Goal: Task Accomplishment & Management: Complete application form

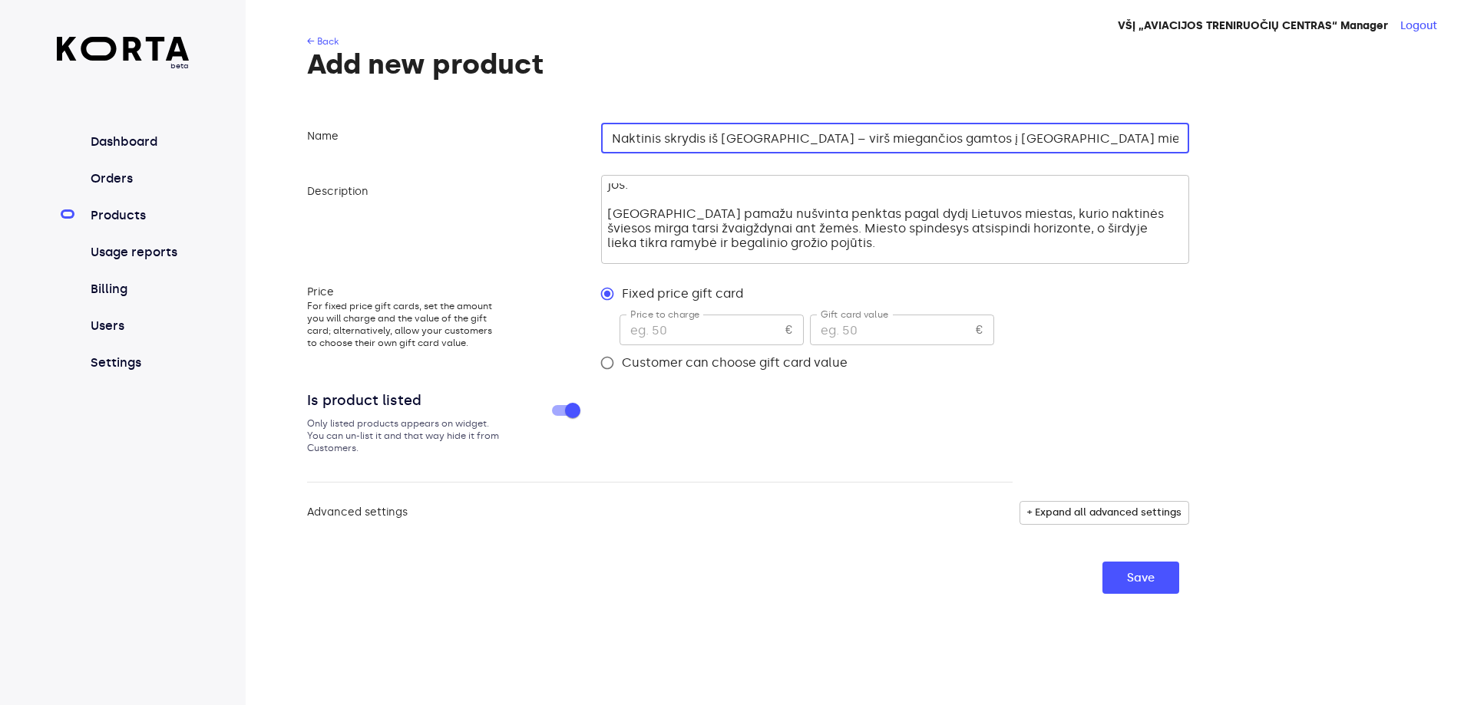
scroll to position [77, 0]
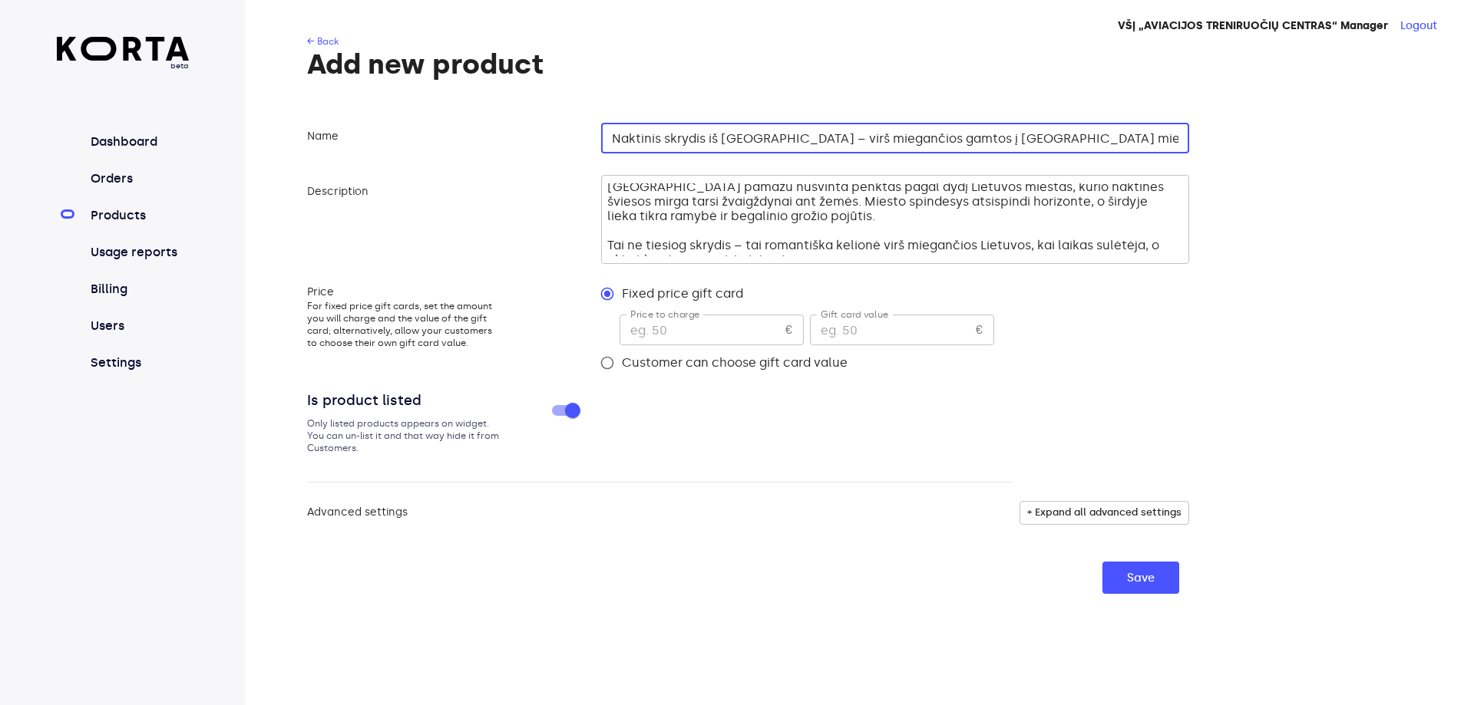
click at [994, 186] on textarea "Kai diena užleidžia vietą nakčiai, o dangų nuspalvina tūkstančiai žvaigždžių – …" at bounding box center [892, 219] width 571 height 73
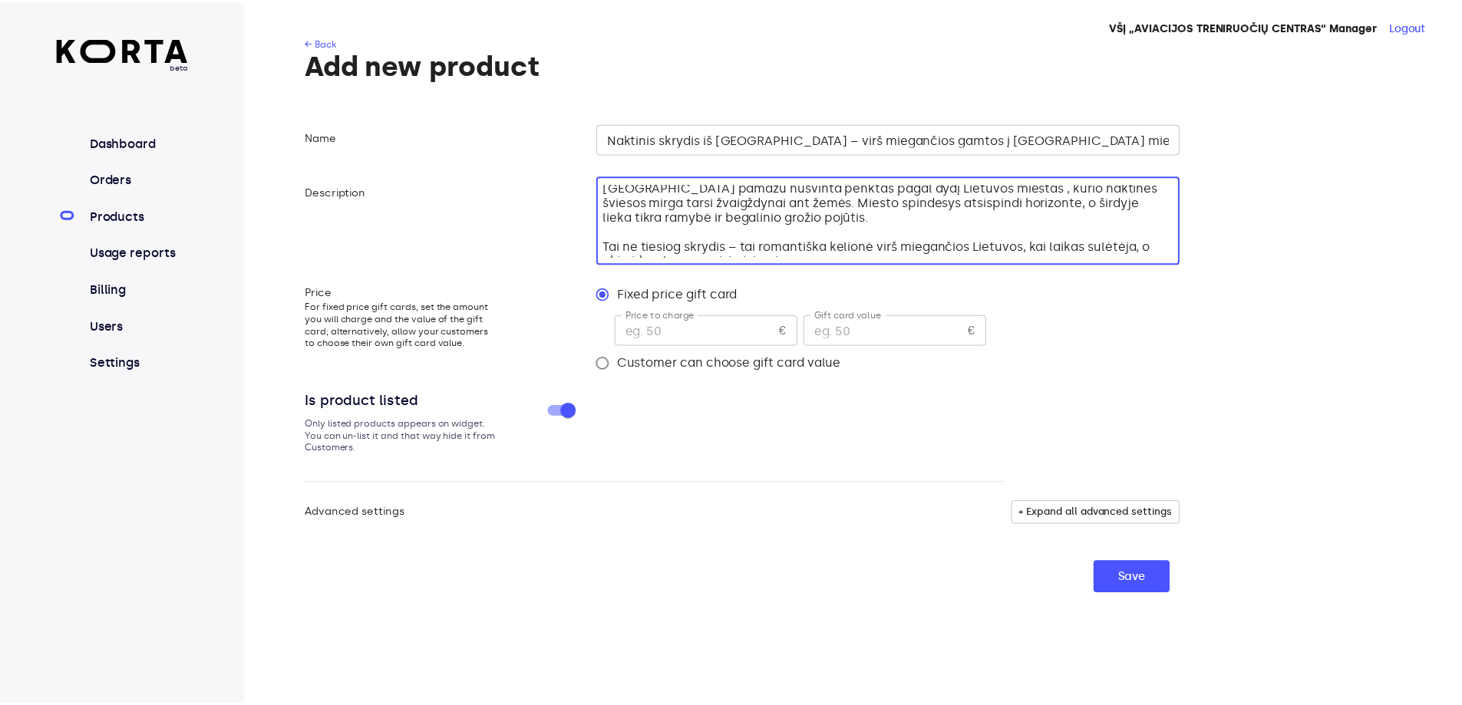
scroll to position [72, 0]
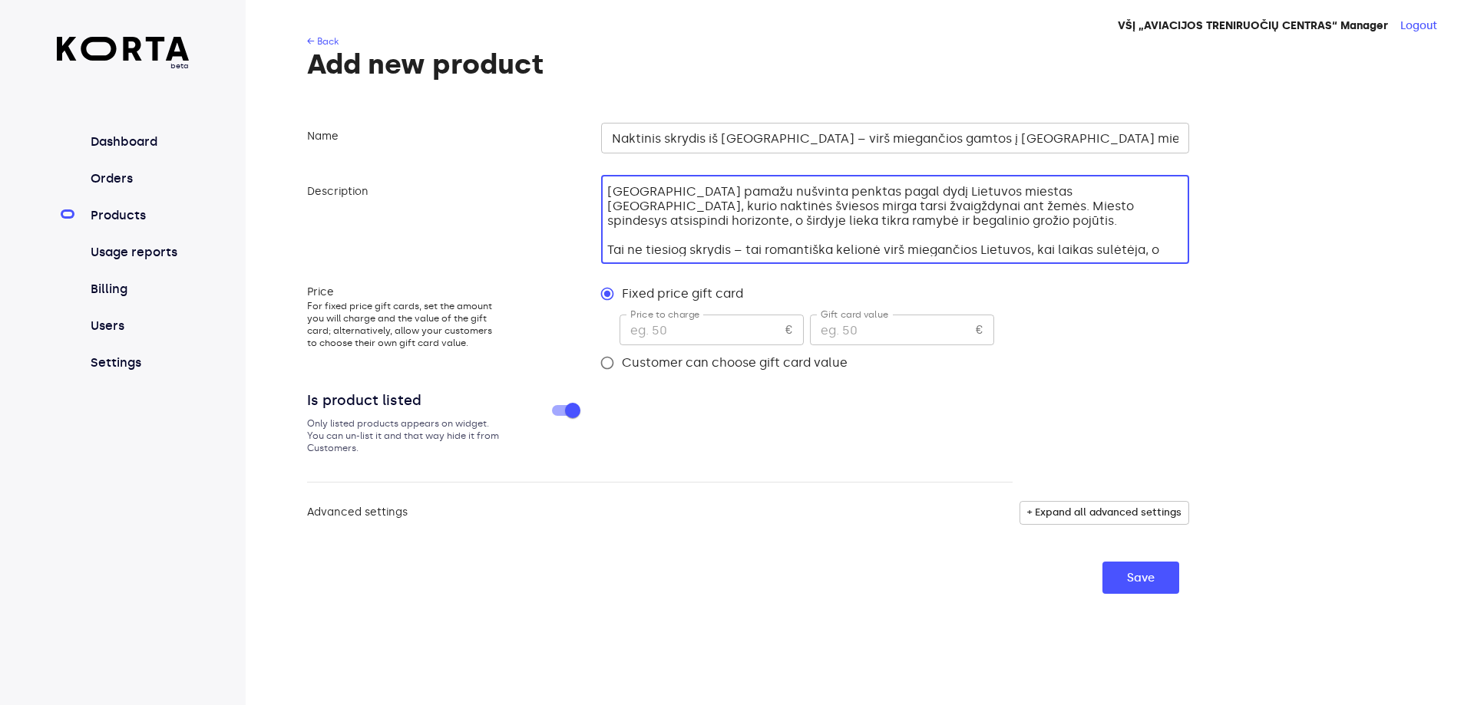
type textarea "Kai diena užleidžia vietą nakčiai, o dangų nuspalvina tūkstančiai žvaigždžių – …"
click at [1026, 138] on input "Naktinis skrydis iš [GEOGRAPHIC_DATA] – virš miegančios gamtos į [GEOGRAPHIC_DA…" at bounding box center [895, 138] width 588 height 31
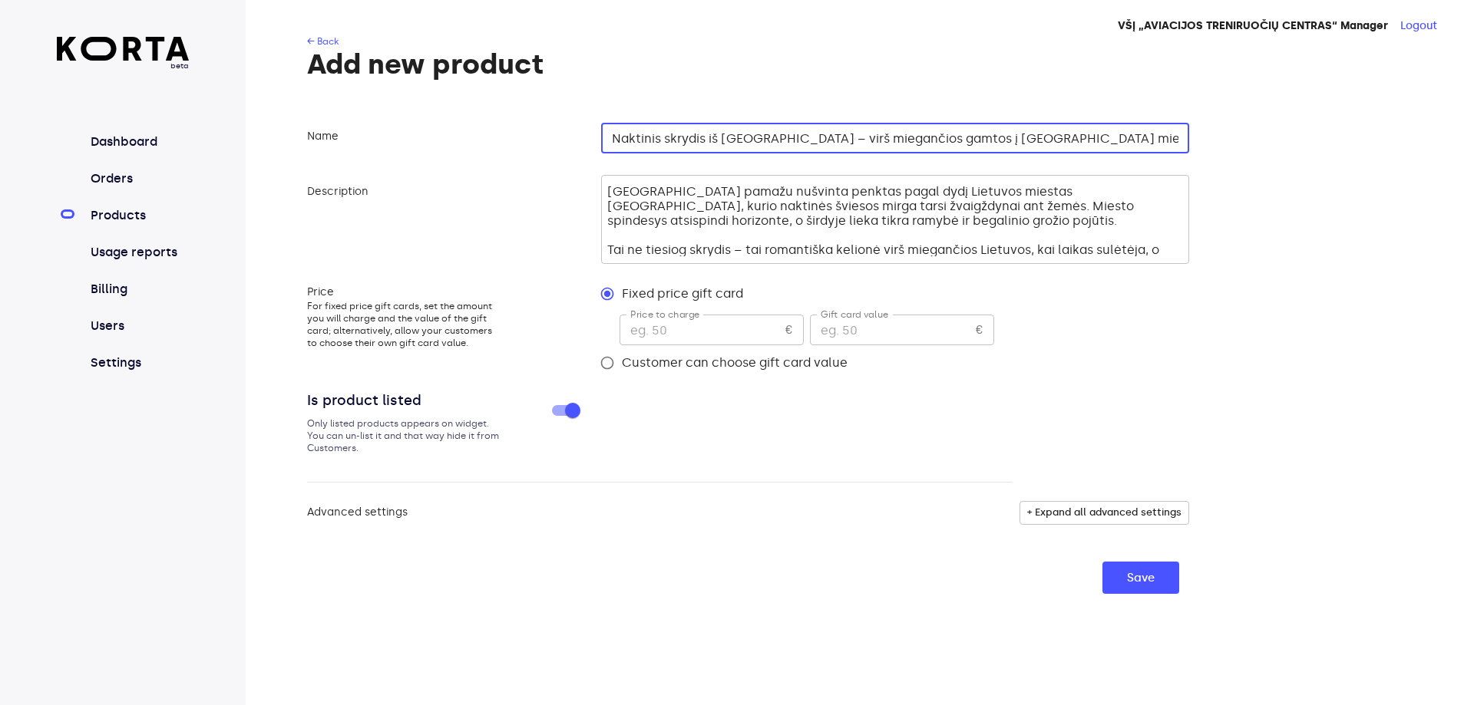
type input "Naktinis skrydis iš [GEOGRAPHIC_DATA] – virš miegančios gamtos į [GEOGRAPHIC_DA…"
click at [716, 316] on input "number" at bounding box center [699, 330] width 160 height 31
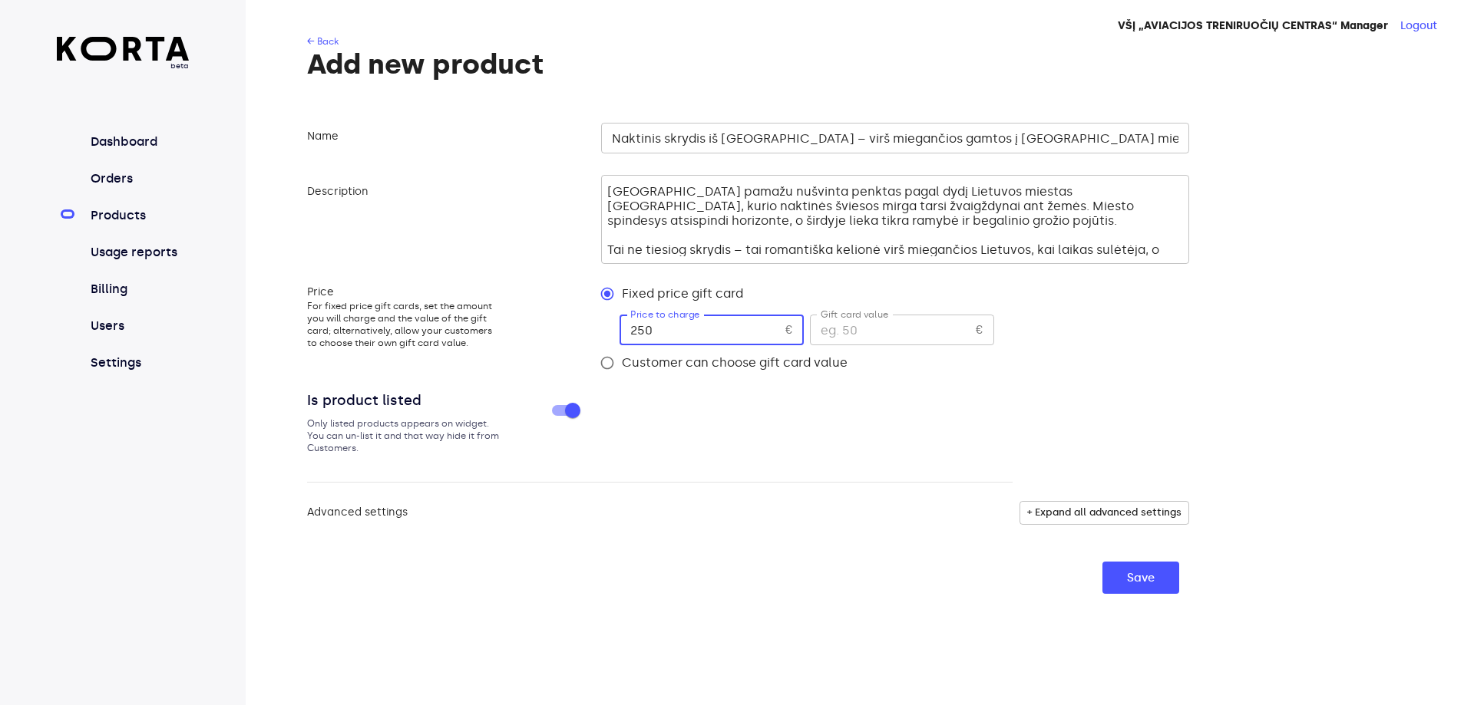
type input "250"
click at [871, 333] on input "number" at bounding box center [890, 330] width 160 height 31
type input "250"
click at [606, 361] on input "Customer can choose gift card value" at bounding box center [606, 362] width 29 height 29
radio input "true"
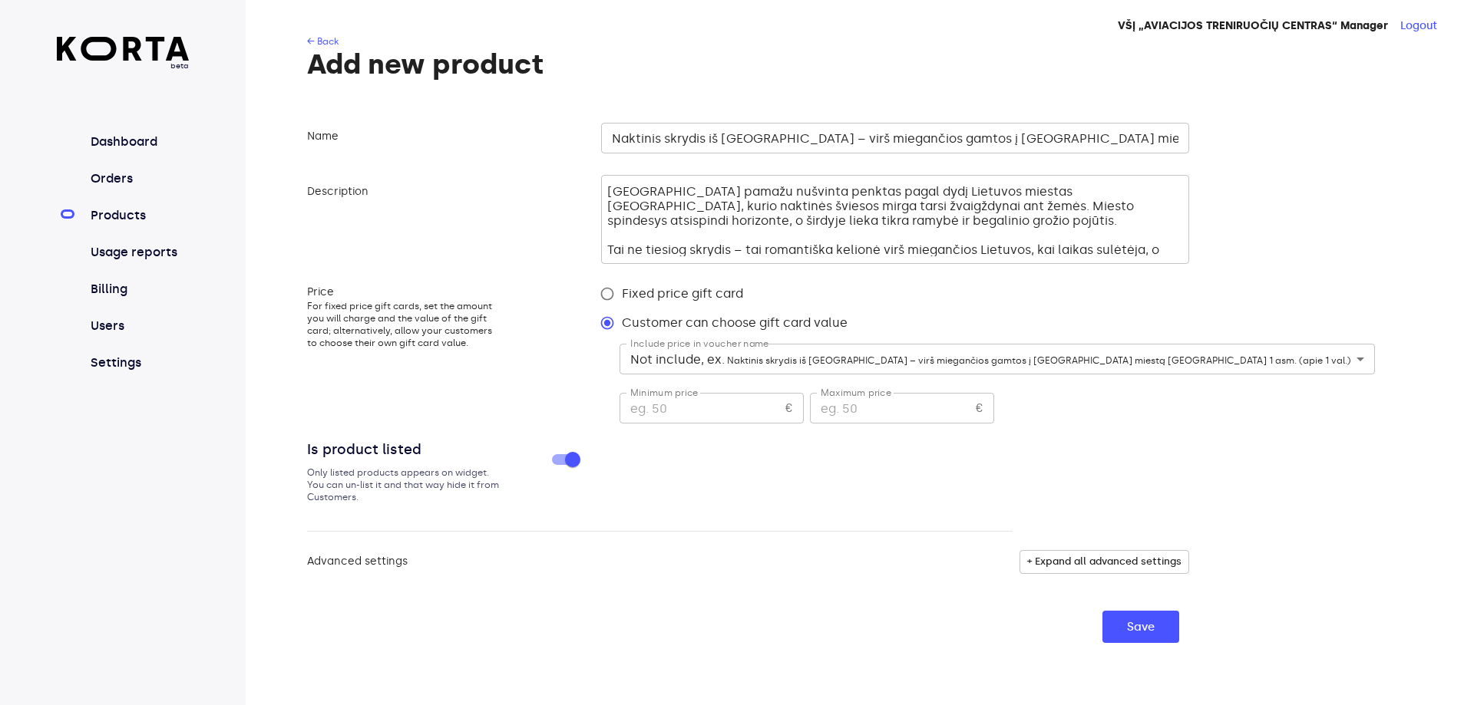
click at [607, 294] on input "Fixed price gift card" at bounding box center [606, 293] width 29 height 29
radio input "true"
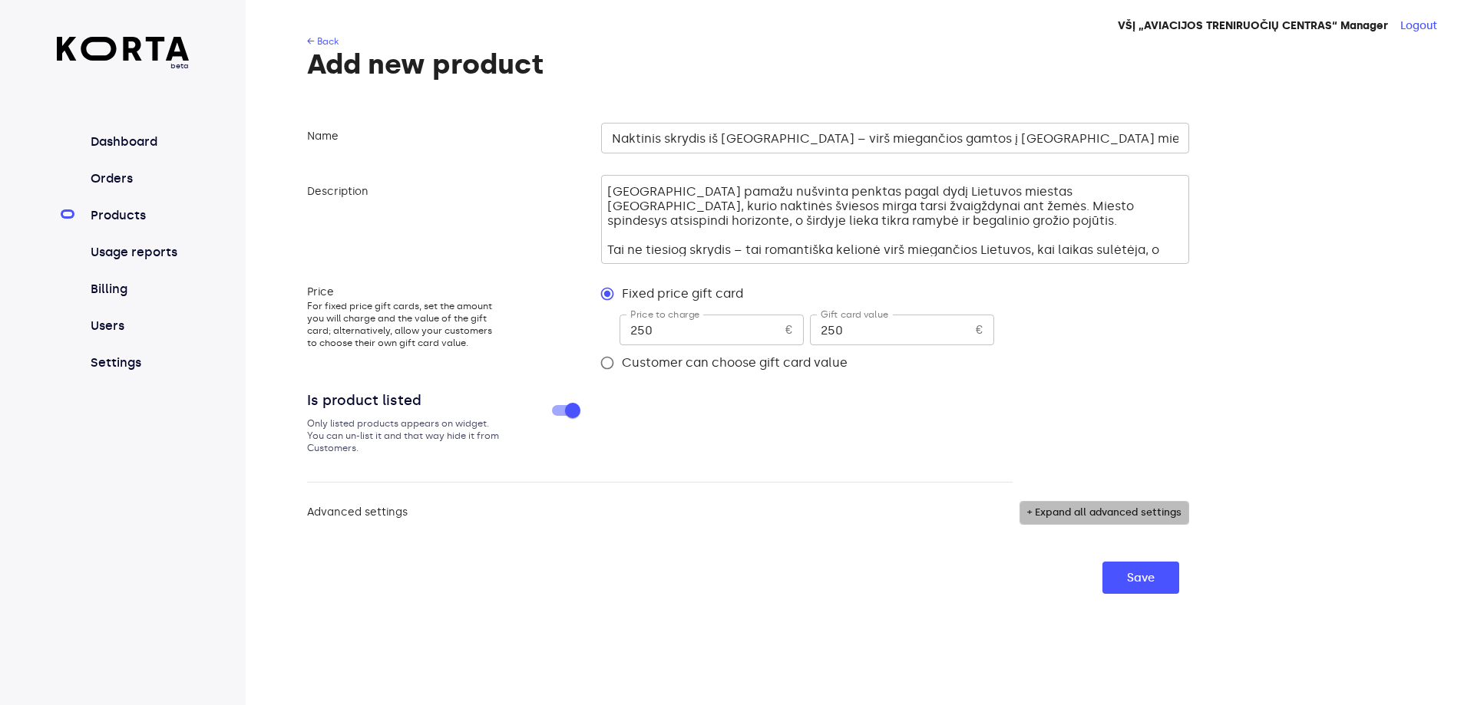
click at [1100, 515] on span "+ Expand all advanced settings" at bounding box center [1104, 513] width 154 height 18
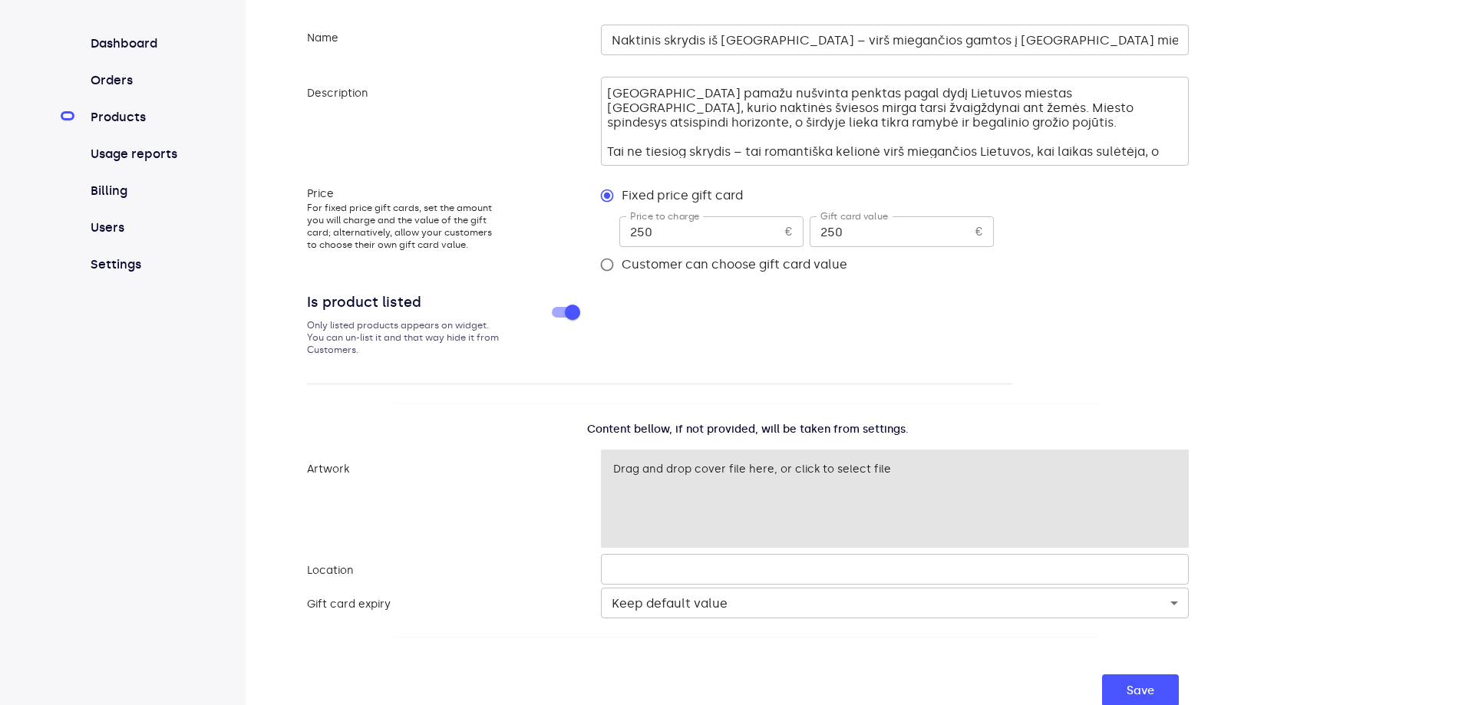
scroll to position [100, 0]
click at [817, 617] on body "beta Dashboard Orders Products Usage reports Billing Users Settings VŠĮ „AVIACI…" at bounding box center [731, 302] width 1462 height 805
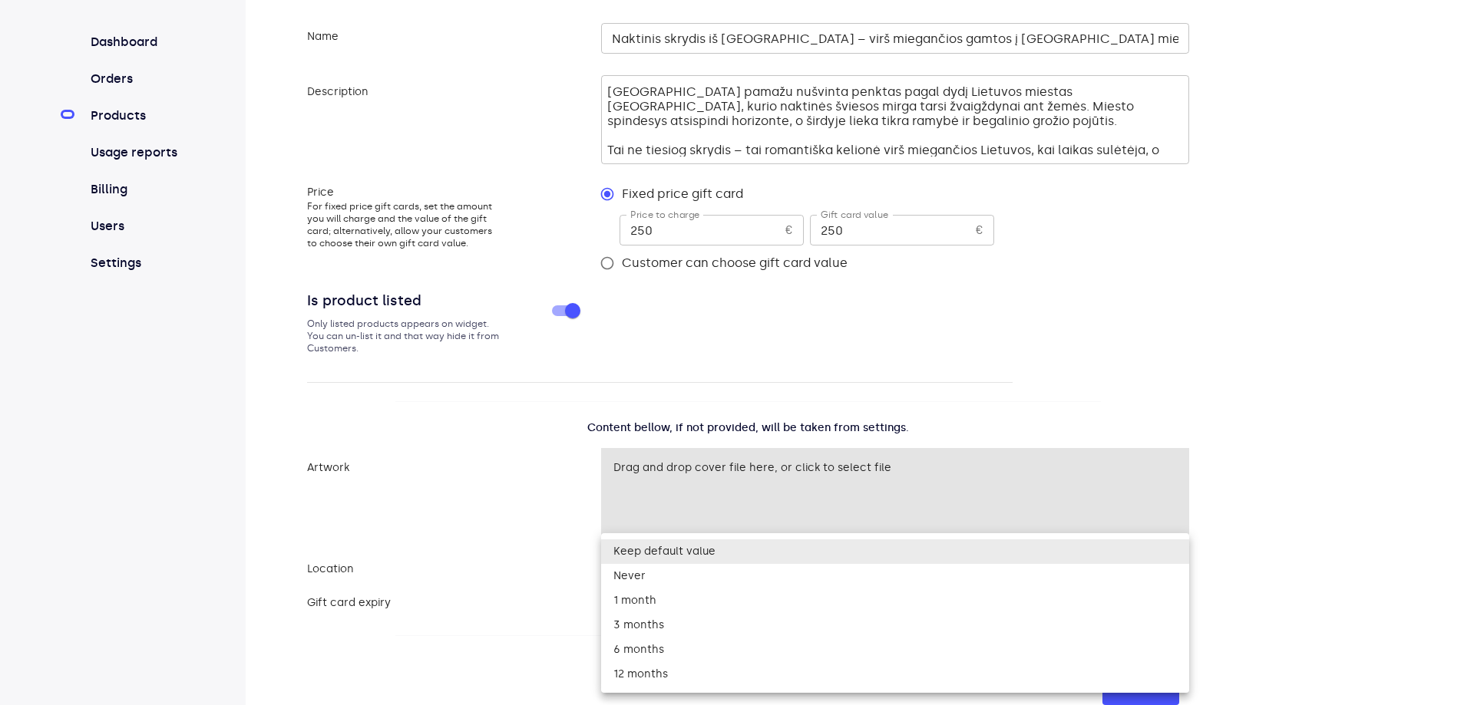
click at [699, 672] on li "12 months" at bounding box center [895, 674] width 588 height 25
type input "365"
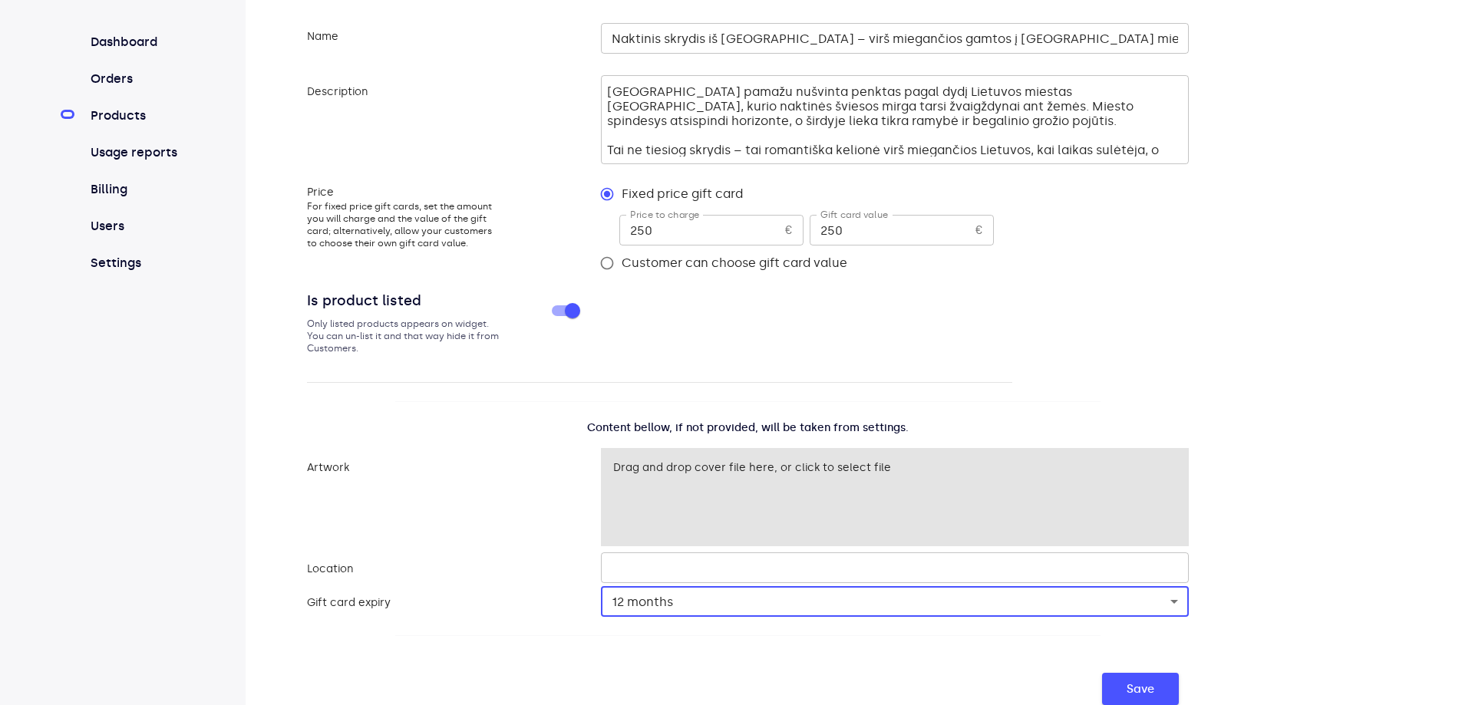
click at [1130, 686] on span "Save" at bounding box center [1141, 689] width 28 height 20
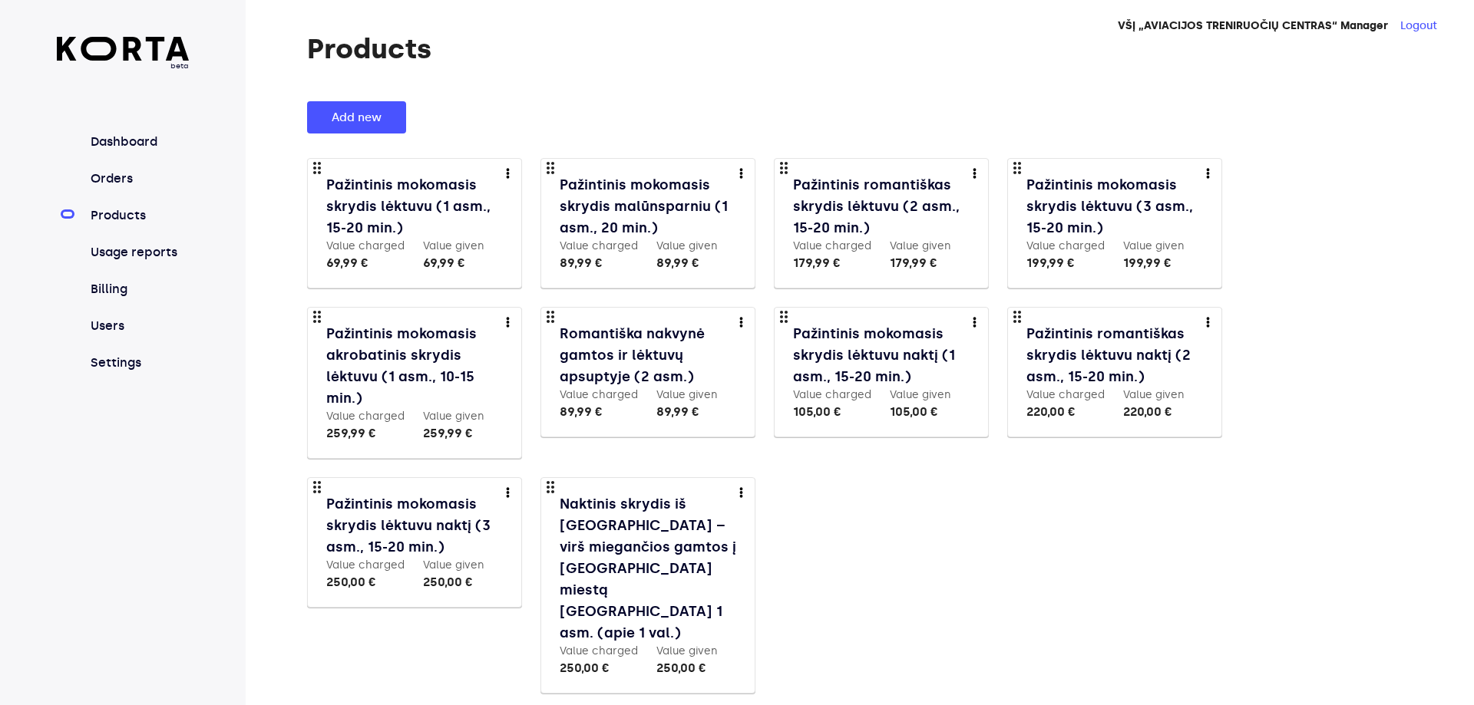
click at [739, 488] on img "more" at bounding box center [741, 492] width 4 height 10
click at [754, 518] on link "Edit" at bounding box center [750, 519] width 23 height 18
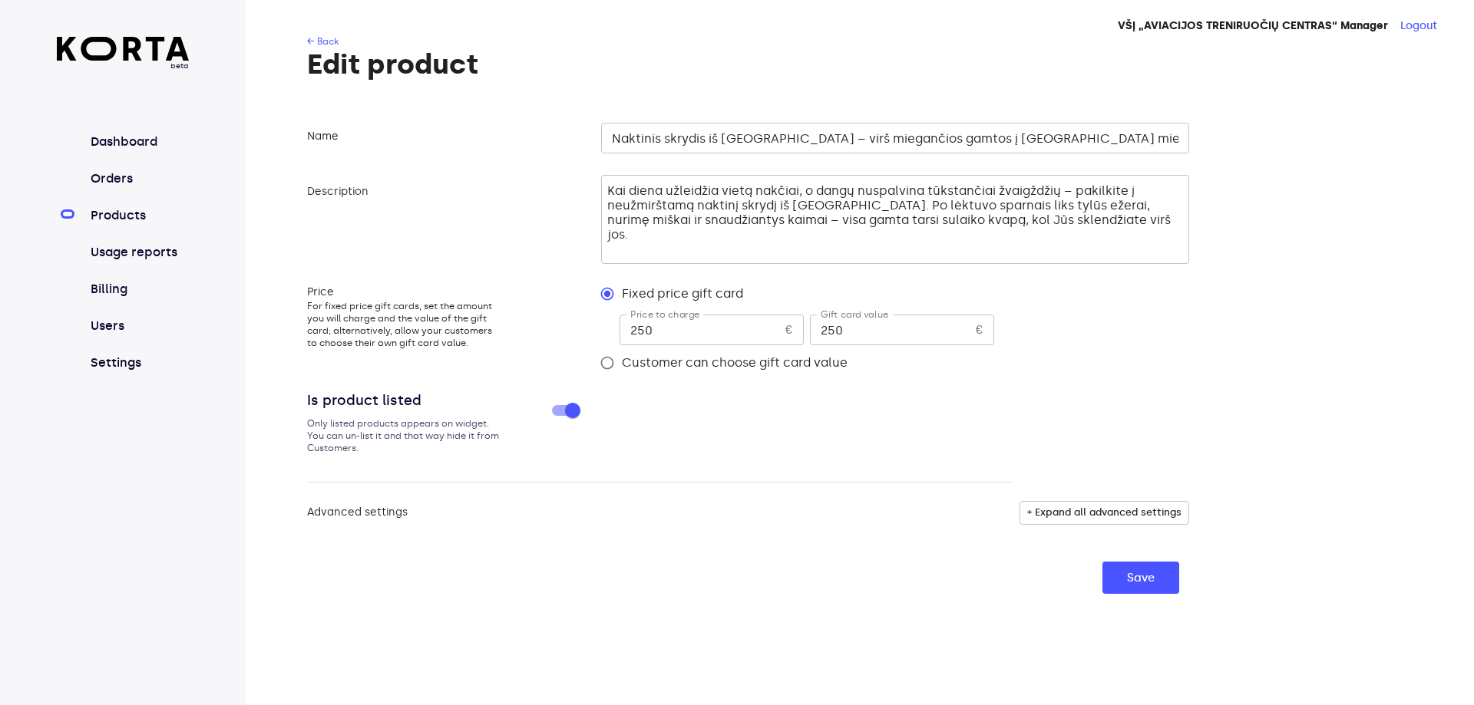
click at [608, 134] on input "Naktinis skrydis iš [GEOGRAPHIC_DATA] – virš miegančios gamtos į [GEOGRAPHIC_DA…" at bounding box center [895, 138] width 588 height 31
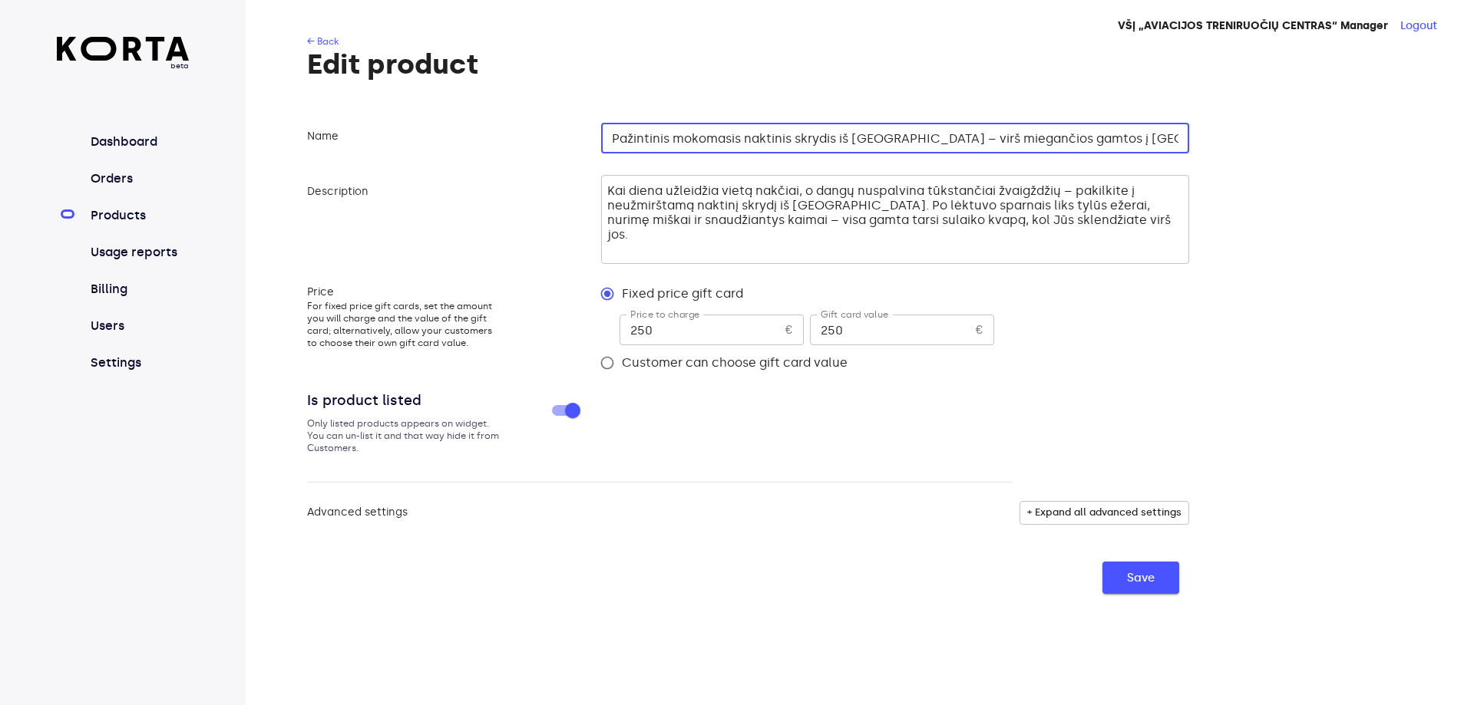
type input "Pažintinis mokomasis naktinis skrydis iš [GEOGRAPHIC_DATA] – virš miegančios ga…"
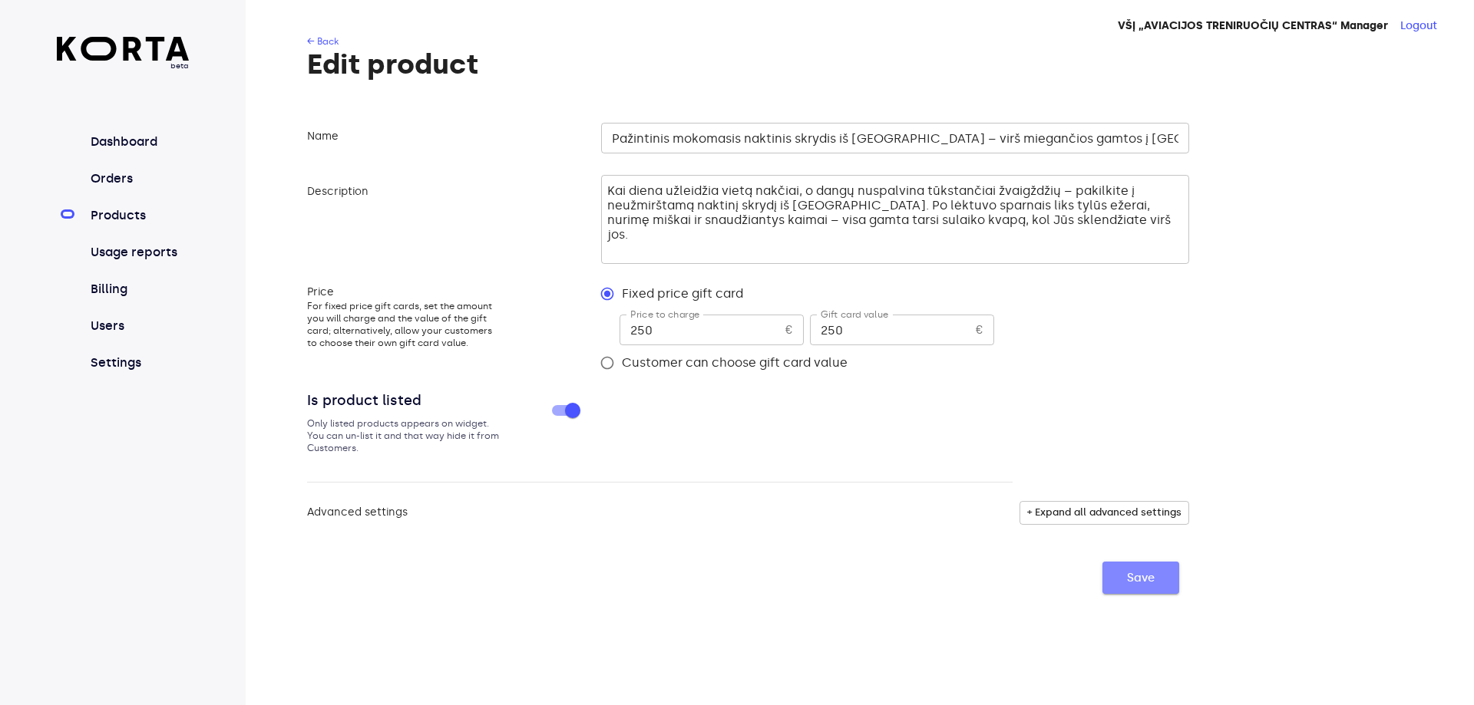
click at [1144, 580] on span "Save" at bounding box center [1141, 578] width 28 height 20
click at [1136, 566] on button "Save" at bounding box center [1140, 578] width 77 height 32
click at [1103, 570] on button "Save" at bounding box center [1140, 578] width 77 height 32
click at [91, 214] on link "Products" at bounding box center [138, 215] width 102 height 18
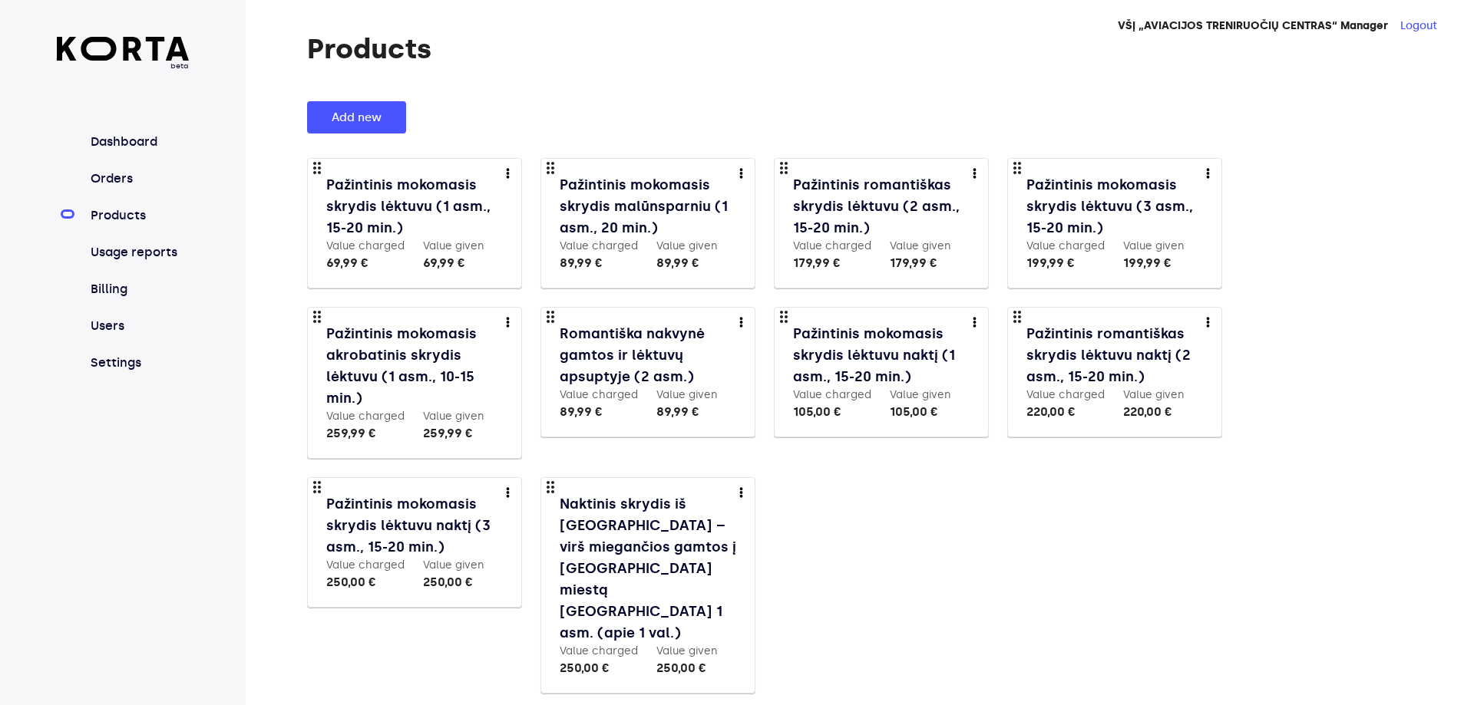
click at [742, 494] on img "more" at bounding box center [741, 492] width 4 height 10
click at [763, 515] on li "Edit" at bounding box center [763, 520] width 73 height 28
click at [742, 495] on img "more" at bounding box center [741, 492] width 4 height 10
click at [744, 516] on link "Edit" at bounding box center [750, 519] width 23 height 18
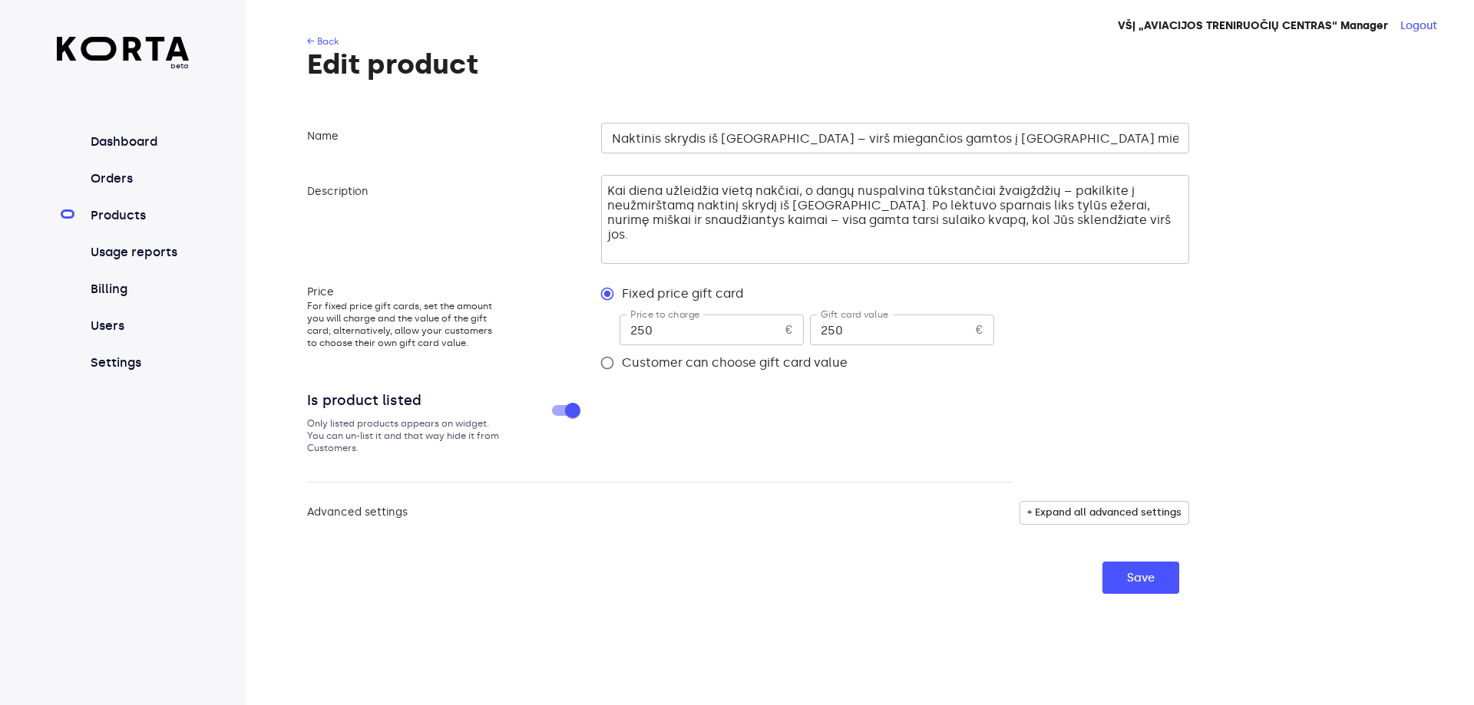
click at [606, 138] on input "Naktinis skrydis iš [GEOGRAPHIC_DATA] – virš miegančios gamtos į [GEOGRAPHIC_DA…" at bounding box center [895, 138] width 588 height 31
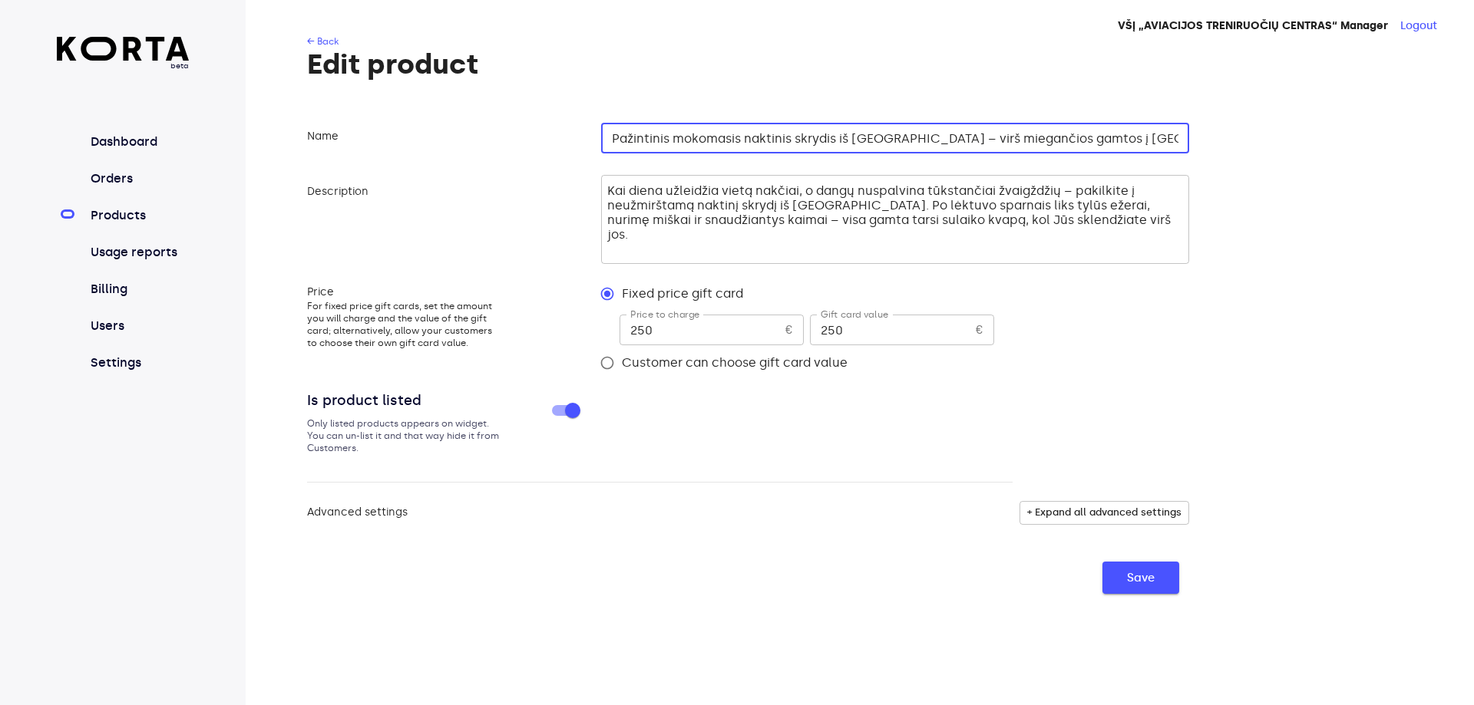
type input "Pažintinis mokomasis naktinis skrydis iš [GEOGRAPHIC_DATA] – virš miegančios ga…"
click at [1130, 583] on span "Save" at bounding box center [1141, 578] width 28 height 20
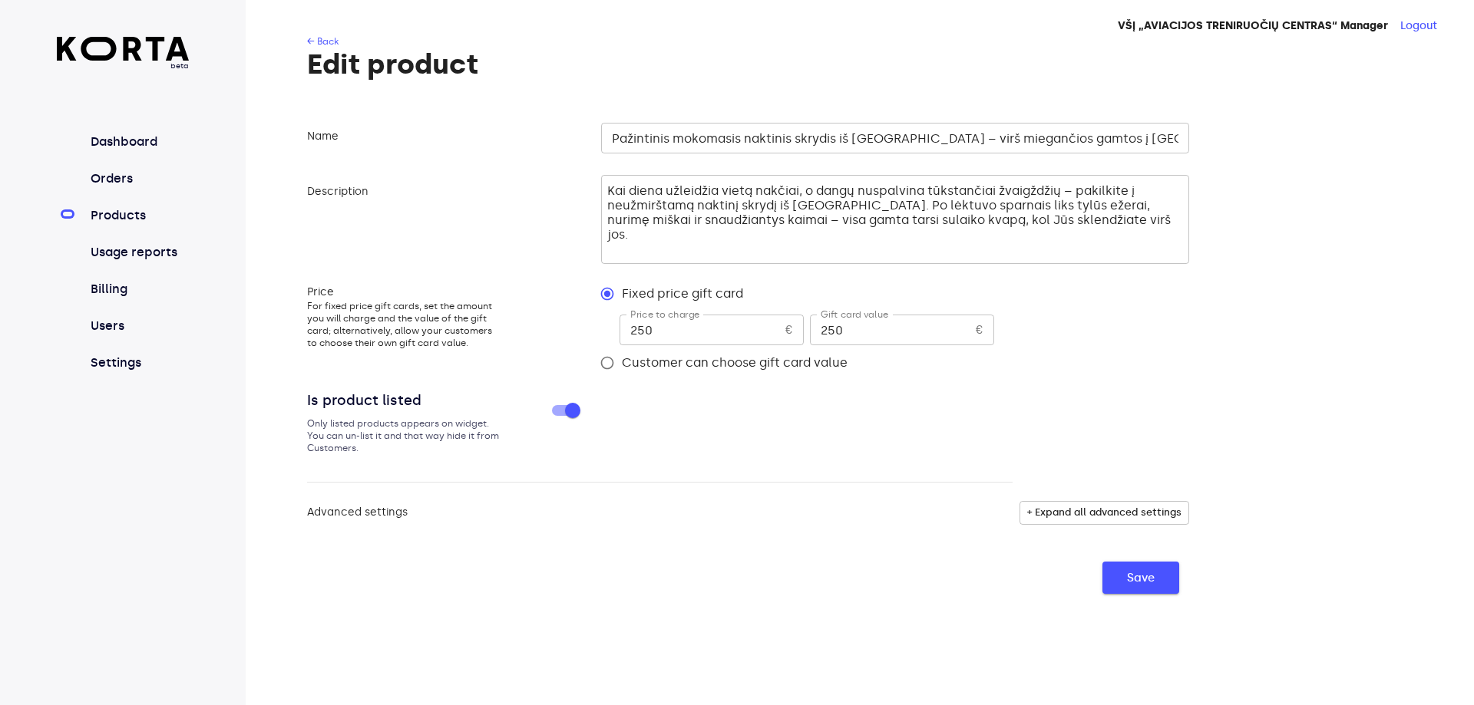
click at [1134, 583] on span "Save" at bounding box center [1141, 578] width 28 height 20
click at [1115, 510] on span "+ Expand all advanced settings" at bounding box center [1104, 513] width 154 height 18
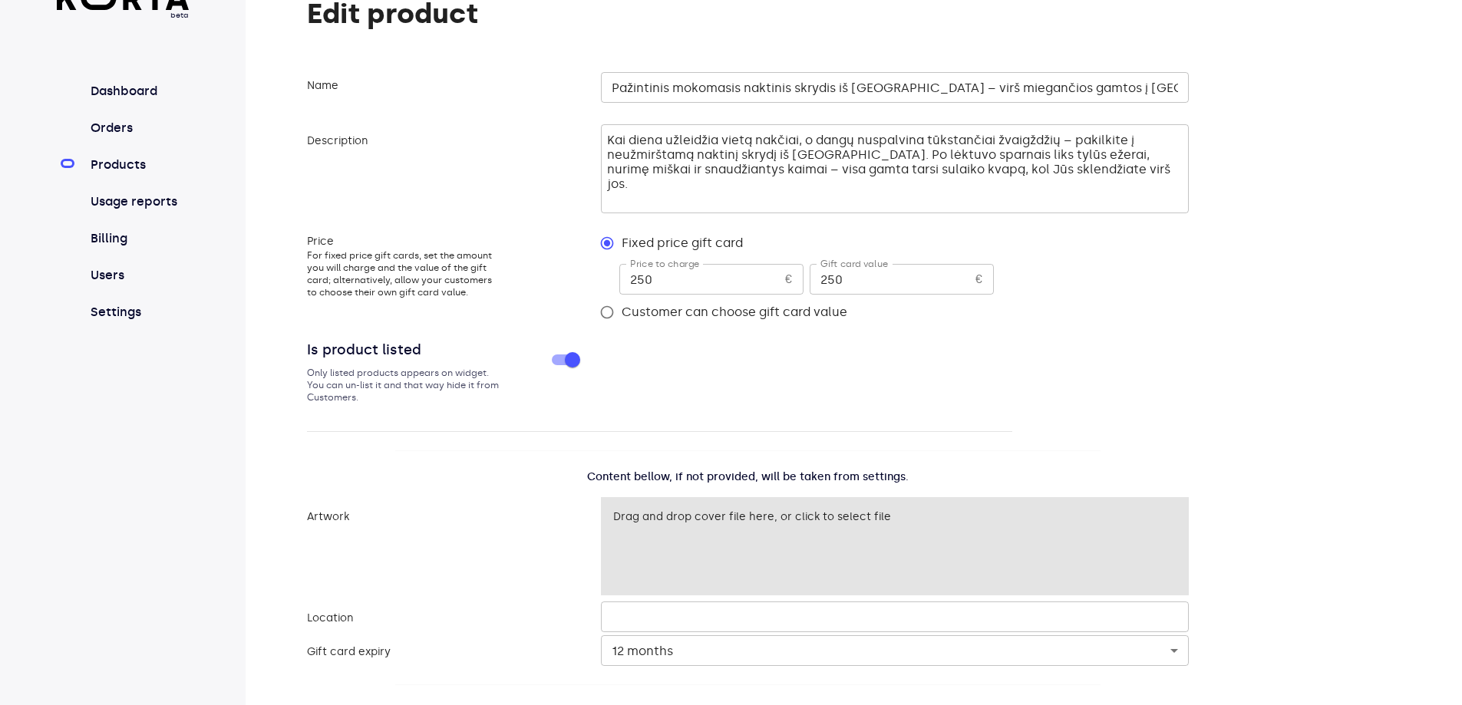
scroll to position [100, 0]
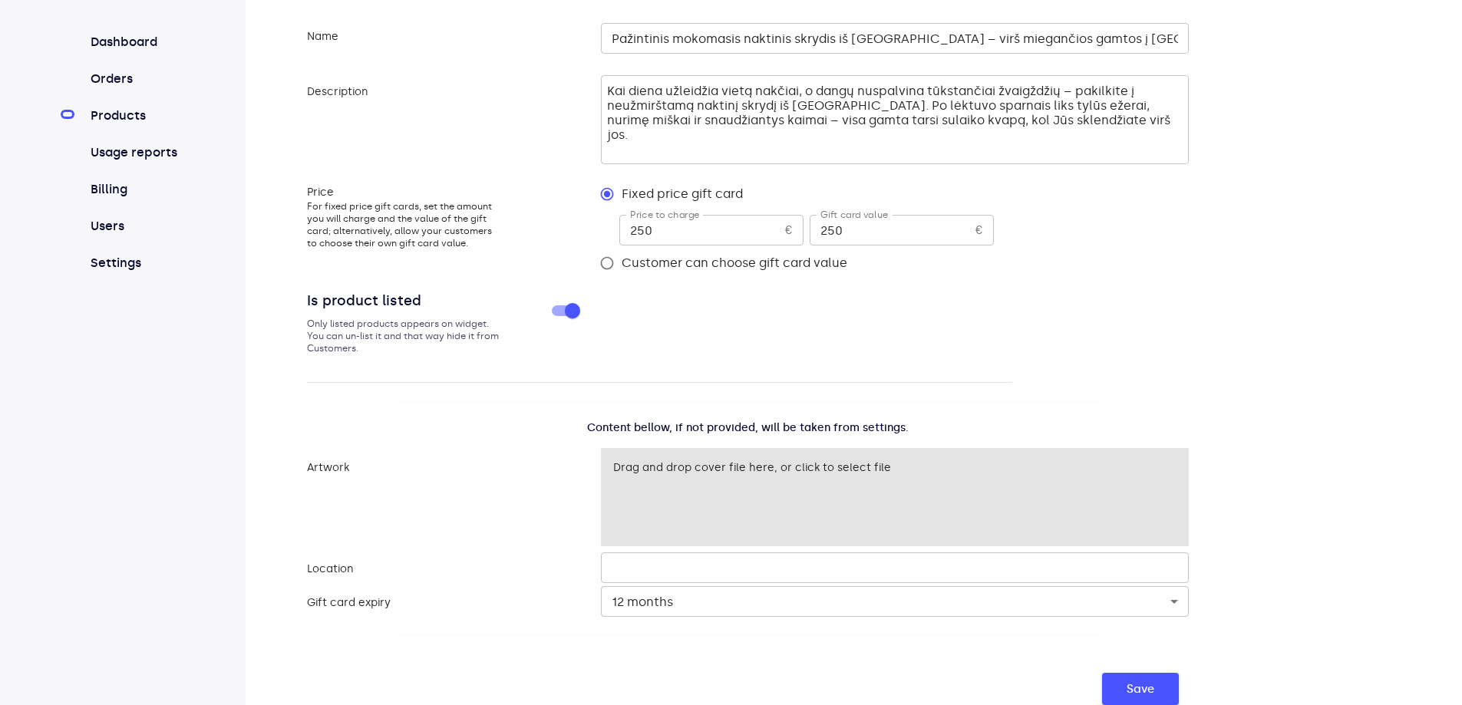
click at [1118, 684] on button "Save" at bounding box center [1140, 689] width 77 height 32
click at [1121, 684] on button "Save" at bounding box center [1140, 689] width 77 height 32
click at [1160, 682] on button "Save" at bounding box center [1140, 689] width 77 height 32
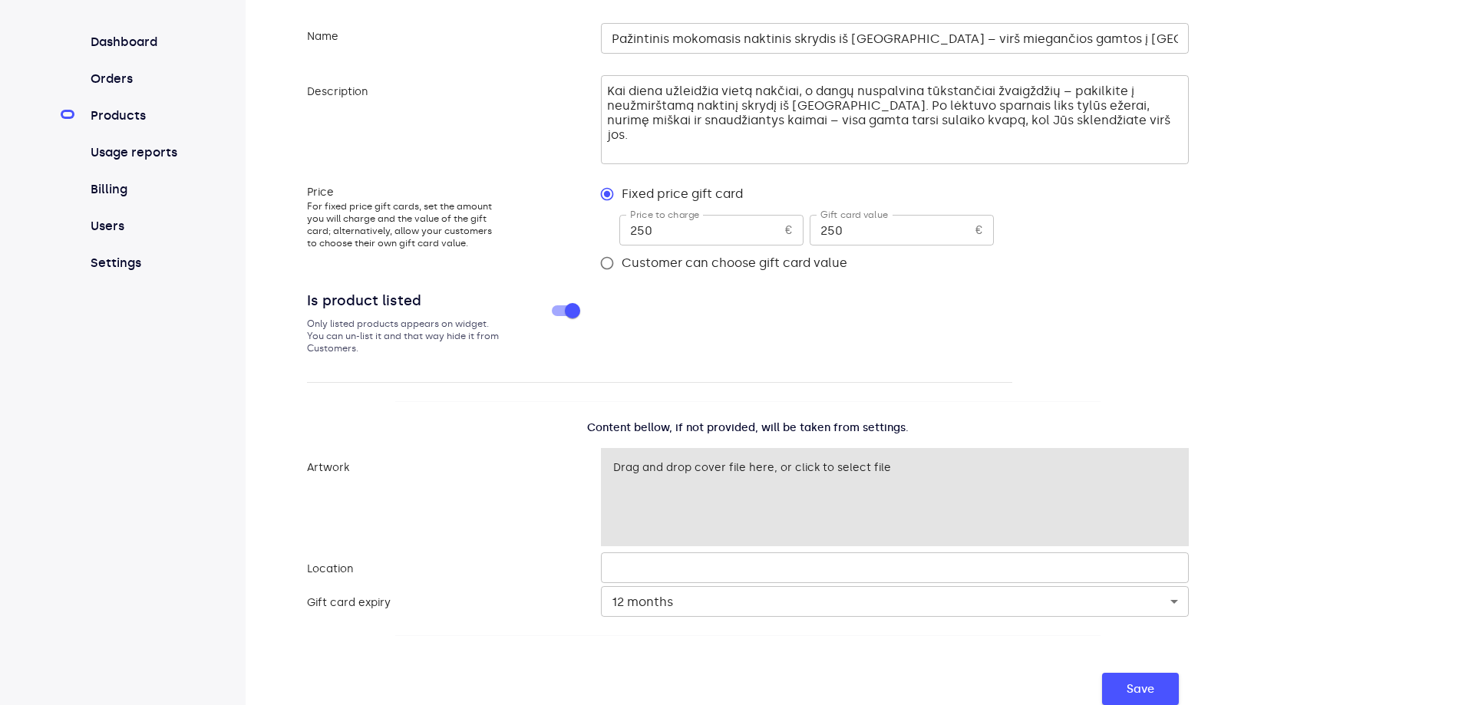
click at [1158, 685] on button "Save" at bounding box center [1140, 689] width 77 height 32
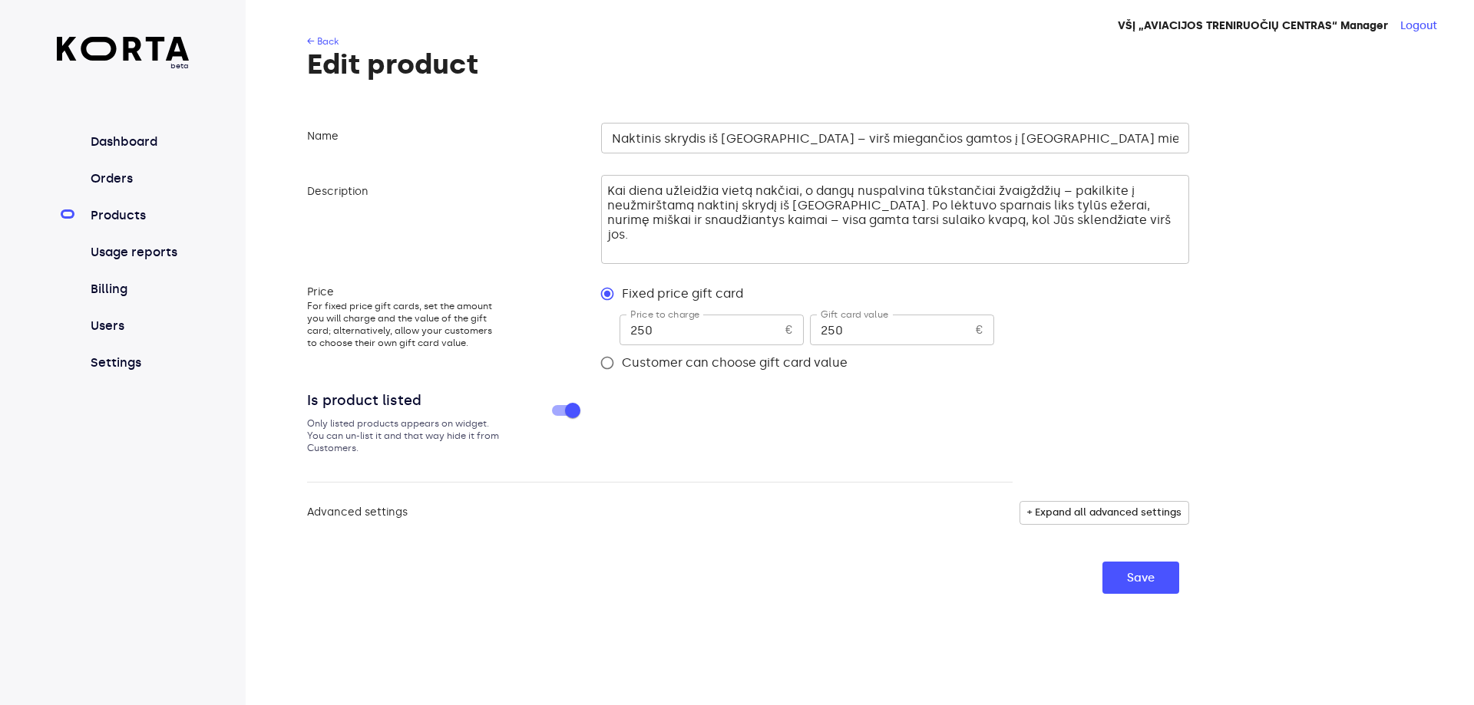
click at [609, 134] on input "Naktinis skrydis iš [GEOGRAPHIC_DATA] – virš miegančios gamtos į [GEOGRAPHIC_DA…" at bounding box center [895, 138] width 588 height 31
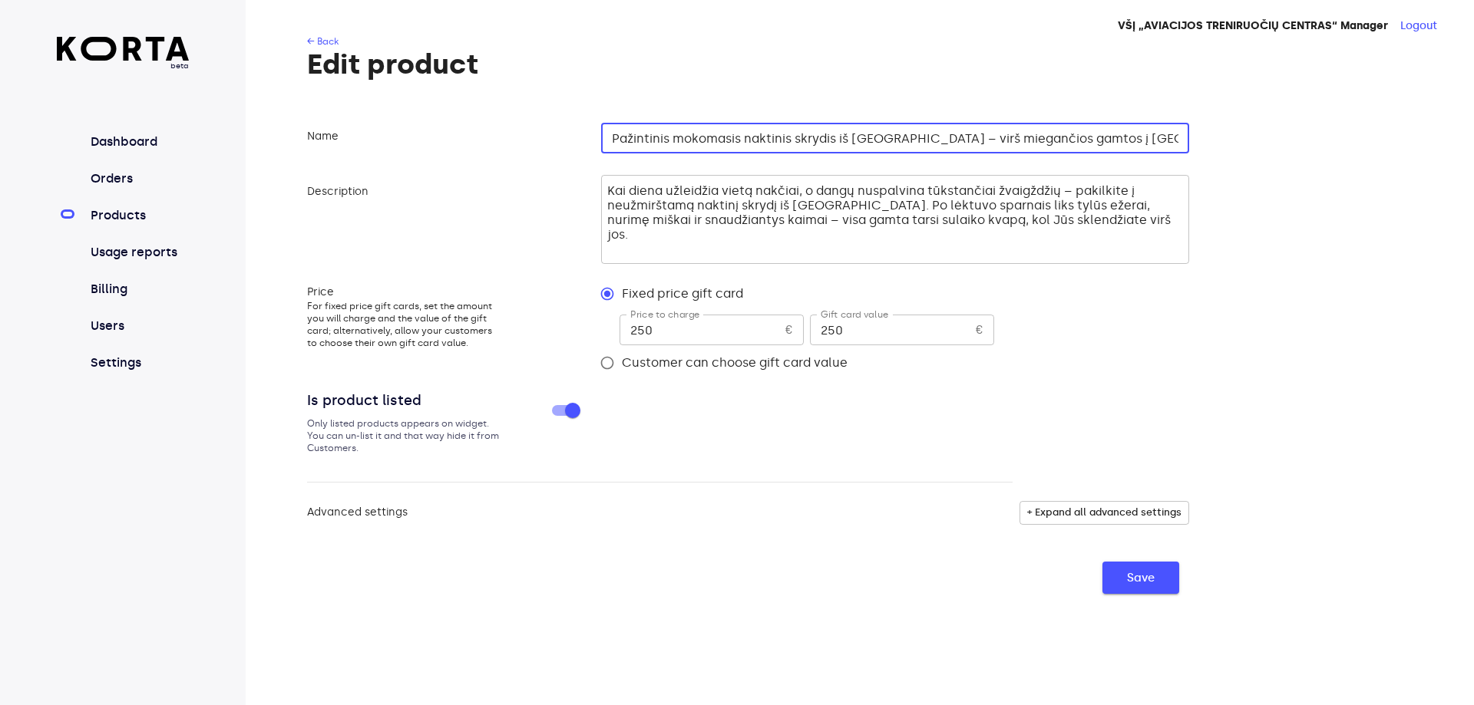
type input "Pažintinis mokomasis naktinis skrydis iš [GEOGRAPHIC_DATA] – virš miegančios ga…"
click at [1138, 582] on span "Save" at bounding box center [1141, 578] width 28 height 20
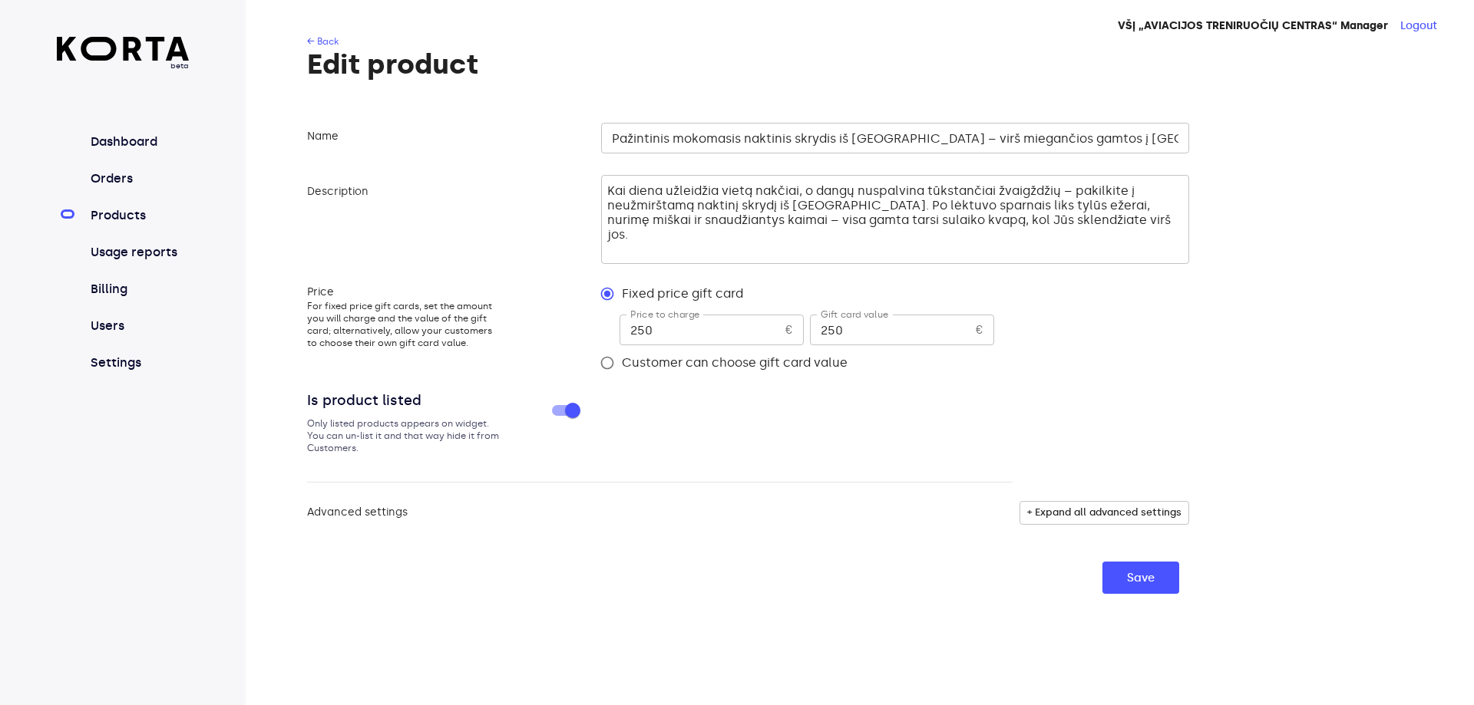
click at [101, 219] on link "Products" at bounding box center [138, 215] width 102 height 18
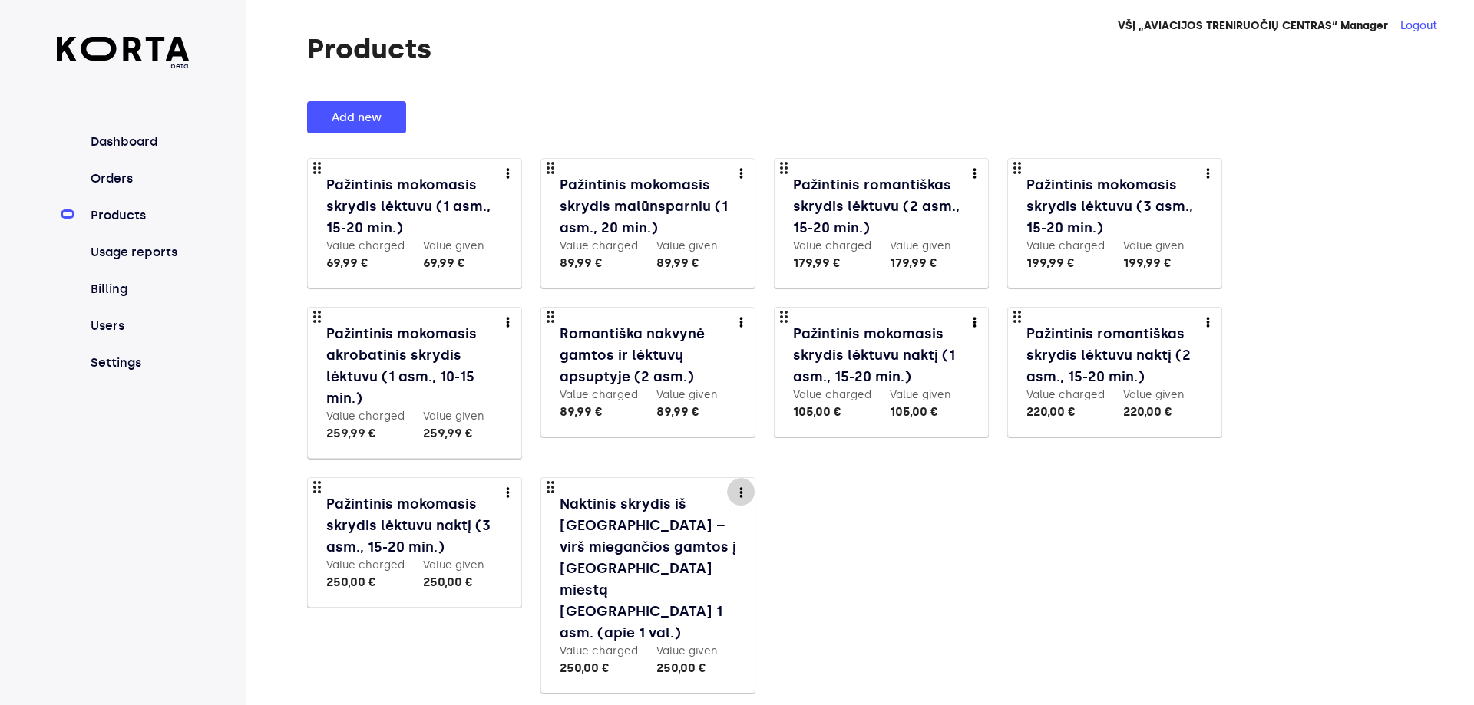
click at [741, 489] on img "more" at bounding box center [741, 492] width 4 height 10
click at [754, 521] on link "Edit" at bounding box center [750, 519] width 23 height 18
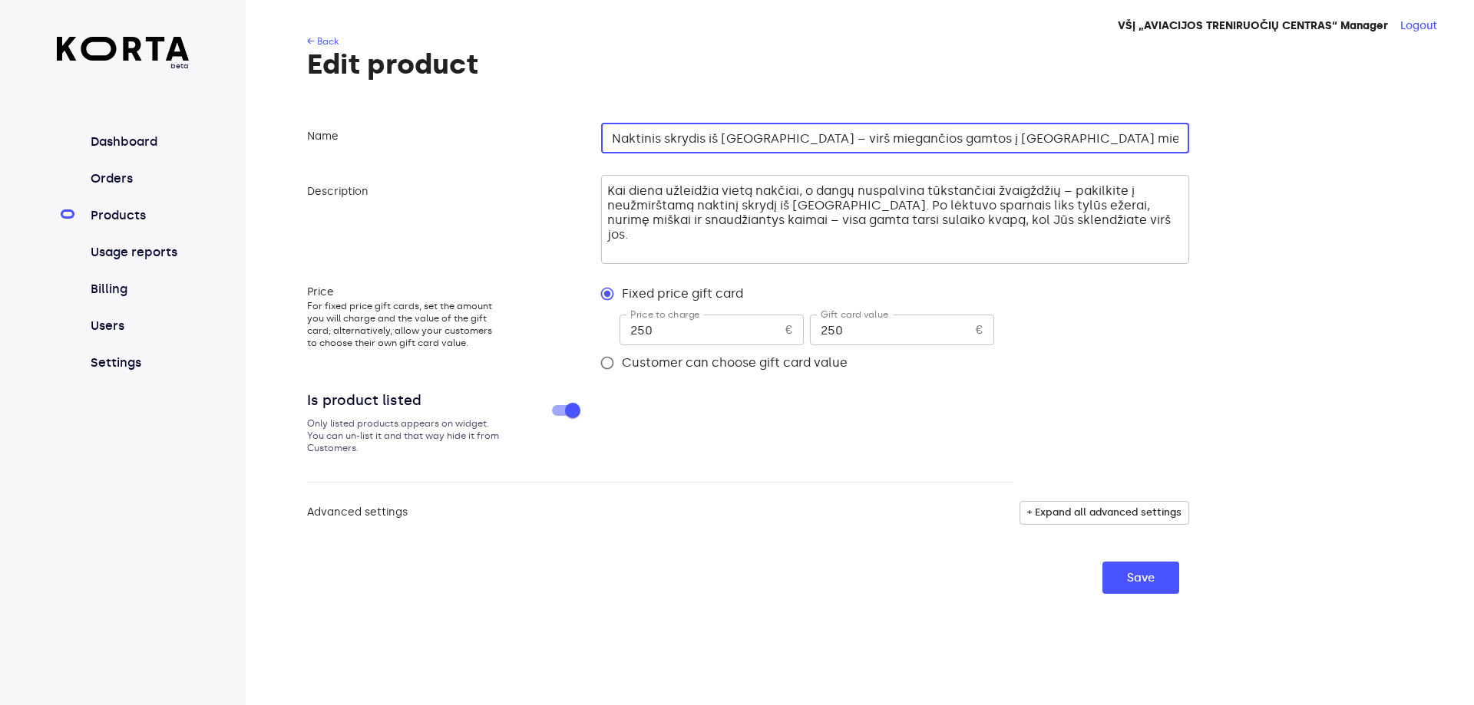
click at [613, 134] on input "Naktinis skrydis iš [GEOGRAPHIC_DATA] – virš miegančios gamtos į [GEOGRAPHIC_DA…" at bounding box center [895, 138] width 588 height 31
drag, startPoint x: 1064, startPoint y: 140, endPoint x: 920, endPoint y: 140, distance: 144.3
click at [920, 140] on input "Pažintinis mokomasis naktinis skrydis iš [GEOGRAPHIC_DATA] – virš miegančios ga…" at bounding box center [895, 138] width 588 height 31
type input "Pažintinis mokomasis naktinis skrydis iš Kupiškio – į šviesų miestą Panevėžį 1 …"
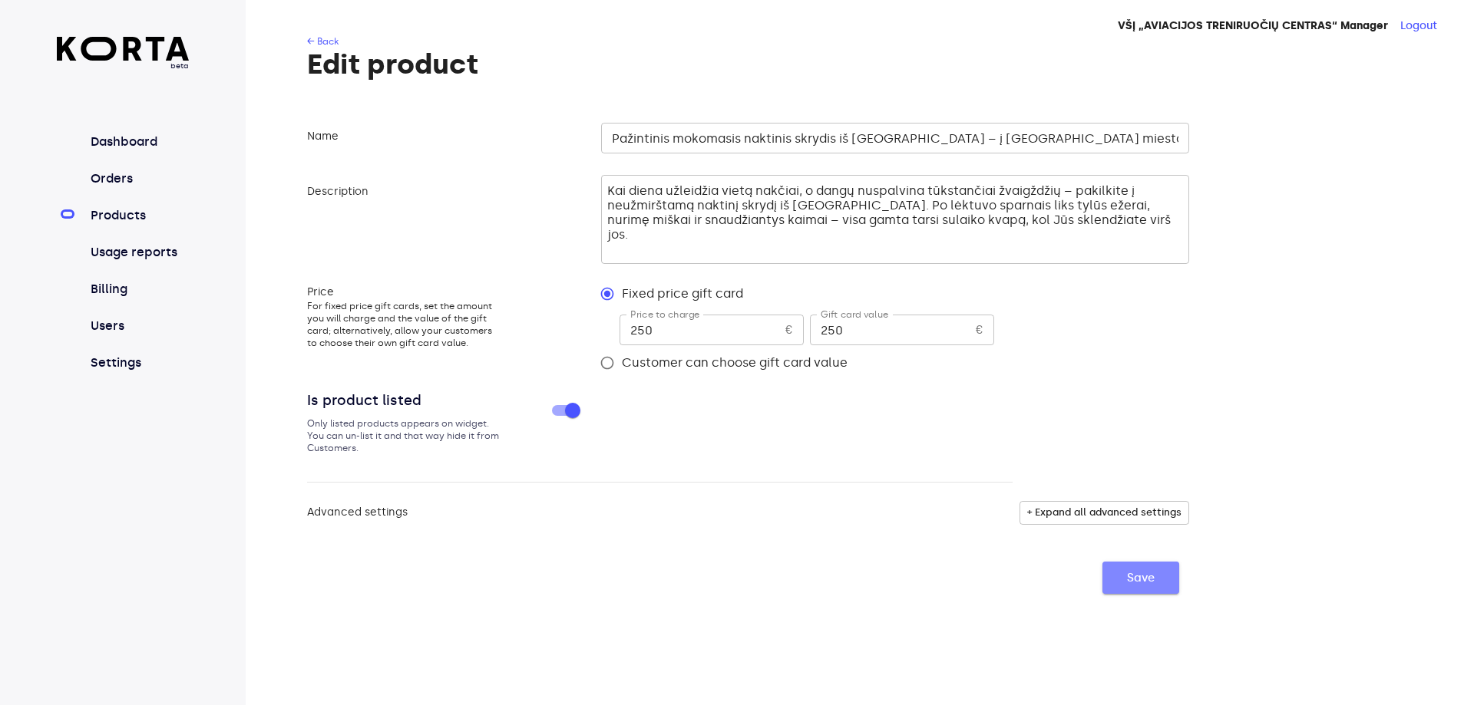
click at [1147, 576] on span "Save" at bounding box center [1141, 578] width 28 height 20
click at [1408, 24] on button "Logout" at bounding box center [1418, 25] width 37 height 15
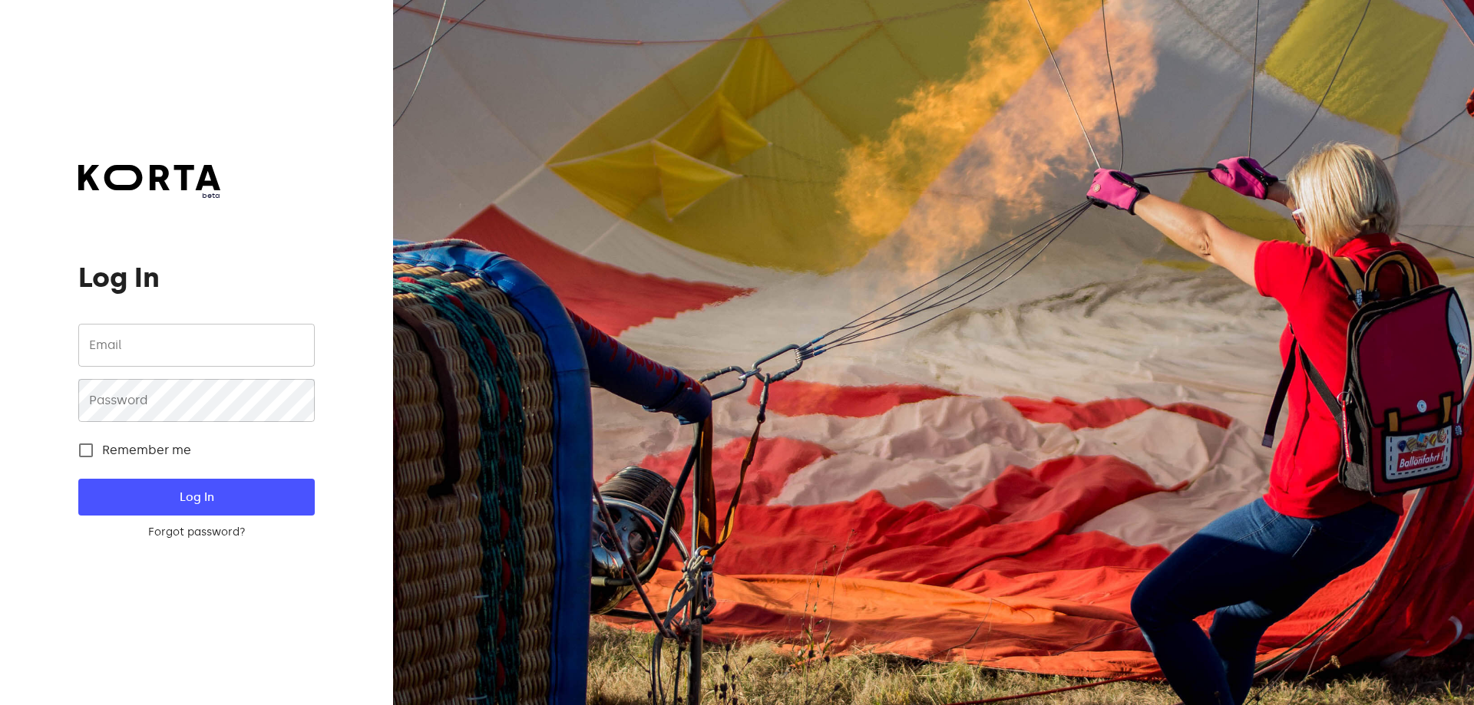
type input "simona@kupiskisaeroclub.lt"
click at [196, 494] on span "Log In" at bounding box center [196, 497] width 186 height 20
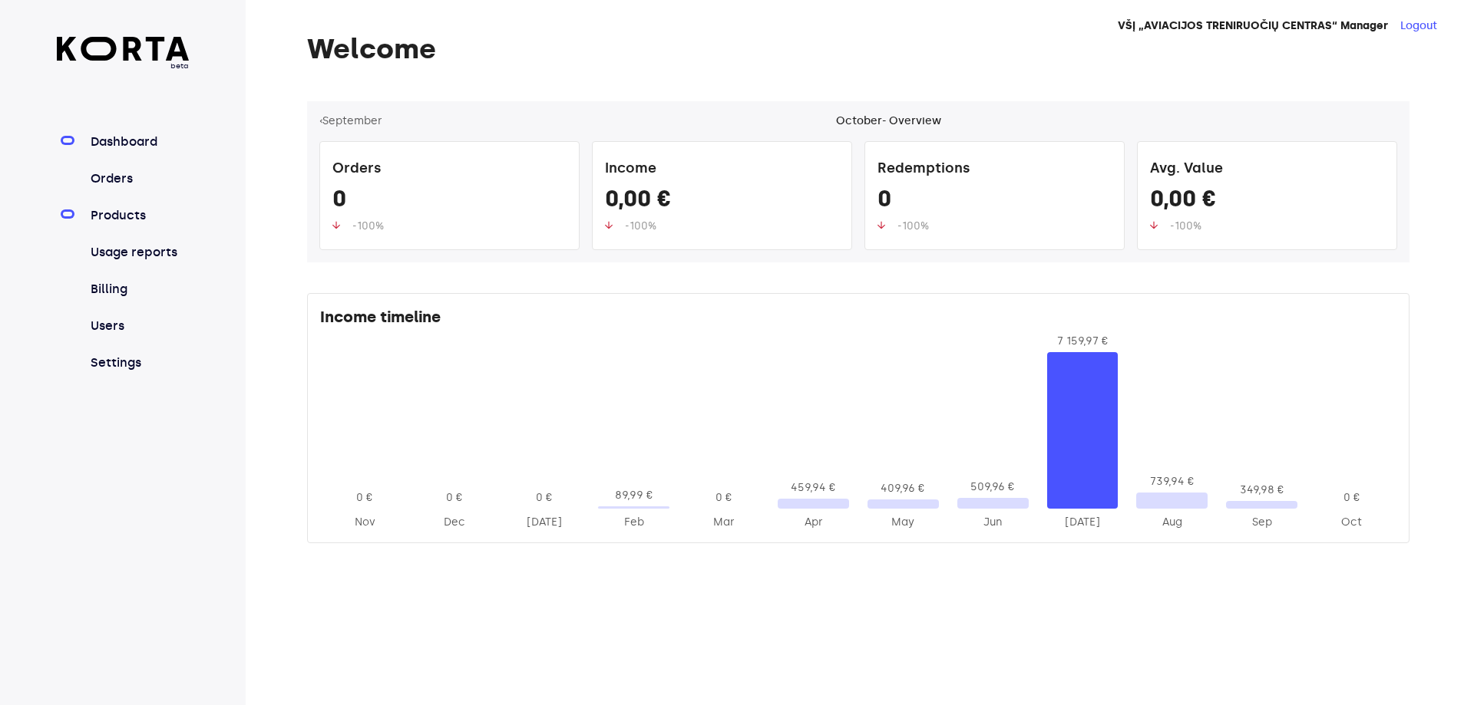
click at [124, 219] on link "Products" at bounding box center [138, 215] width 102 height 18
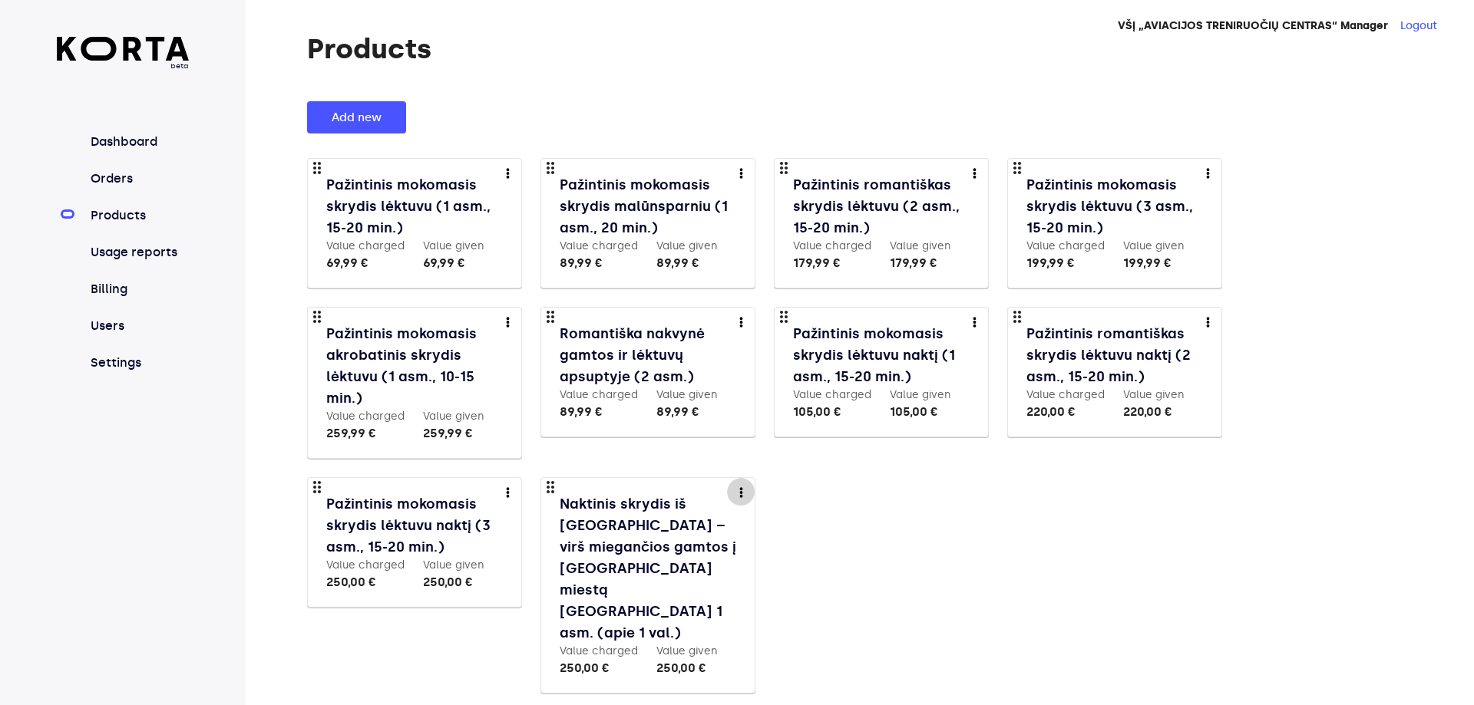
click at [742, 493] on img "more" at bounding box center [741, 492] width 4 height 10
click at [754, 523] on link "Edit" at bounding box center [750, 519] width 23 height 18
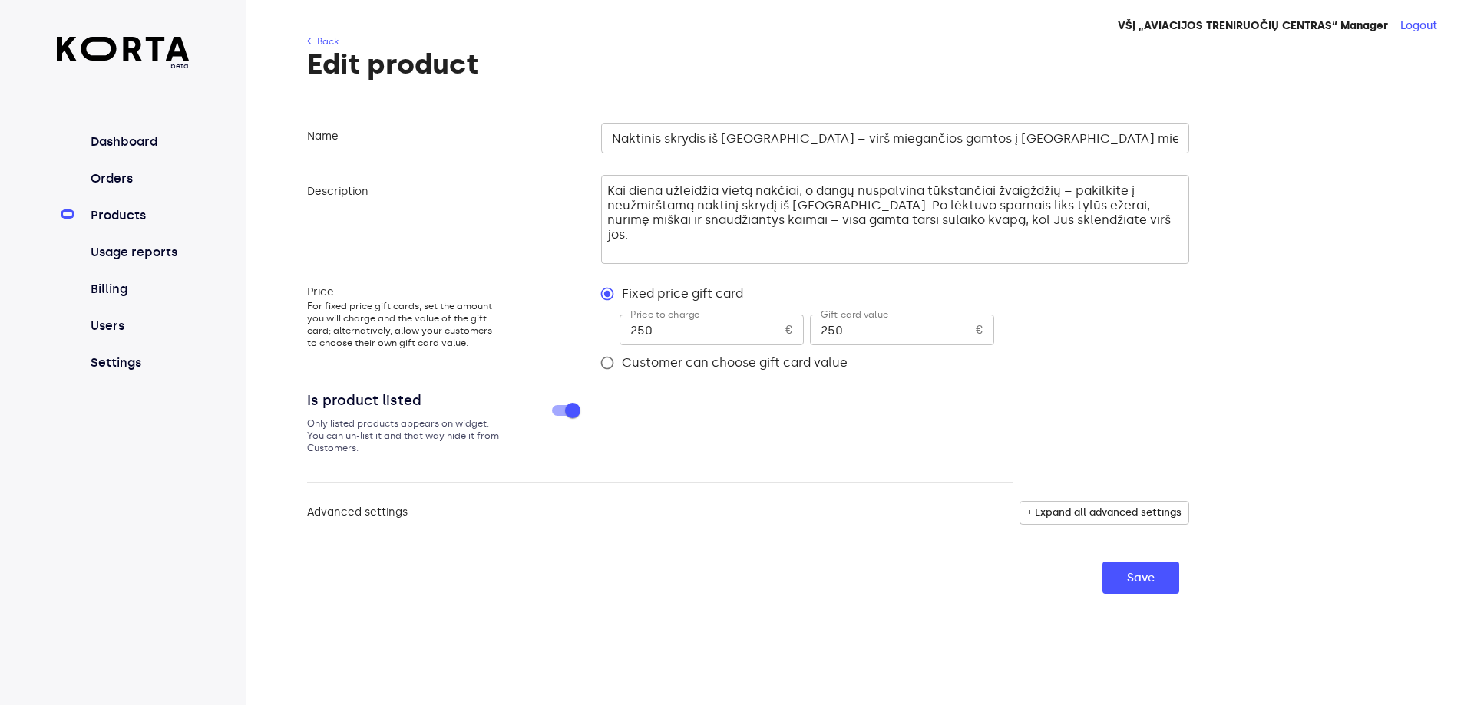
click at [614, 140] on input "Naktinis skrydis iš [GEOGRAPHIC_DATA] – virš miegančios gamtos į [GEOGRAPHIC_DA…" at bounding box center [895, 138] width 588 height 31
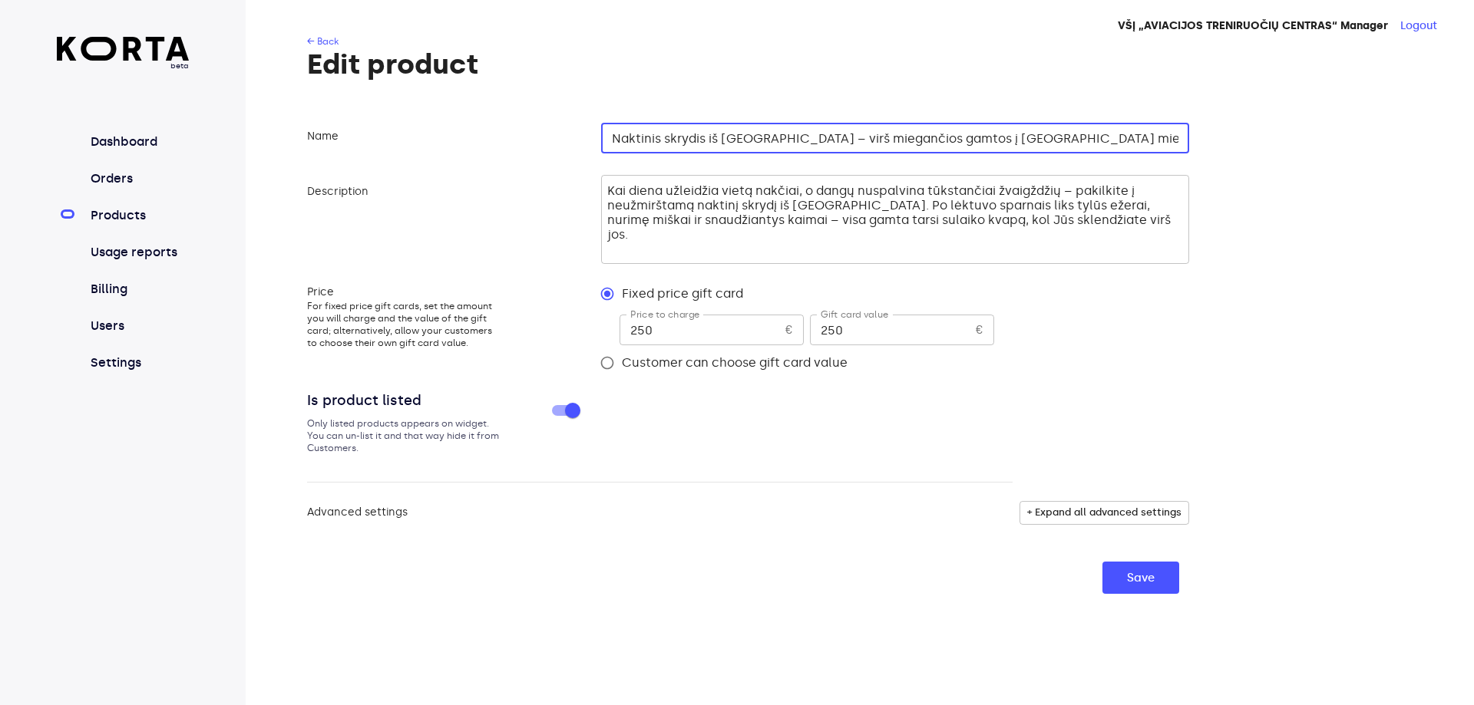
click at [624, 136] on input "Naktinis skrydis iš [GEOGRAPHIC_DATA] – virš miegančios gamtos į [GEOGRAPHIC_DA…" at bounding box center [895, 138] width 588 height 31
type input "Pažintinis mokomasis naktinis skrydis iš [GEOGRAPHIC_DATA] – virš miegančios ga…"
click at [1128, 579] on span "Save" at bounding box center [1141, 578] width 28 height 20
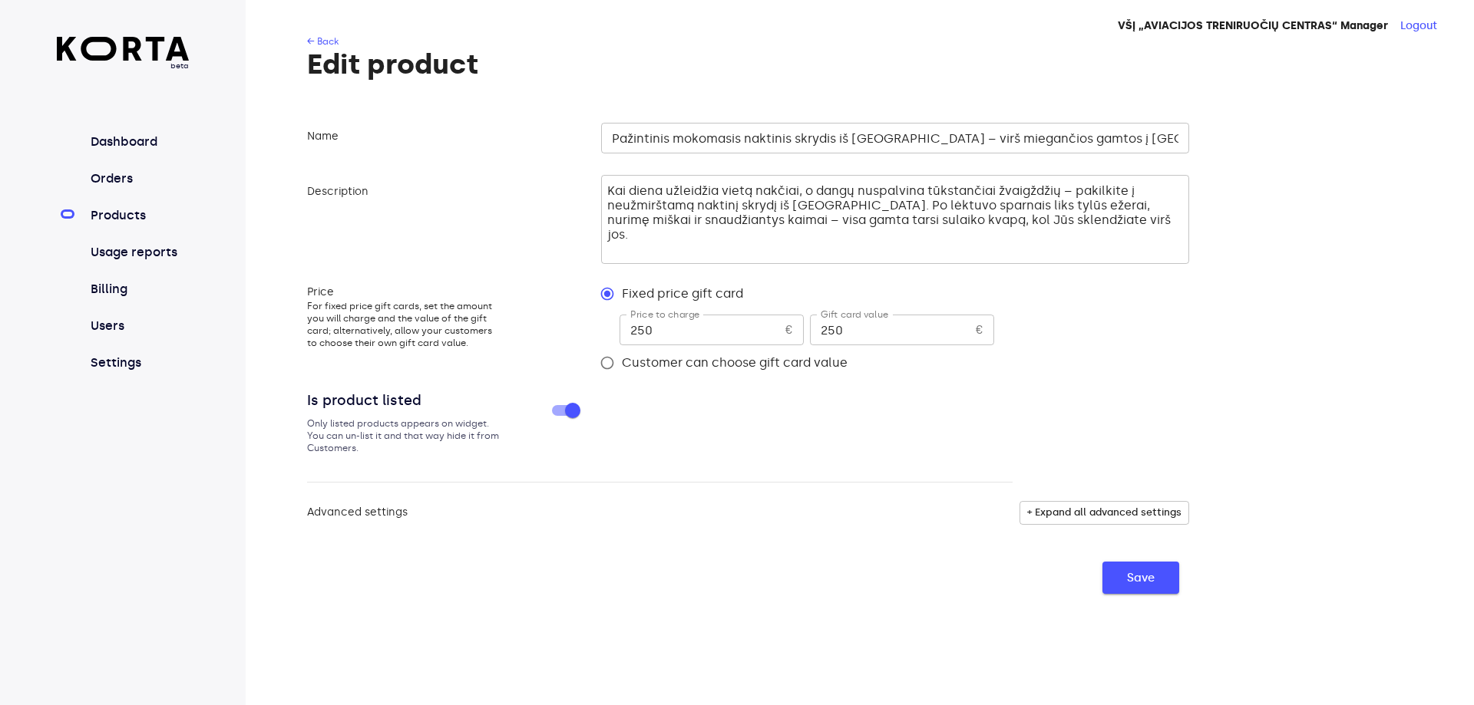
click at [1129, 579] on span "Save" at bounding box center [1141, 578] width 28 height 20
click at [1124, 583] on button "Save" at bounding box center [1140, 578] width 77 height 32
click at [1088, 511] on span "+ Expand all advanced settings" at bounding box center [1104, 513] width 154 height 18
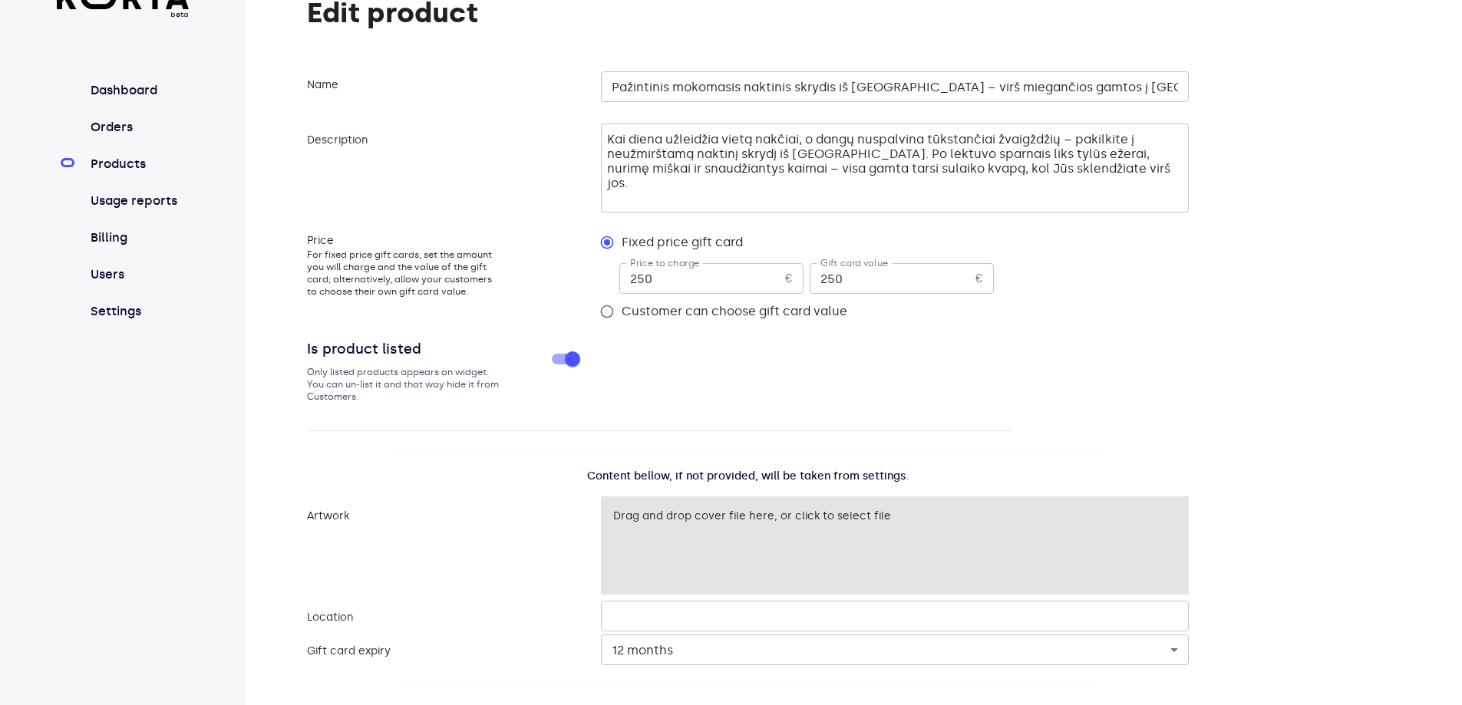
scroll to position [100, 0]
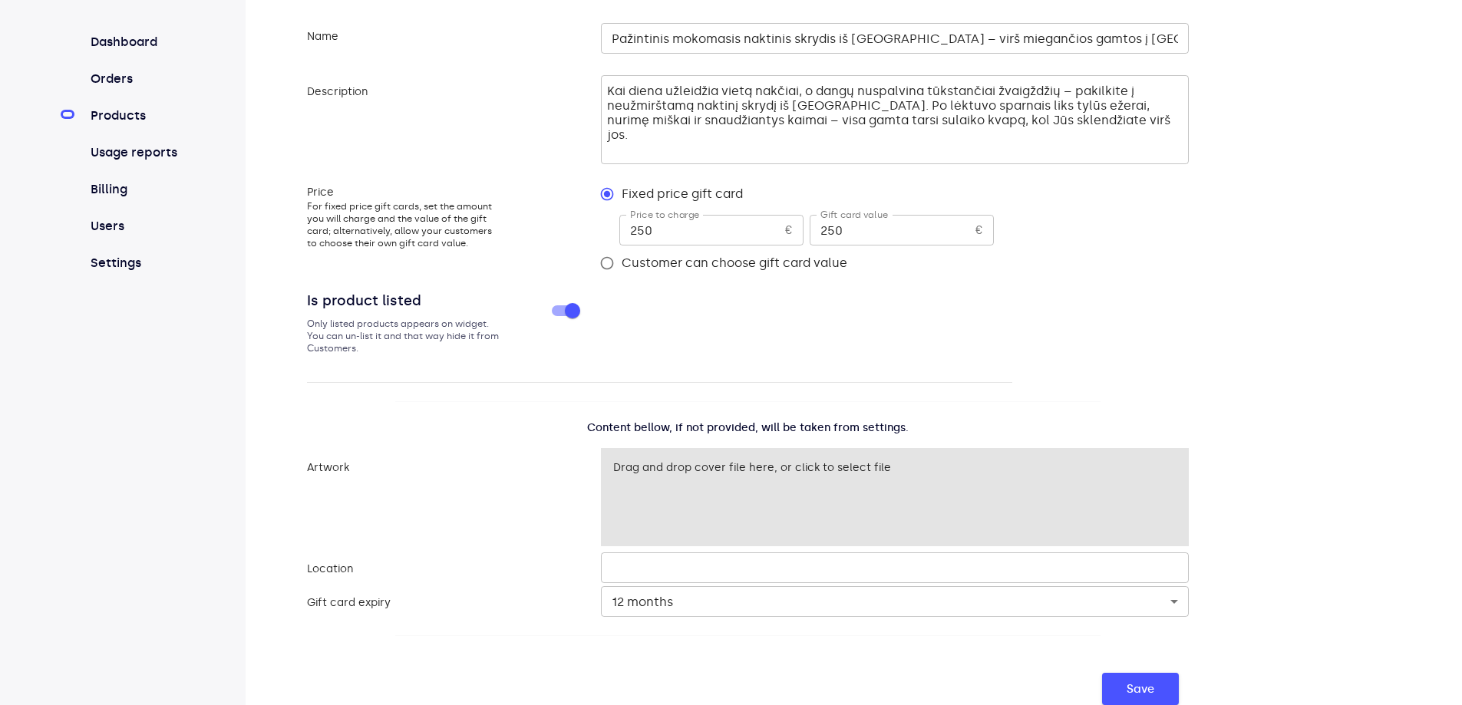
click at [1148, 677] on button "Save" at bounding box center [1140, 689] width 77 height 32
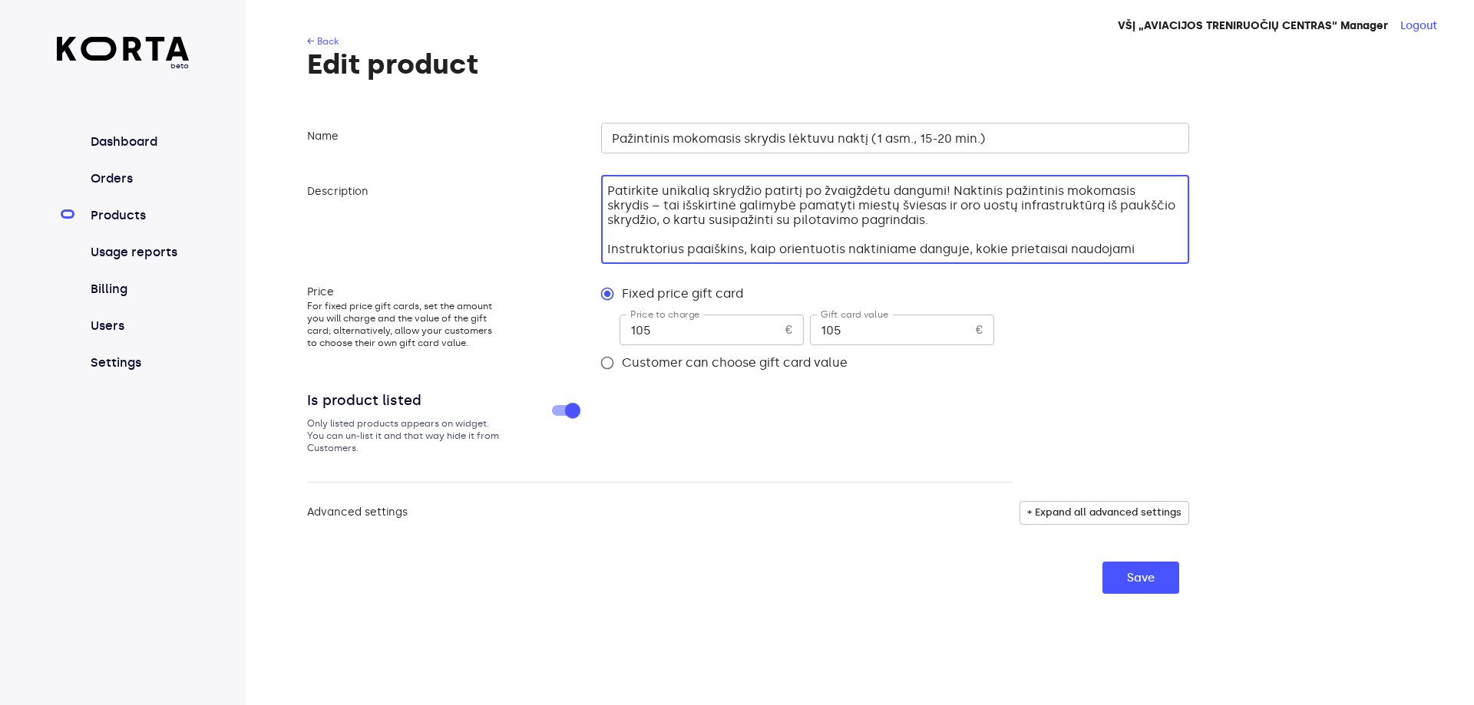
scroll to position [44, 0]
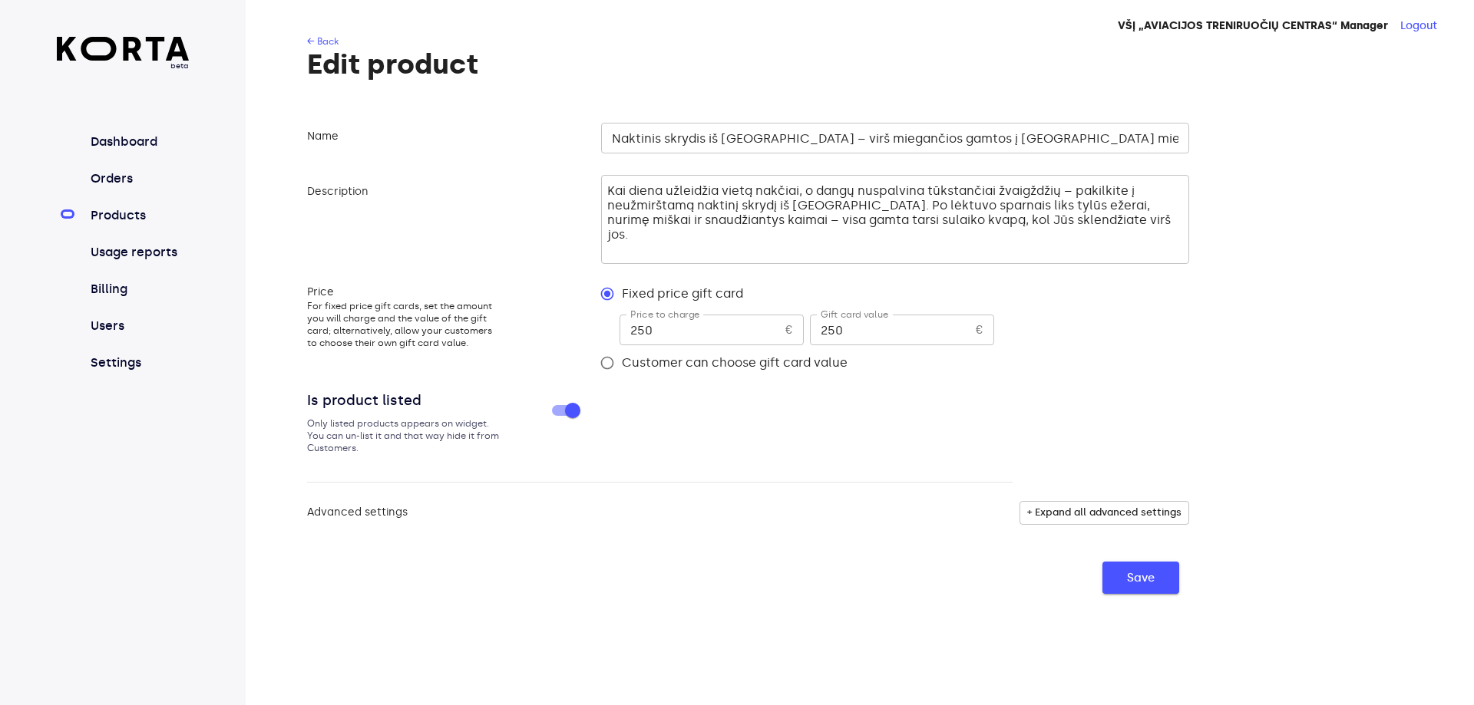
click at [1144, 569] on span "Save" at bounding box center [1141, 578] width 28 height 20
click at [110, 218] on link "Products" at bounding box center [138, 215] width 102 height 18
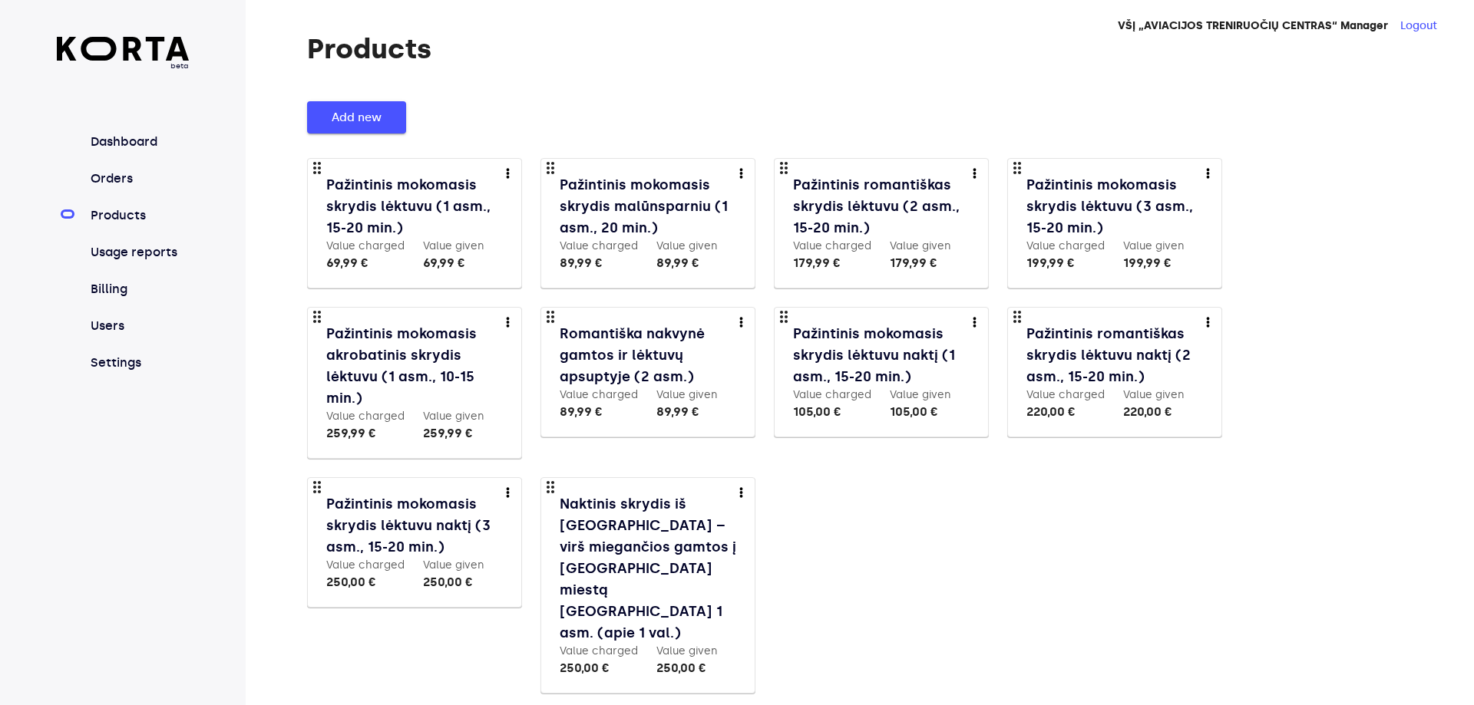
click at [351, 114] on span "Add new" at bounding box center [357, 117] width 50 height 20
click at [381, 115] on button "Add new" at bounding box center [356, 117] width 99 height 32
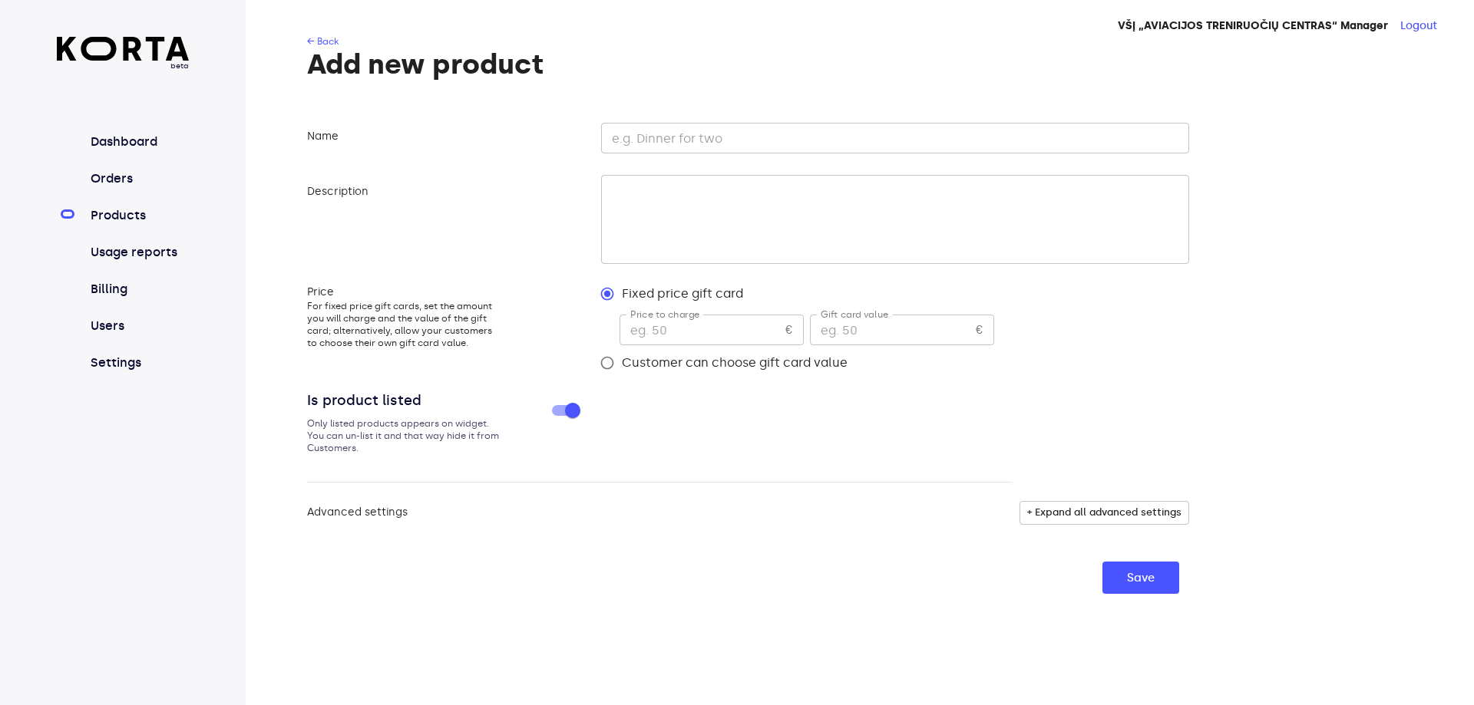
click at [637, 143] on input "text" at bounding box center [895, 138] width 588 height 31
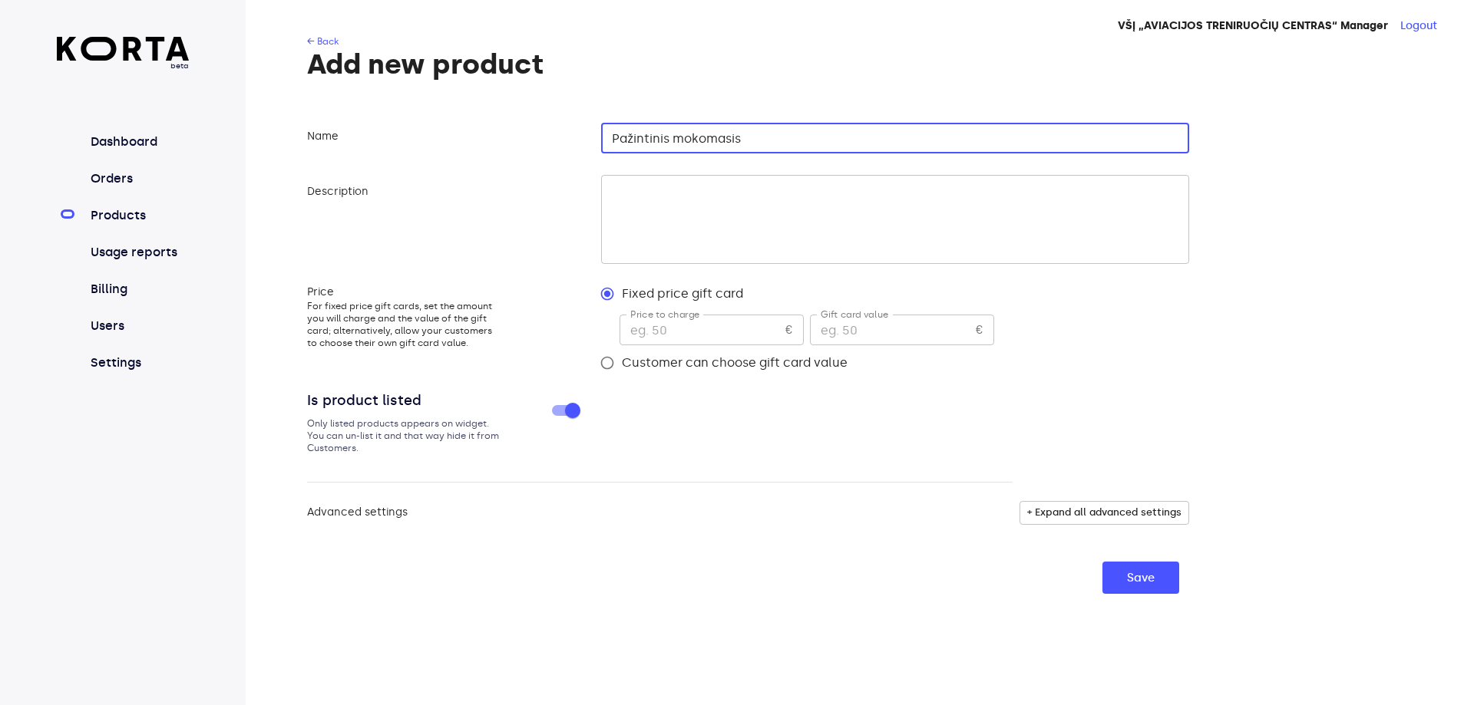
paste input "Naktinis skrydis iš [GEOGRAPHIC_DATA] – virš miegančios gamtos į [GEOGRAPHIC_DA…"
click at [650, 139] on input "Pažintinis mokomasis Naktinis skrydis iš [GEOGRAPHIC_DATA] – virš miegančios ga…" at bounding box center [895, 138] width 588 height 31
click at [1064, 139] on input "Pažintinis mokomasis romantiškas naktinis skrydis iš Kupiškio – virš miegančios…" at bounding box center [895, 138] width 588 height 31
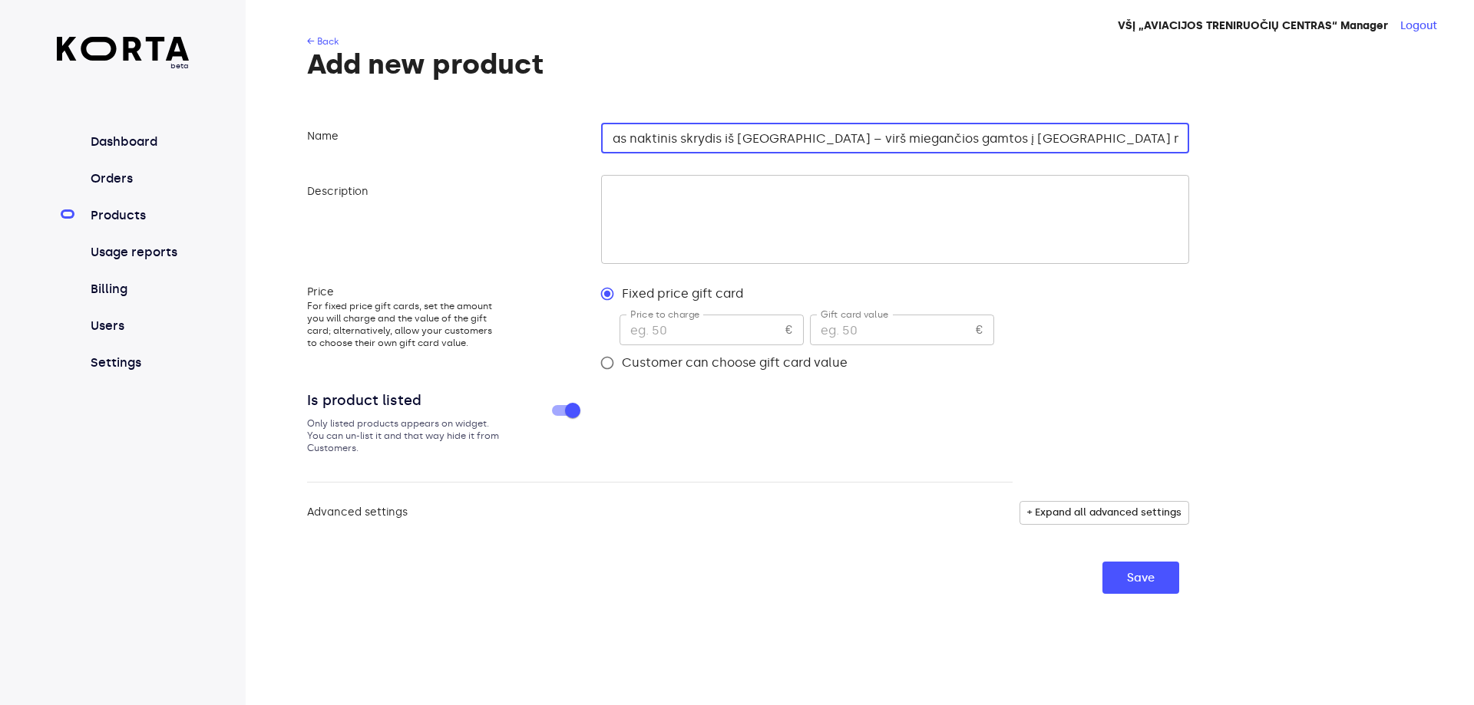
scroll to position [0, 195]
click at [1104, 139] on input "Pažintinis mokomasis romantiškas naktinis skrydis iš Kupiškio – virš miegančios…" at bounding box center [895, 138] width 588 height 31
click at [1147, 137] on input "Pažintinis mokomasis romantiškas naktinis skrydis iš Kupiškio – virš miegančios…" at bounding box center [895, 138] width 588 height 31
type input "Pažintinis mokomasis romantiškas naktinis skrydis iš Kupiškio – virš miegančios…"
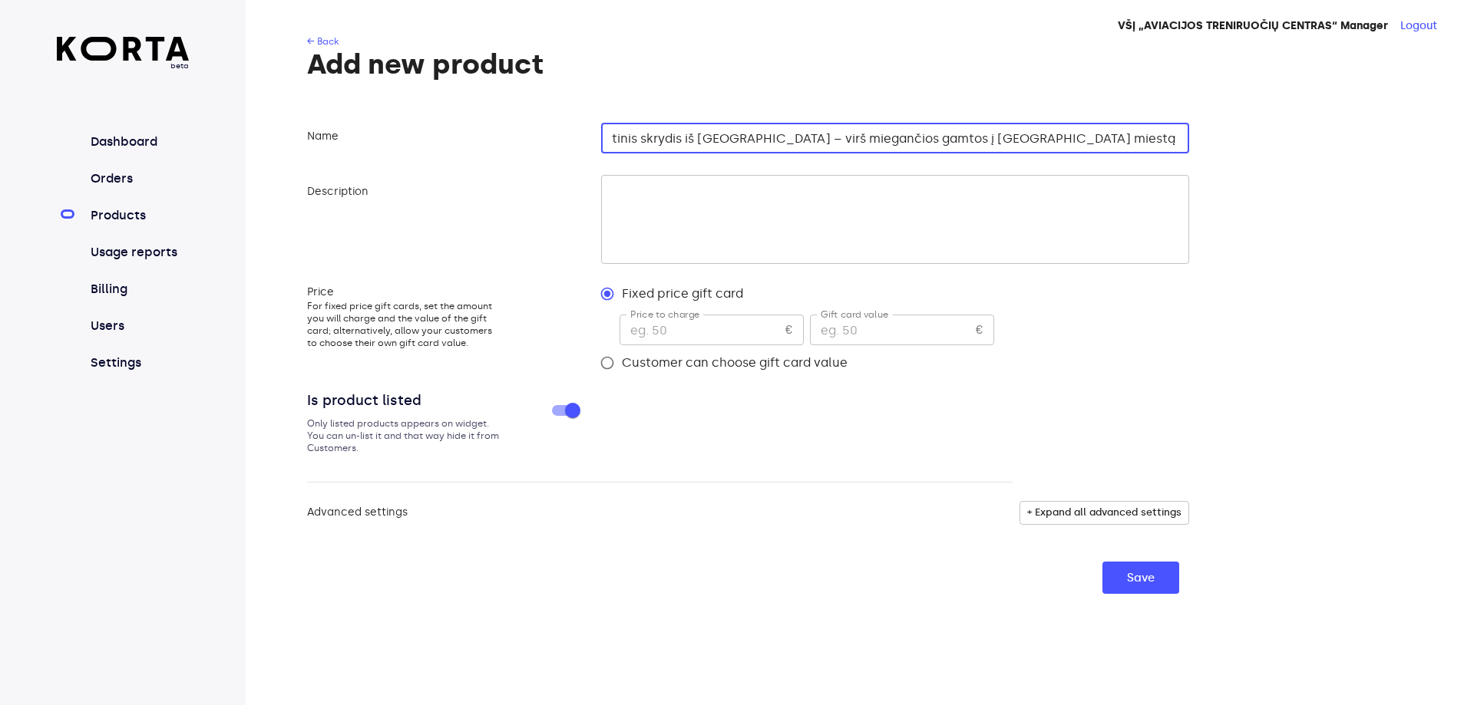
drag, startPoint x: 744, startPoint y: 137, endPoint x: 1247, endPoint y: 152, distance: 503.7
click at [1247, 152] on div "Name Pažintinis mokomasis romantiškas naktinis skrydis iš Kupiškio – virš miega…" at bounding box center [858, 355] width 1102 height 477
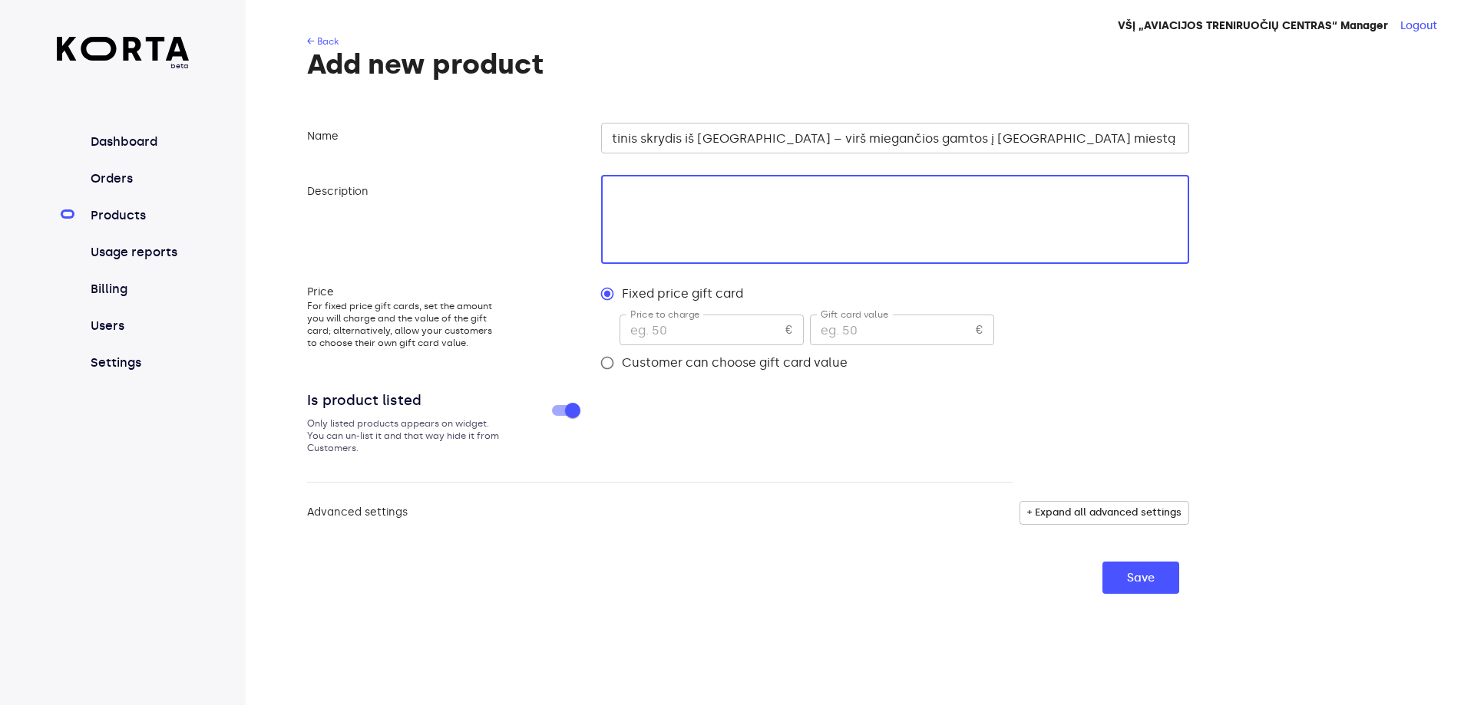
click at [719, 206] on textarea at bounding box center [892, 219] width 571 height 73
paste textarea "Romantiškas naktinis skrydis dviem iš Kupiškio į Panevėžį Kai virš Kupiškio nus…"
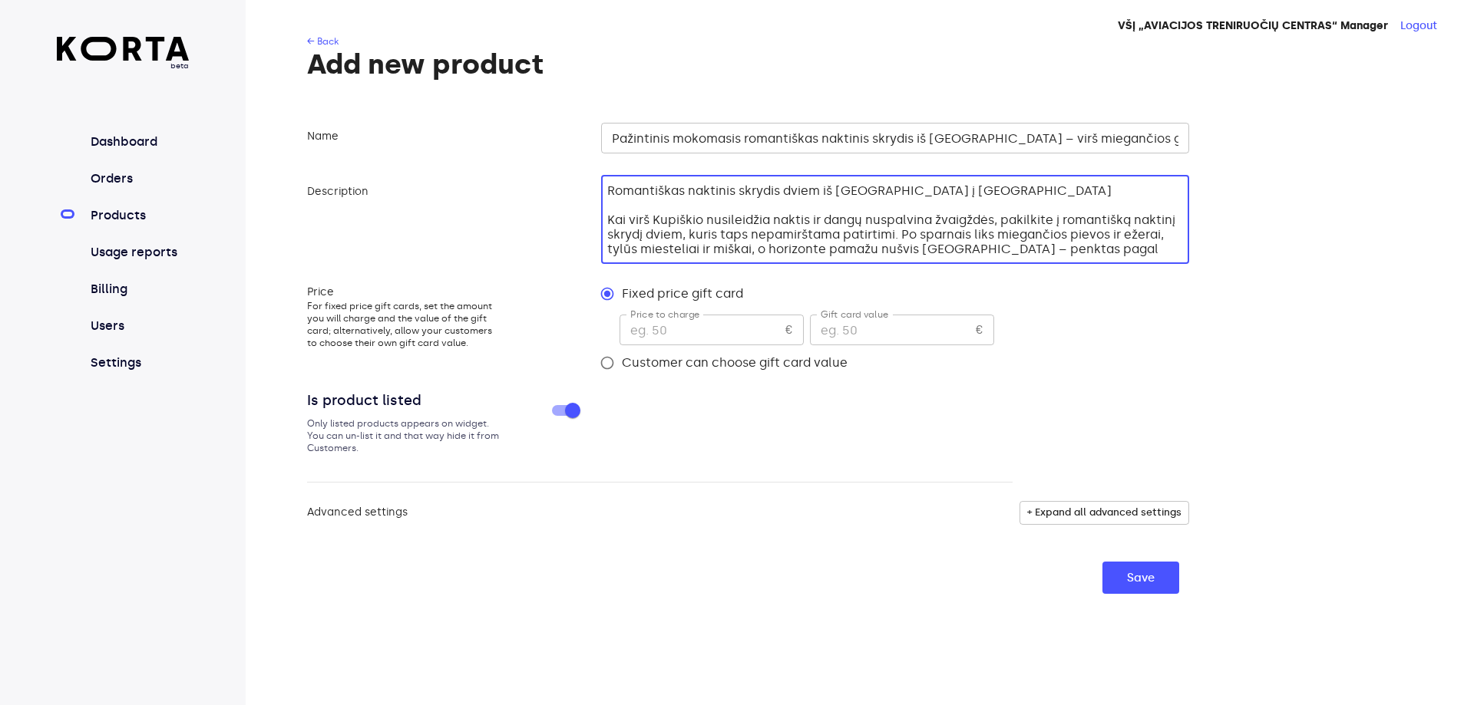
click at [968, 191] on textarea "Romantiškas naktinis skrydis dviem iš Kupiškio į Panevėžį Kai virš Kupiškio nus…" at bounding box center [892, 219] width 571 height 73
type textarea "Romantiškas naktinis skrydis dviem iš Kupiškio į Panevėžį ir atgal. Kai virš Ku…"
click at [643, 332] on input "number" at bounding box center [699, 330] width 160 height 31
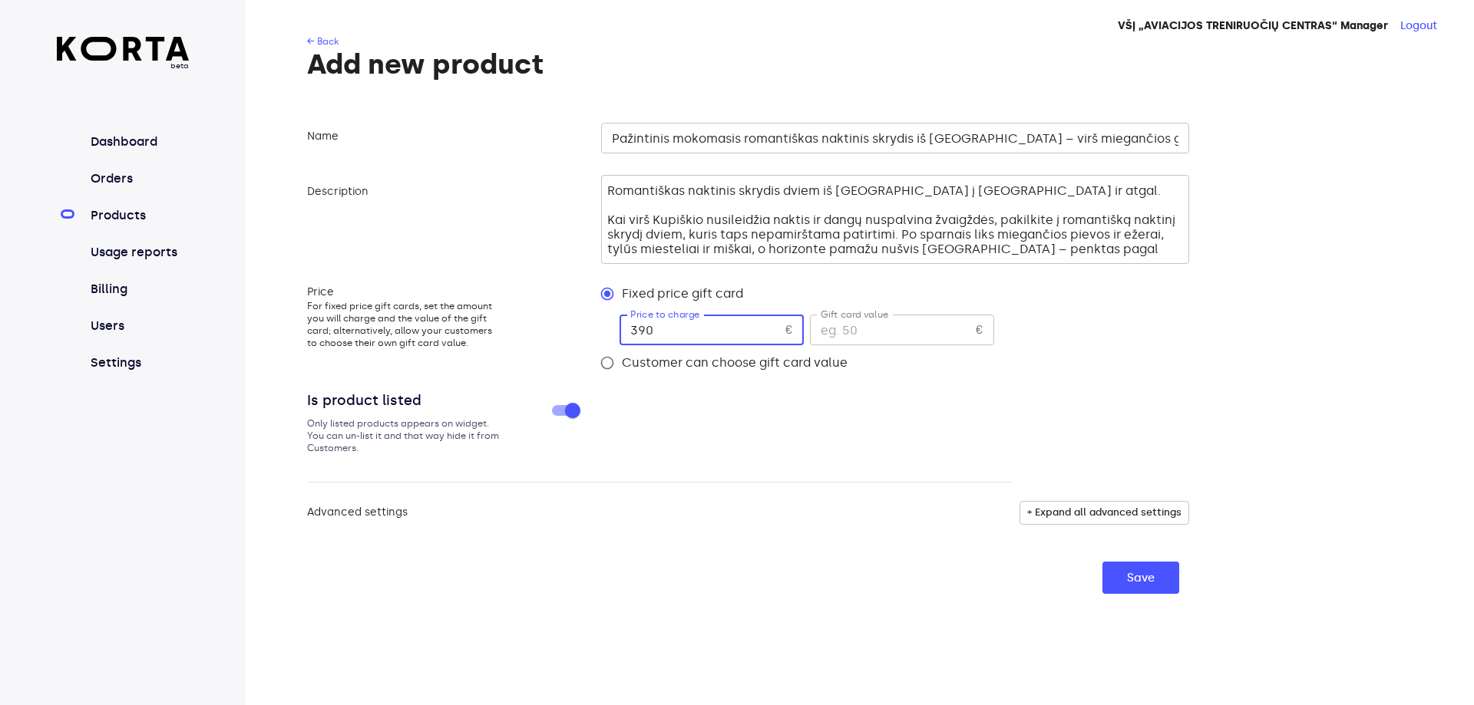
type input "390"
click at [833, 325] on input "number" at bounding box center [890, 330] width 160 height 31
type input "390"
click at [1087, 518] on span "+ Expand all advanced settings" at bounding box center [1104, 513] width 154 height 18
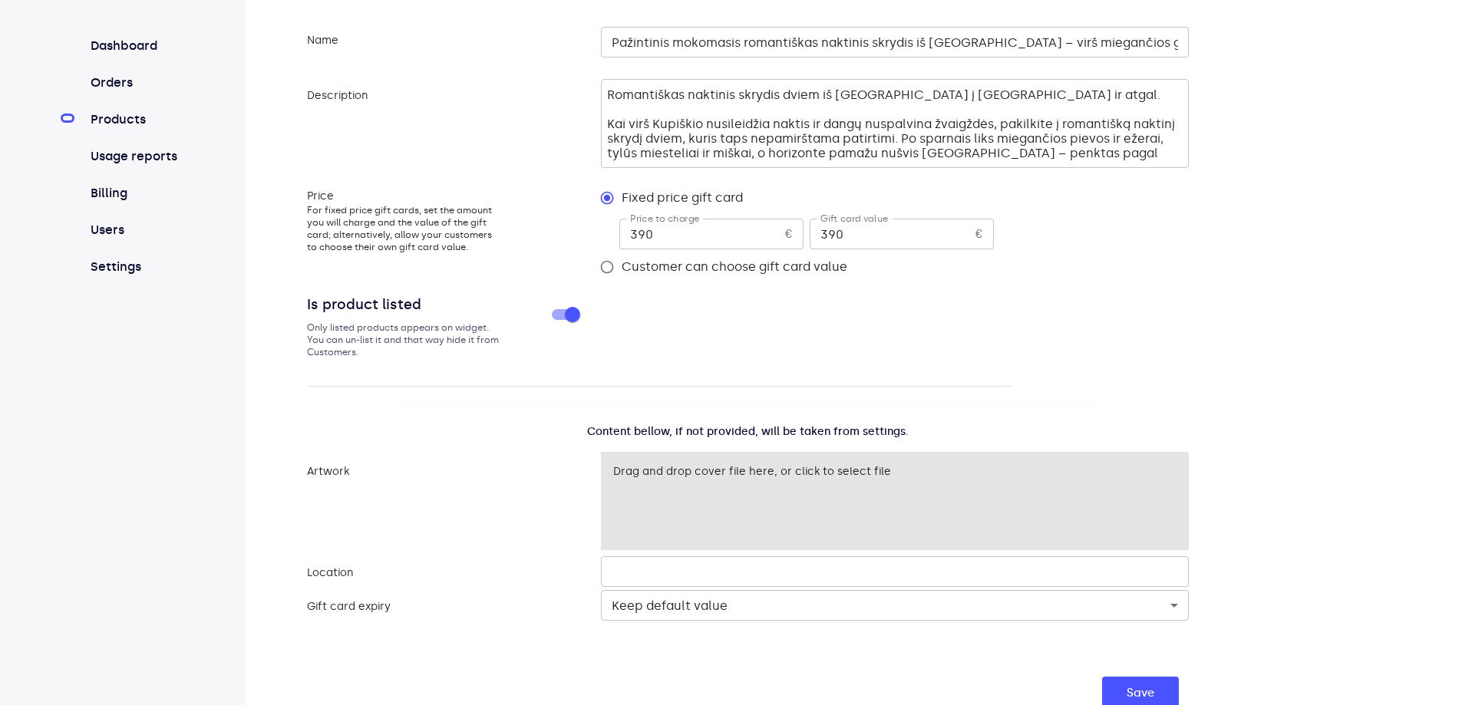
scroll to position [100, 0]
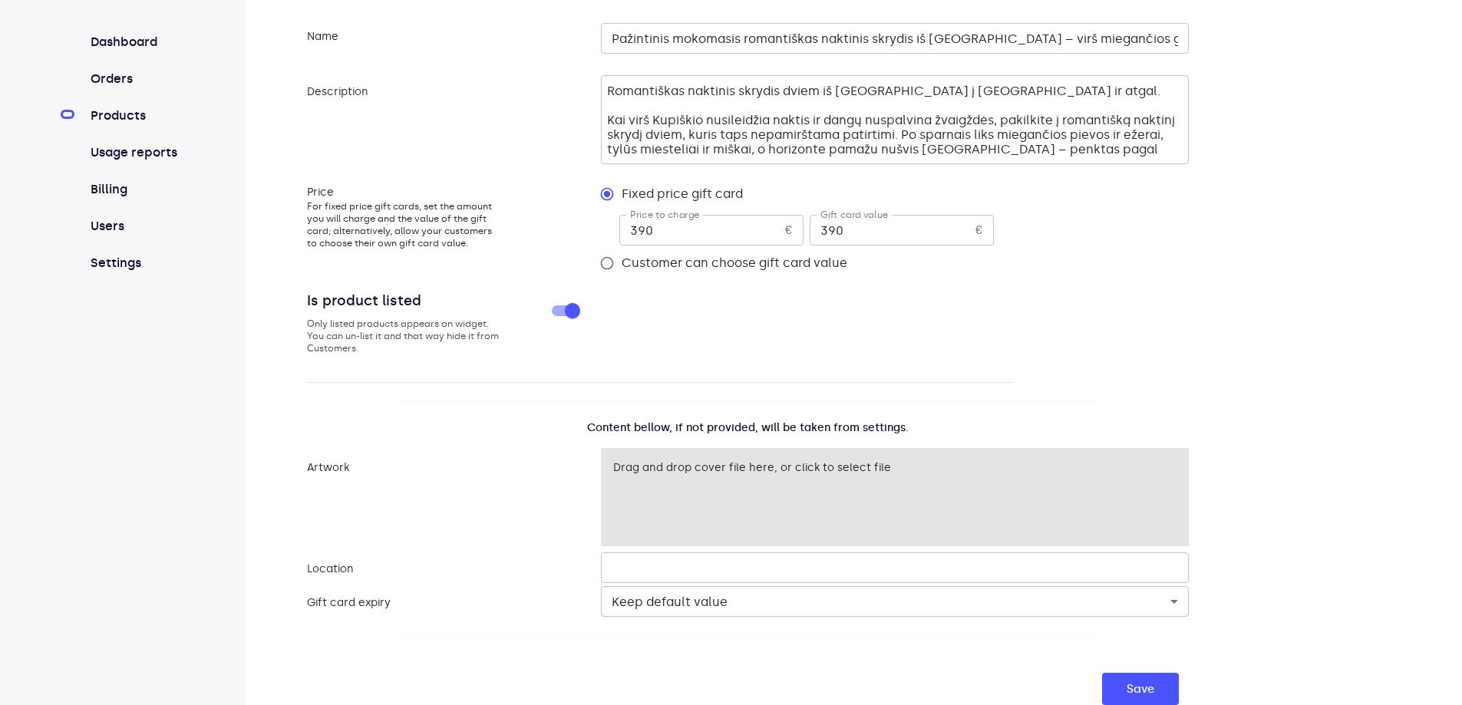
click at [746, 599] on body "beta Dashboard Orders Products Usage reports Billing Users Settings VŠĮ „AVIACI…" at bounding box center [731, 302] width 1462 height 805
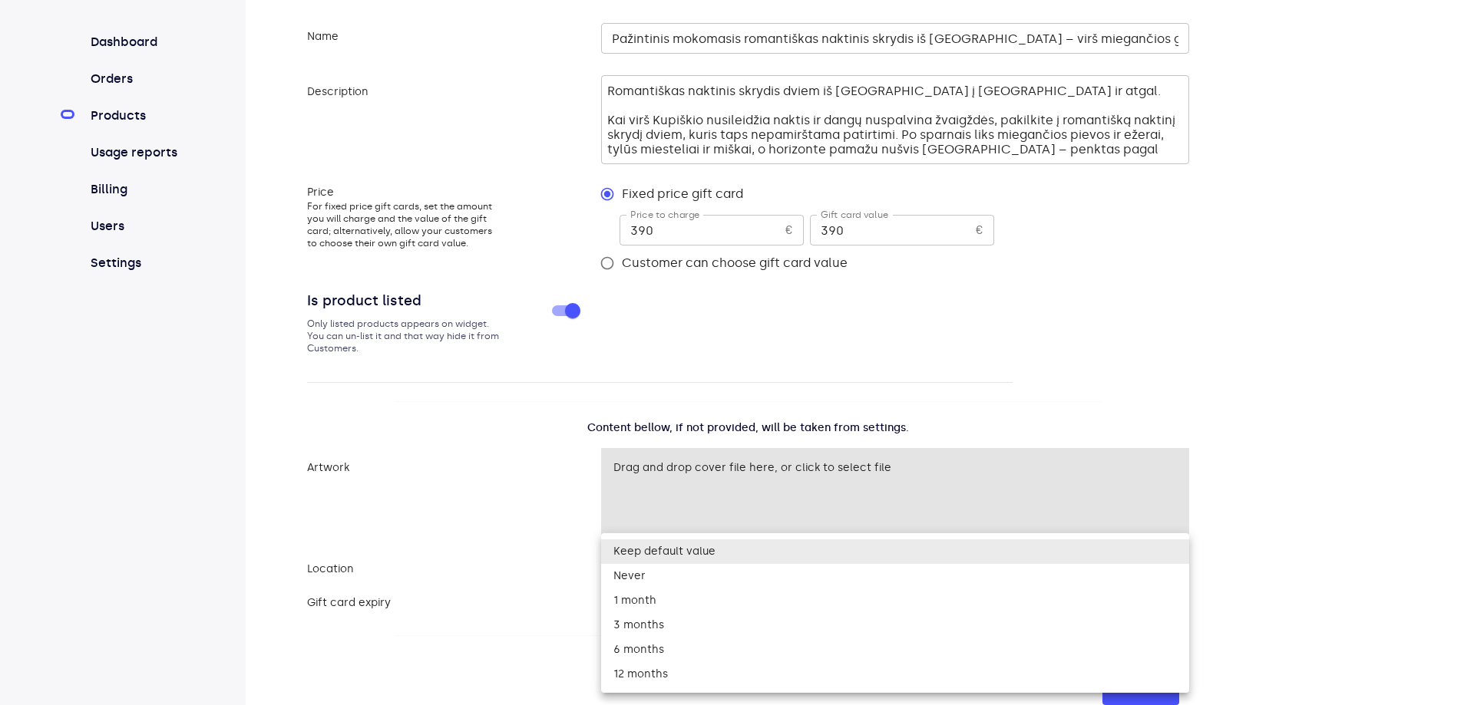
click at [656, 674] on li "12 months" at bounding box center [895, 674] width 588 height 25
type input "365"
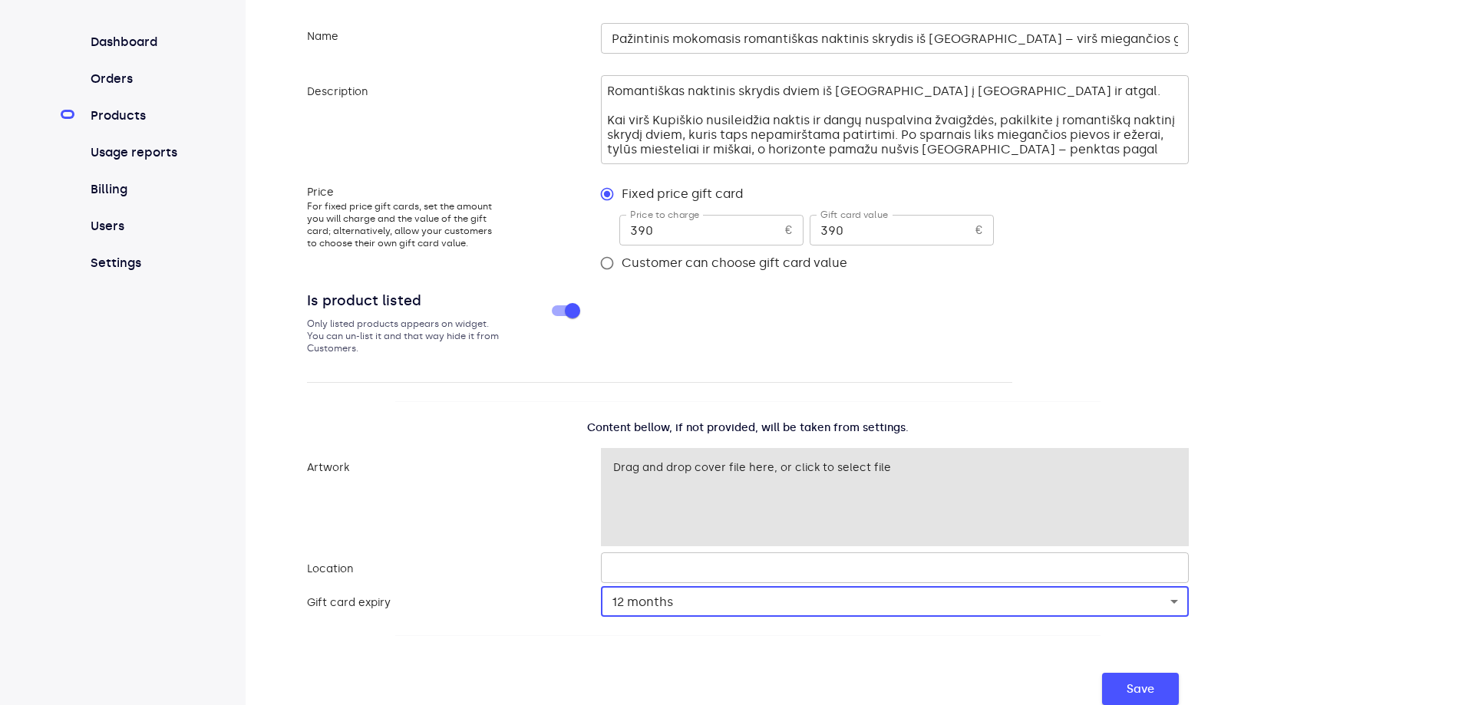
click at [1140, 691] on span "Save" at bounding box center [1141, 689] width 28 height 20
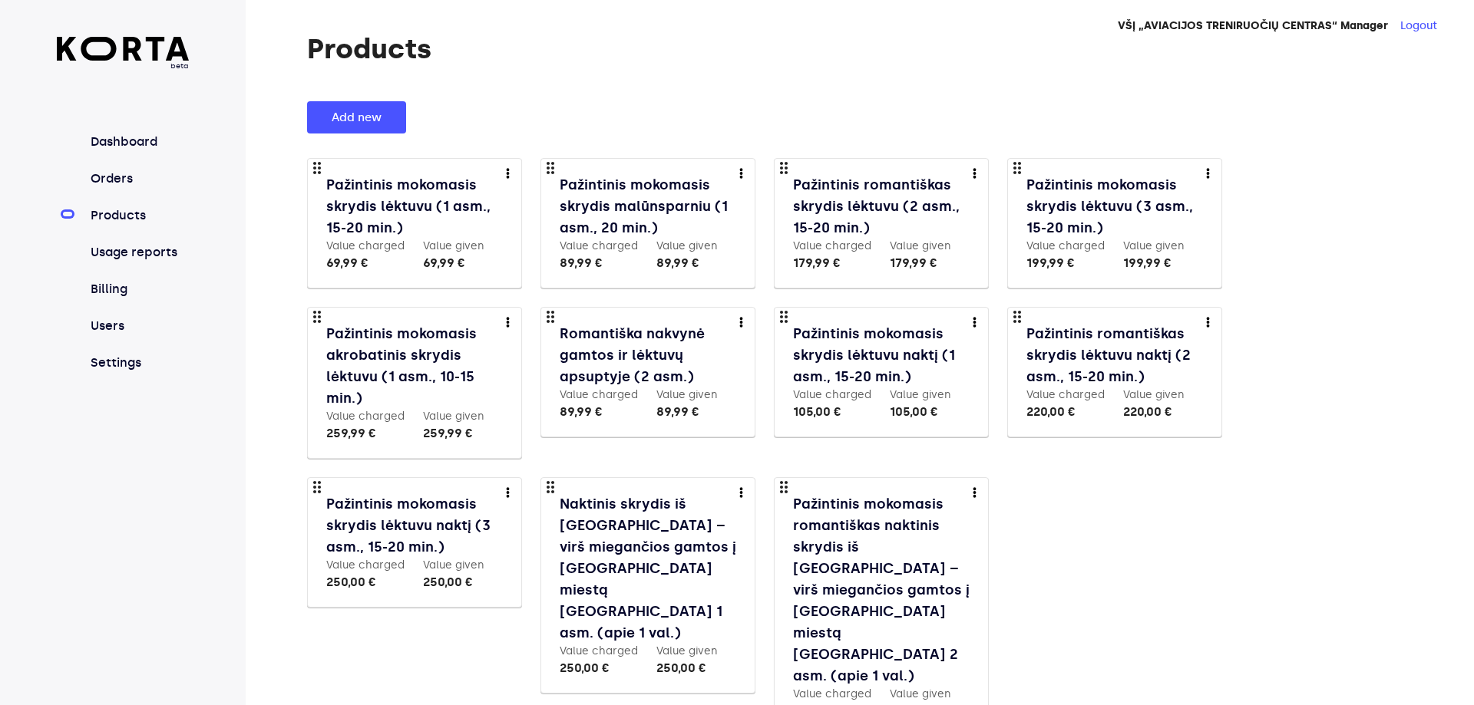
click at [744, 489] on div "more" at bounding box center [740, 491] width 9 height 9
click at [749, 520] on link "Edit" at bounding box center [750, 519] width 23 height 18
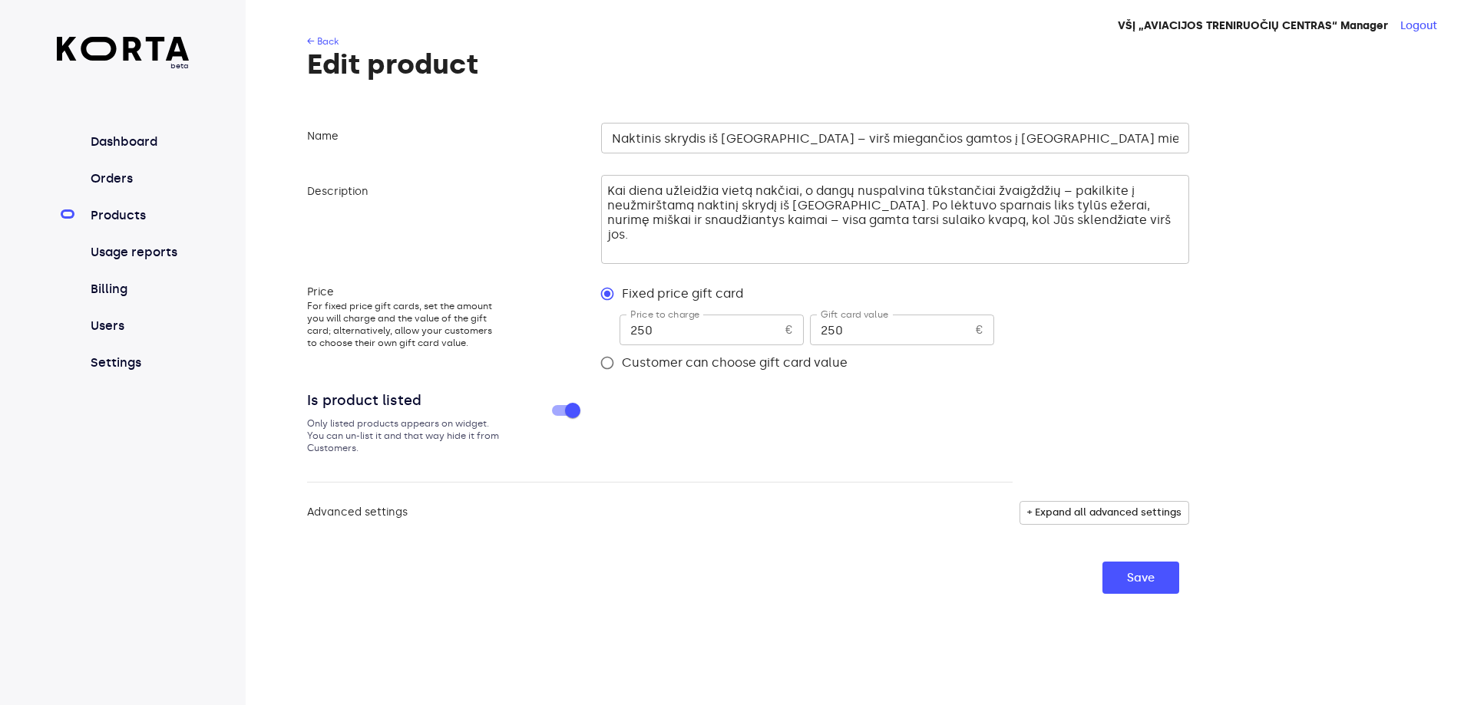
click at [611, 134] on input "Naktinis skrydis iš [GEOGRAPHIC_DATA] – virš miegančios gamtos į [GEOGRAPHIC_DA…" at bounding box center [895, 138] width 588 height 31
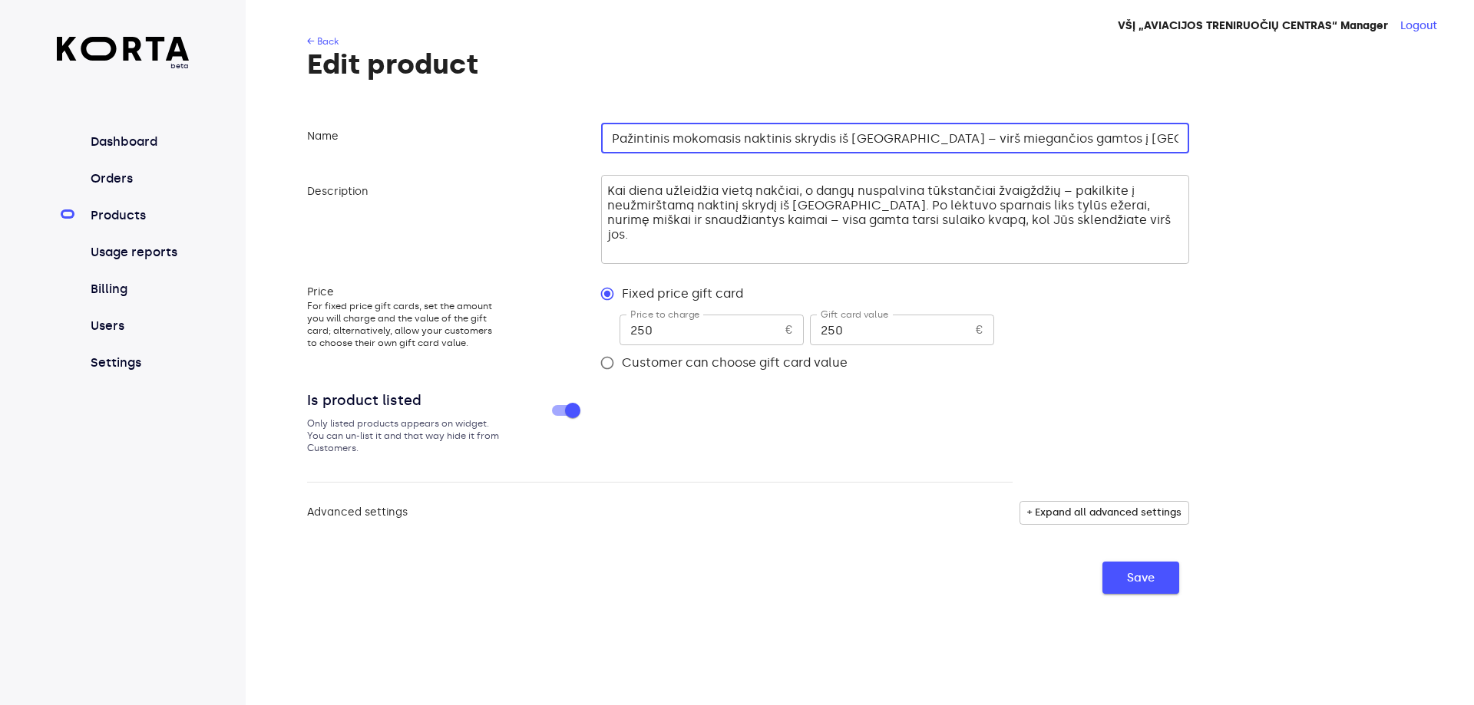
type input "Pažintinis mokomasis naktinis skrydis iš [GEOGRAPHIC_DATA] – virš miegančios ga…"
click at [1132, 572] on span "Save" at bounding box center [1141, 578] width 28 height 20
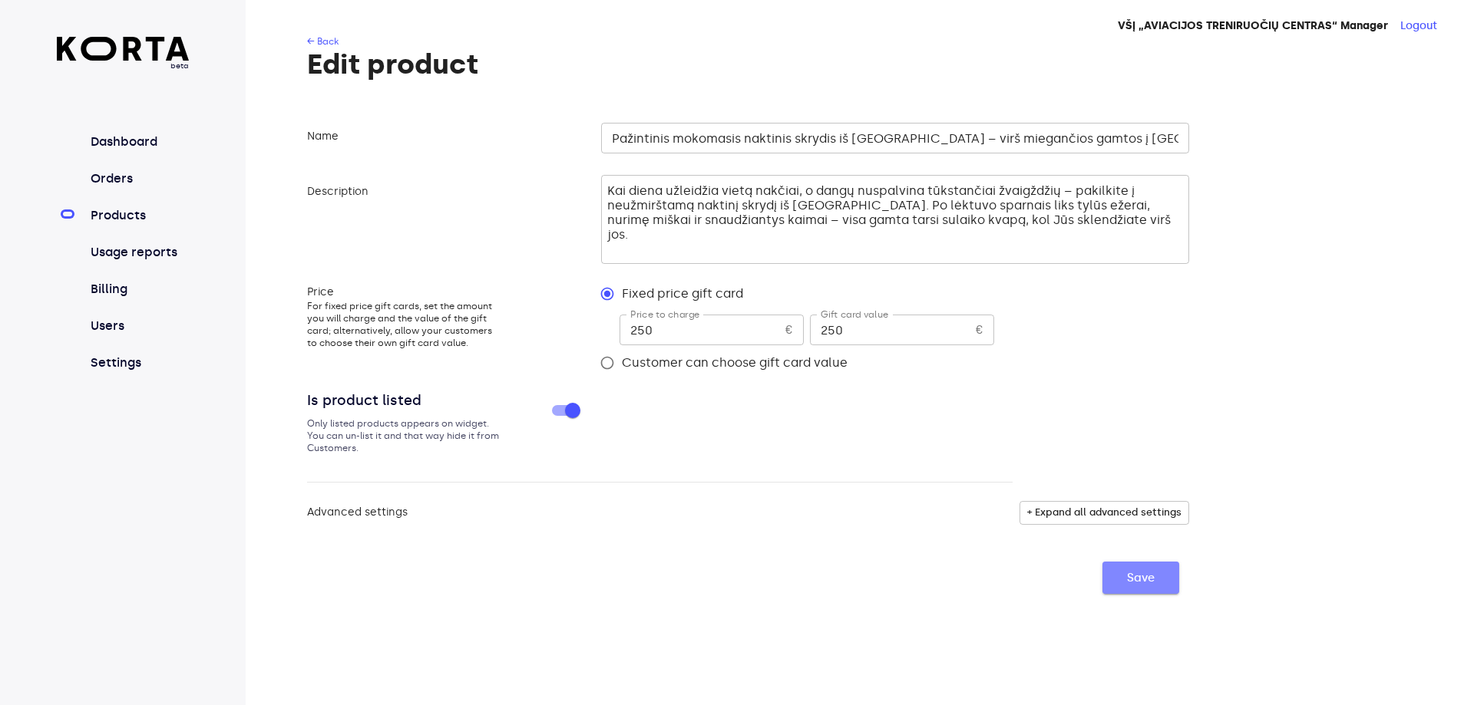
click at [1133, 572] on span "Save" at bounding box center [1141, 578] width 28 height 20
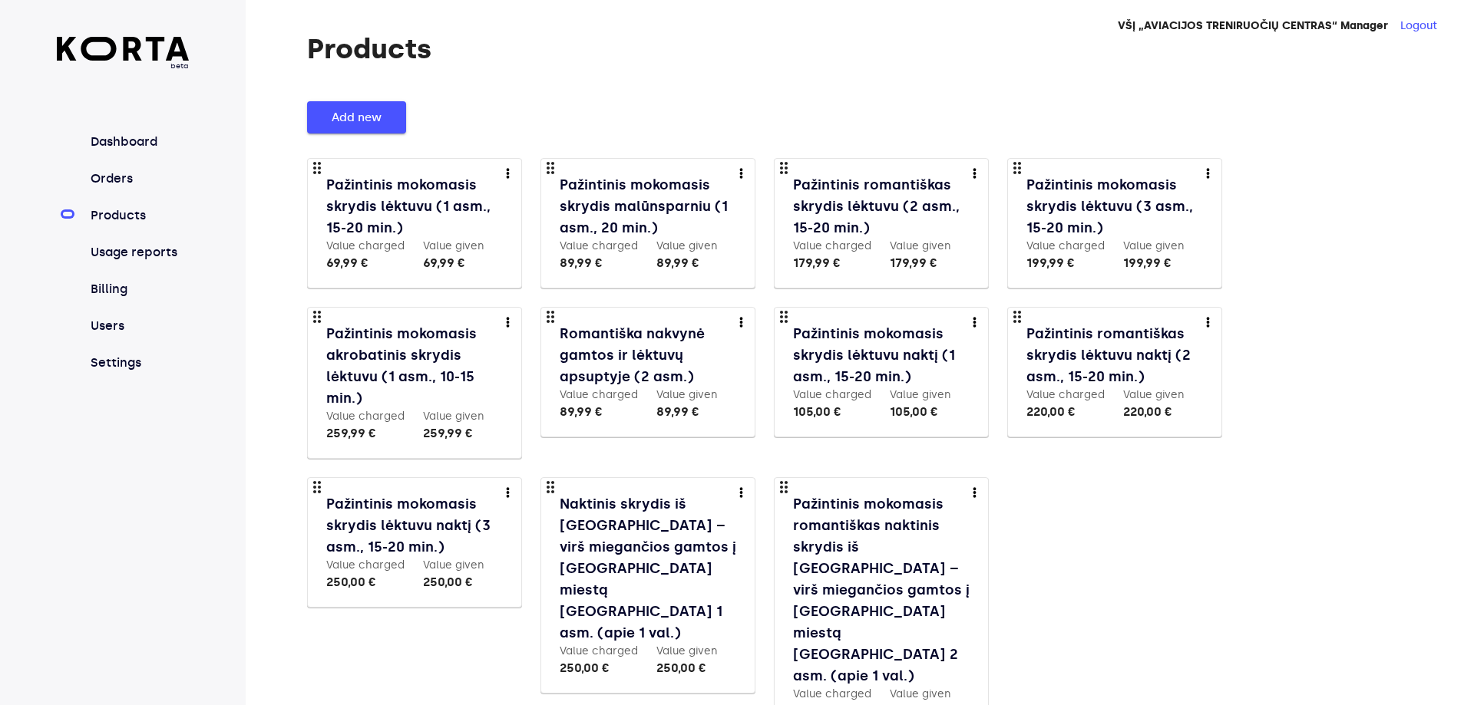
click at [350, 114] on span "Add new" at bounding box center [357, 117] width 50 height 20
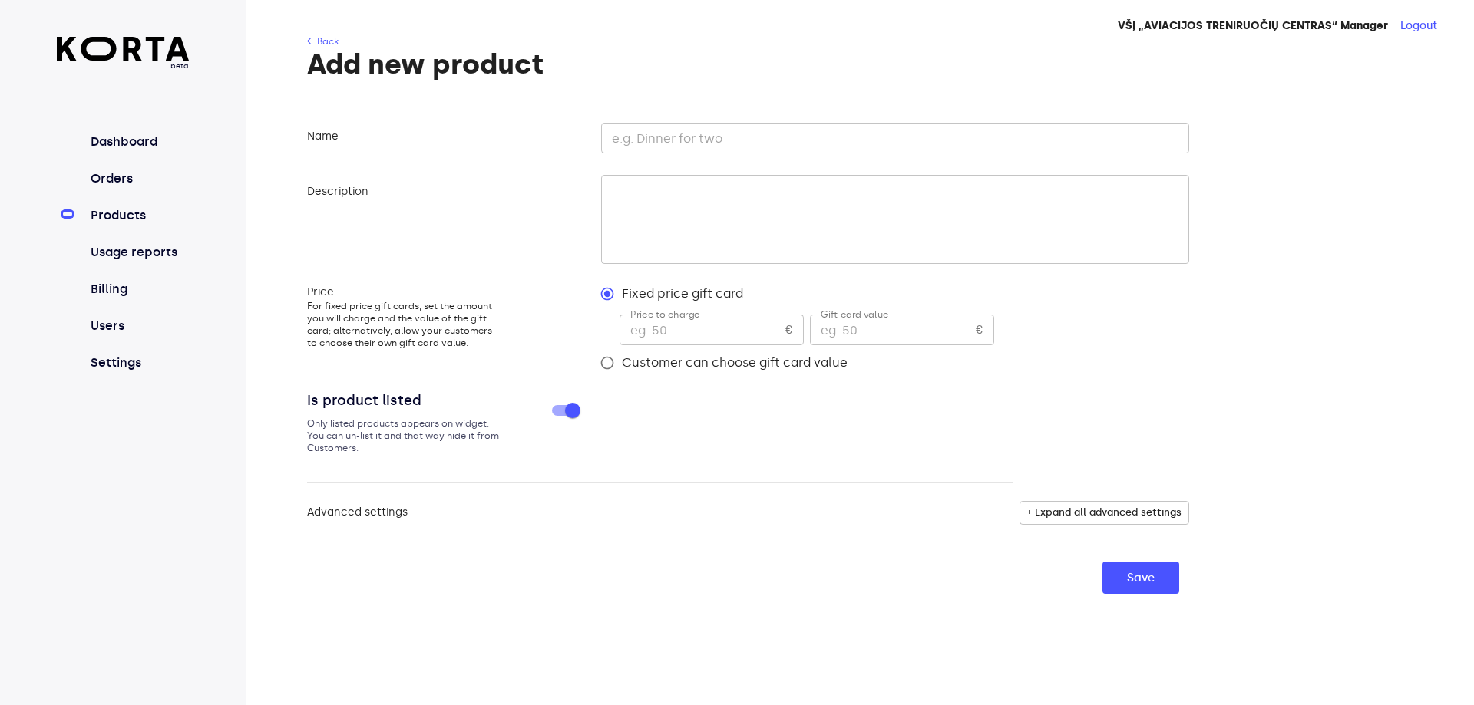
click at [682, 219] on textarea at bounding box center [892, 219] width 571 height 73
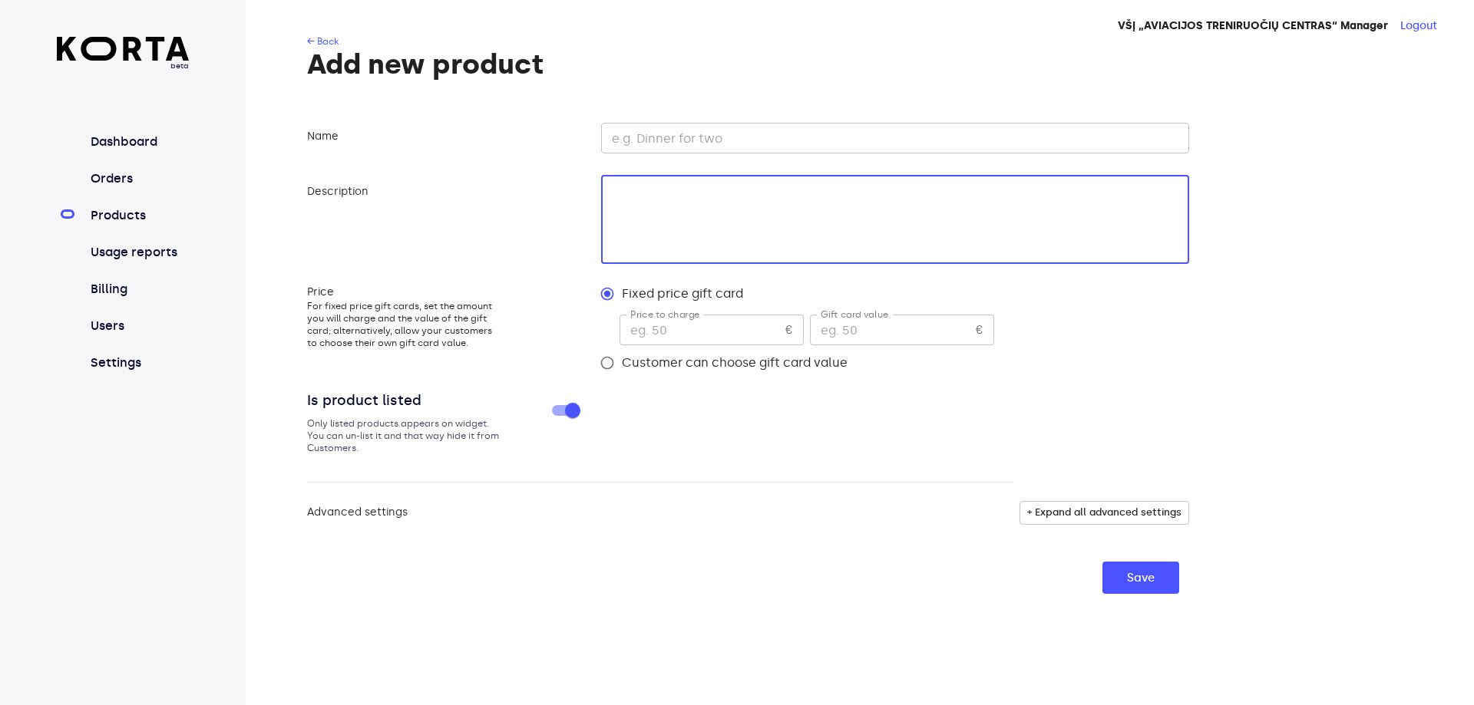
paste textarea "Tamsa, tyla ir šviesų magija po sparnais. 🌌 Pakilkite į naktinį nuotykį trims, …"
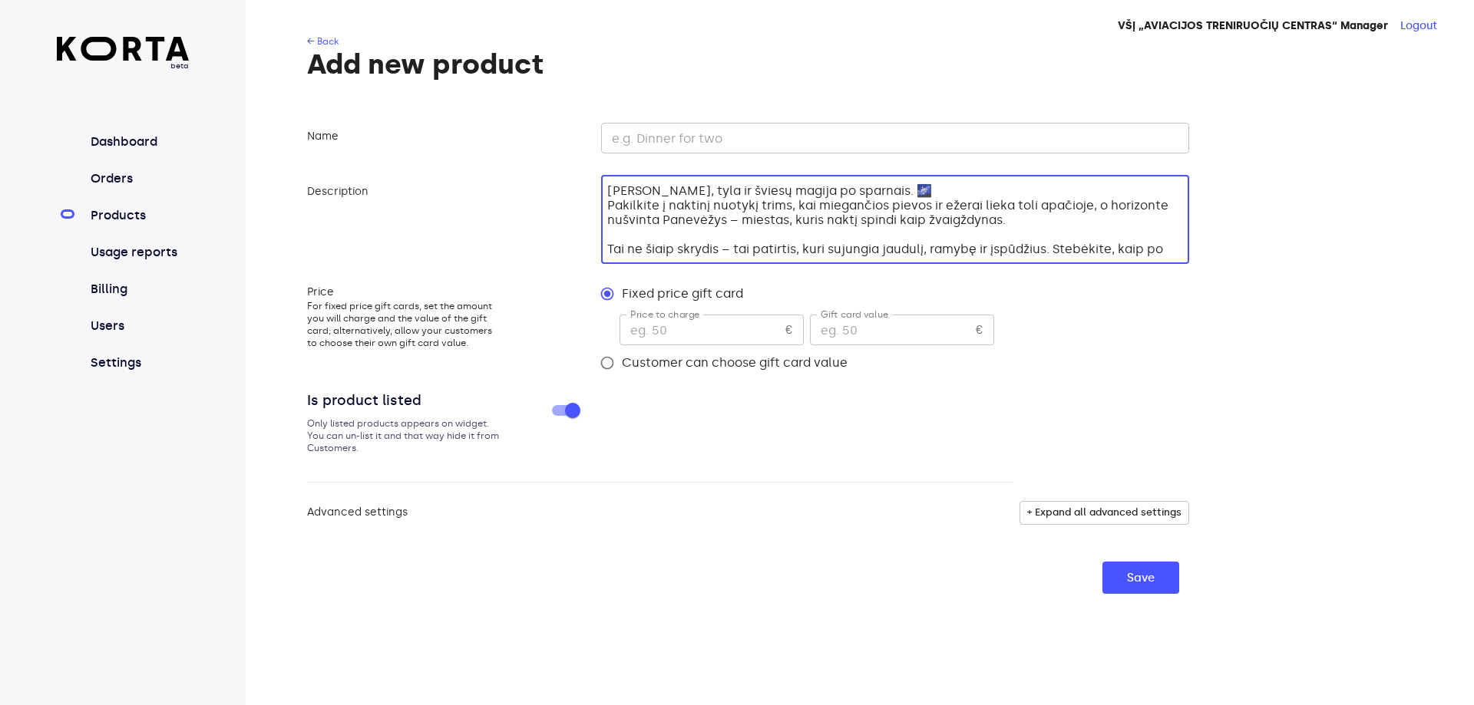
scroll to position [73, 0]
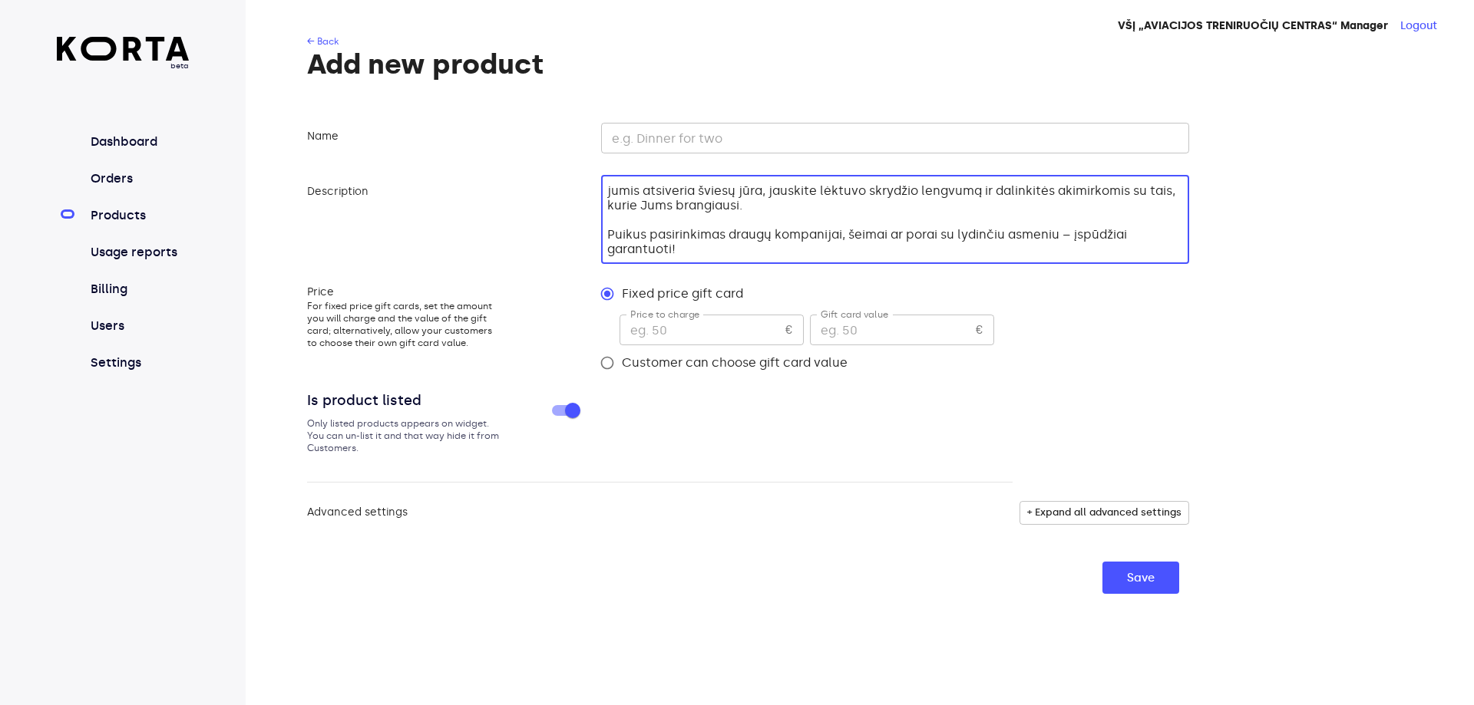
type textarea "Tamsa, tyla ir šviesų magija po sparnais. 🌌 Pakilkite į naktinį nuotykį trims, …"
click at [658, 142] on input "text" at bounding box center [895, 138] width 588 height 31
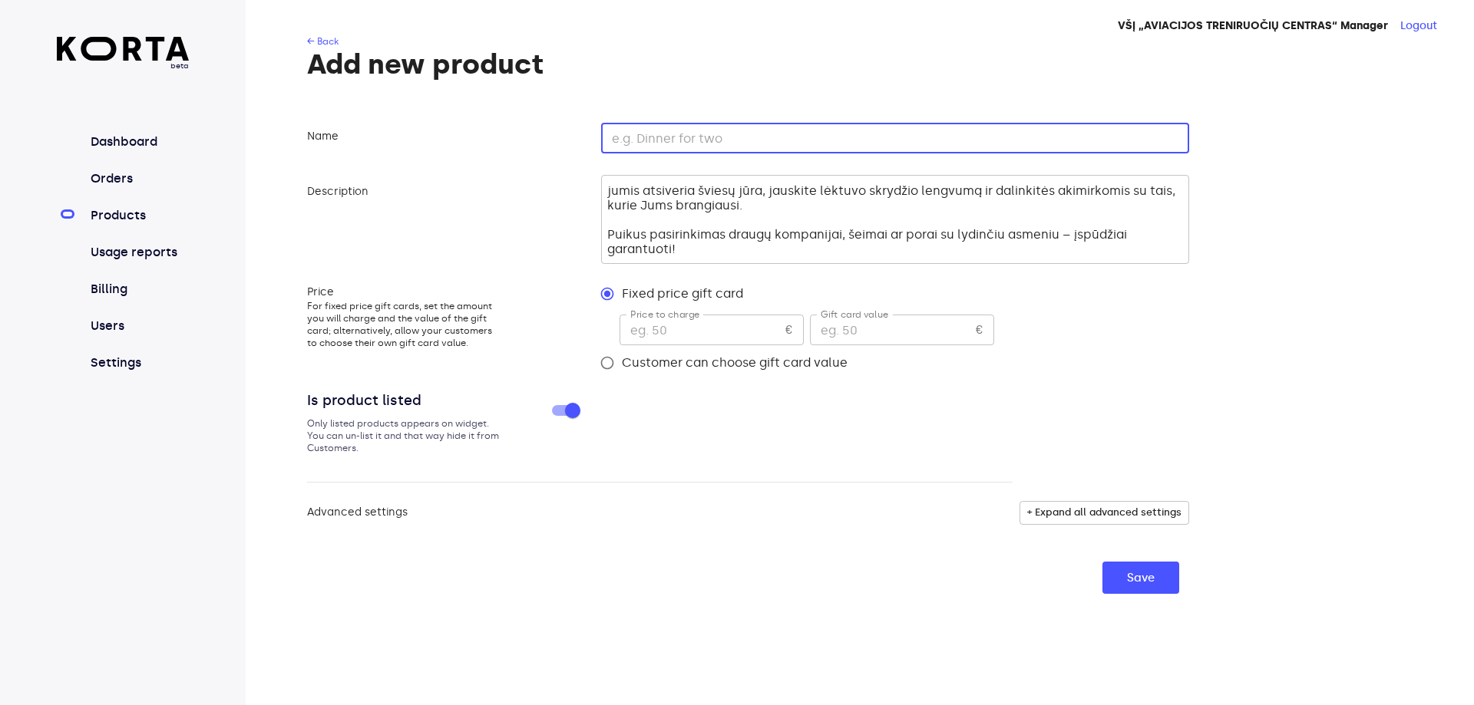
paste input "Pažintinis mokomasis romantiškas naktinis skrydis iš Kupiškio – virš miegančios…"
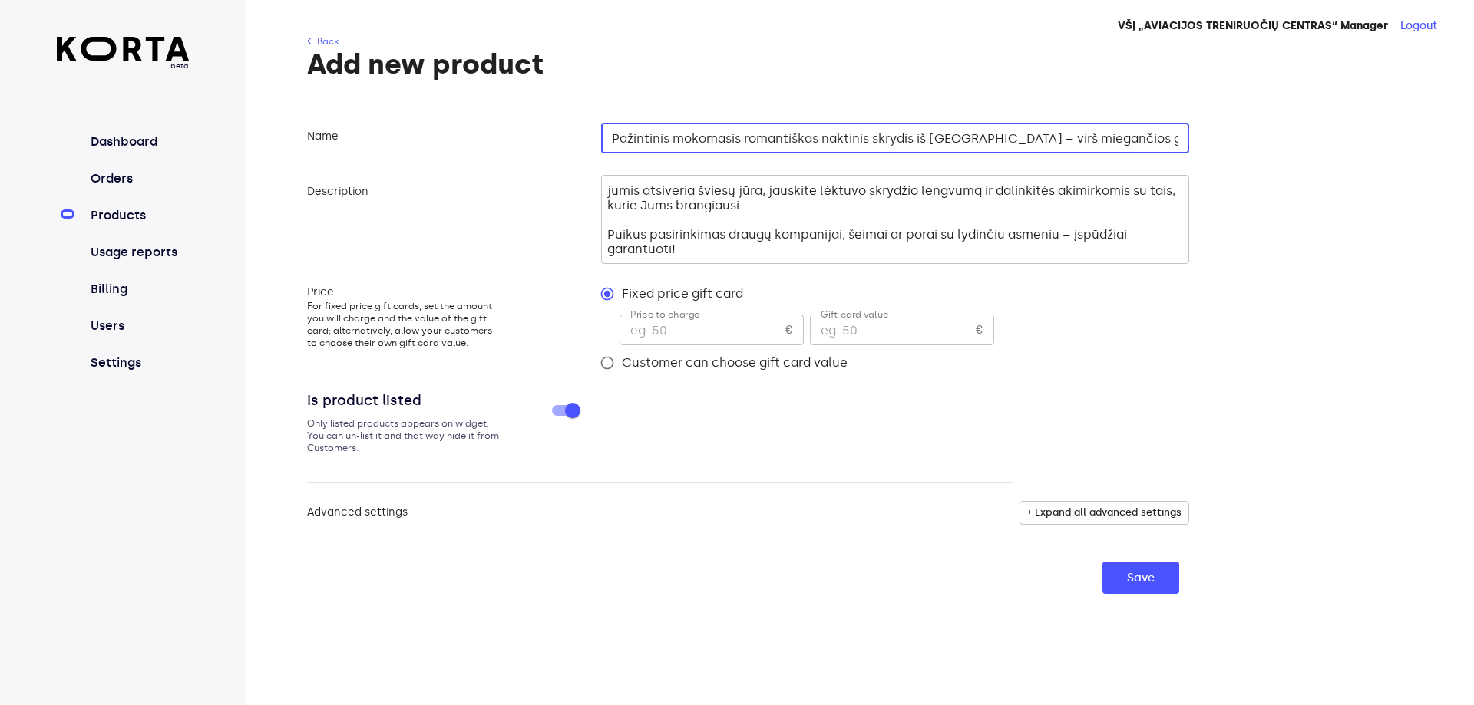
scroll to position [0, 232]
drag, startPoint x: 637, startPoint y: 138, endPoint x: 713, endPoint y: 139, distance: 76.0
click at [640, 139] on input "Pažintinis mokomasis romantiškas naktinis skrydis iš Kupiškio – virš miegančios…" at bounding box center [895, 138] width 588 height 31
drag, startPoint x: 955, startPoint y: 140, endPoint x: 863, endPoint y: 140, distance: 91.3
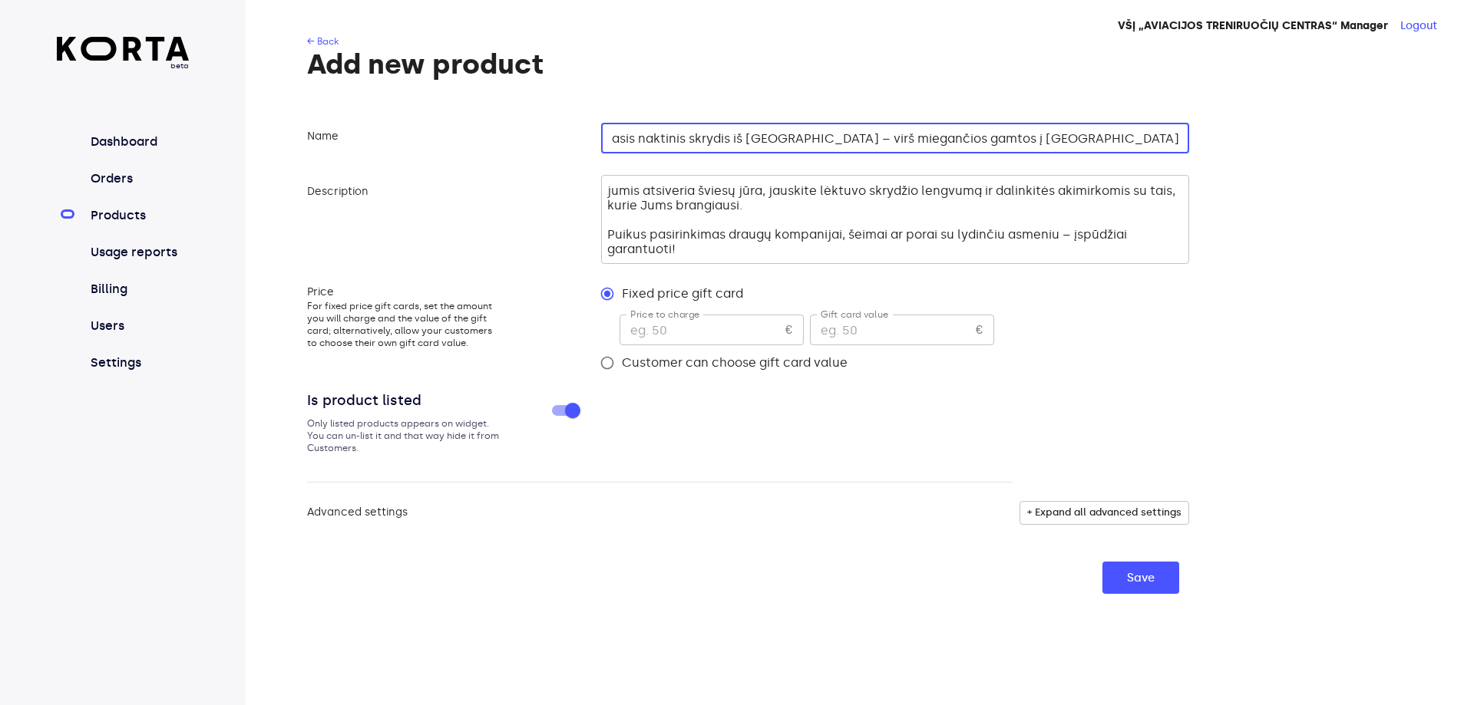
click at [863, 140] on input "Pažintinis mokomasis naktinis skrydis iš Kupiškio – virš miegančios gamtos į šv…" at bounding box center [895, 138] width 588 height 31
drag, startPoint x: 814, startPoint y: 136, endPoint x: 959, endPoint y: 140, distance: 144.3
click at [959, 140] on input "Pažintinis mokomasis naktinis skrydis iš Kupiškio – virš miegančios gamtos į šv…" at bounding box center [895, 138] width 588 height 31
click at [1070, 140] on input "Pažintinis mokomasis naktinis skrydis iš Kupiškio – į šviesų miestą Panevėžį 2 …" at bounding box center [895, 138] width 588 height 31
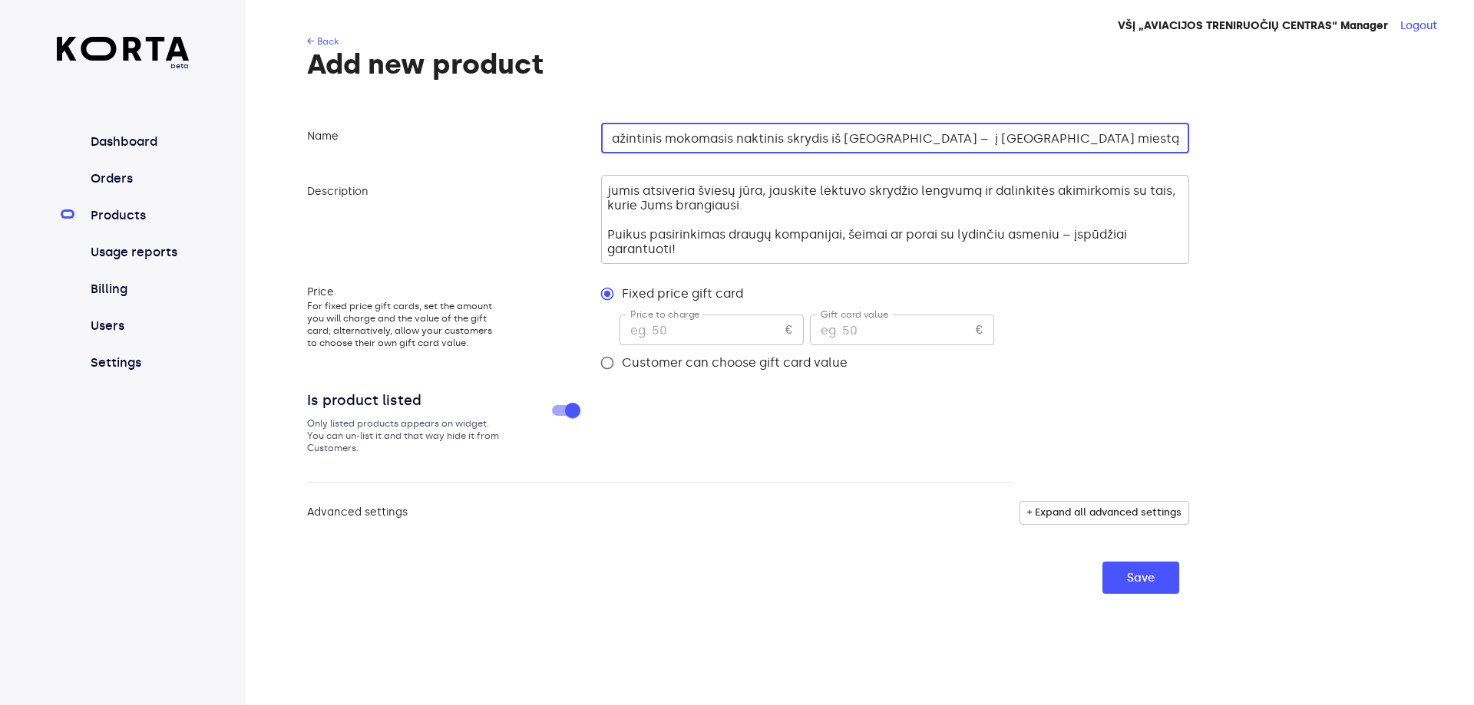
scroll to position [0, 1]
type input "Pažintinis mokomasis naktinis skrydis iš Kupiškio – į šviesų miestą Panevėžį 3 …"
click at [717, 327] on input "number" at bounding box center [699, 330] width 160 height 31
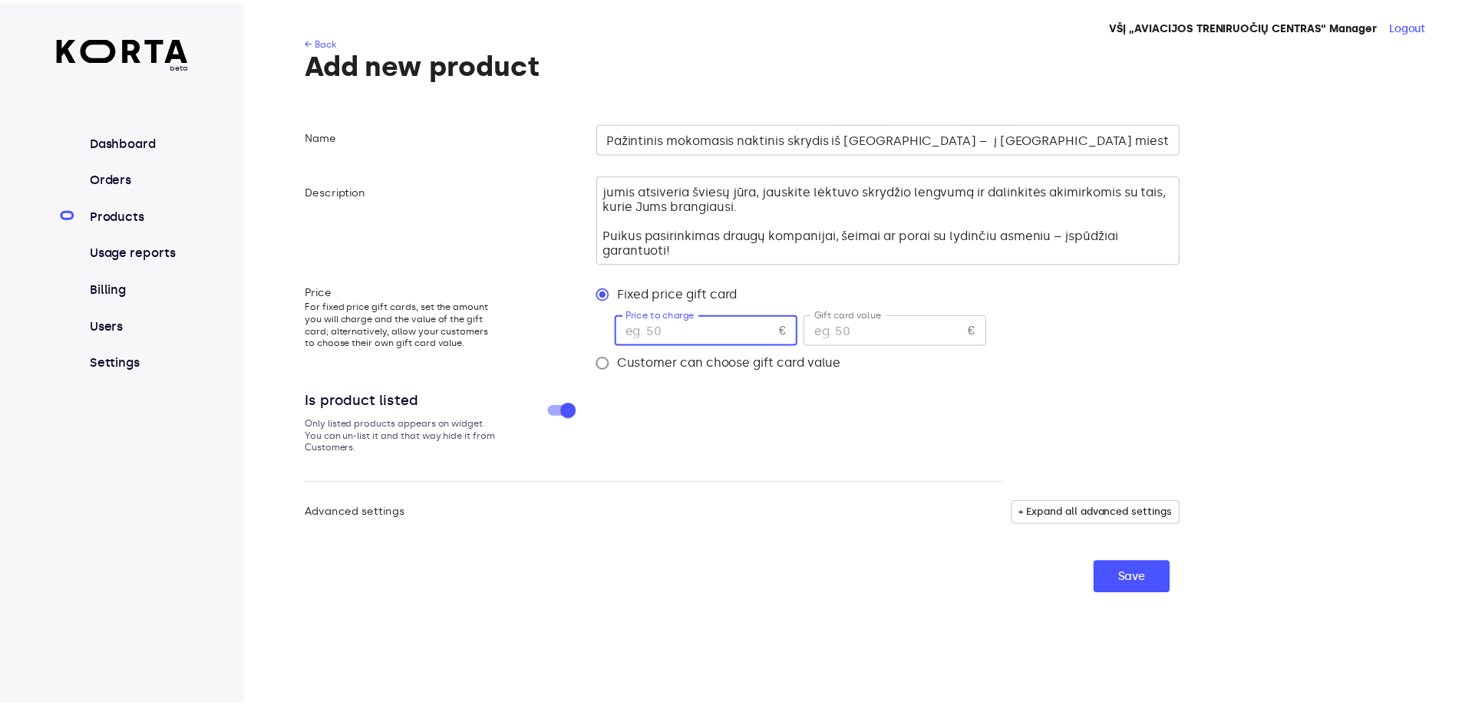
scroll to position [0, 0]
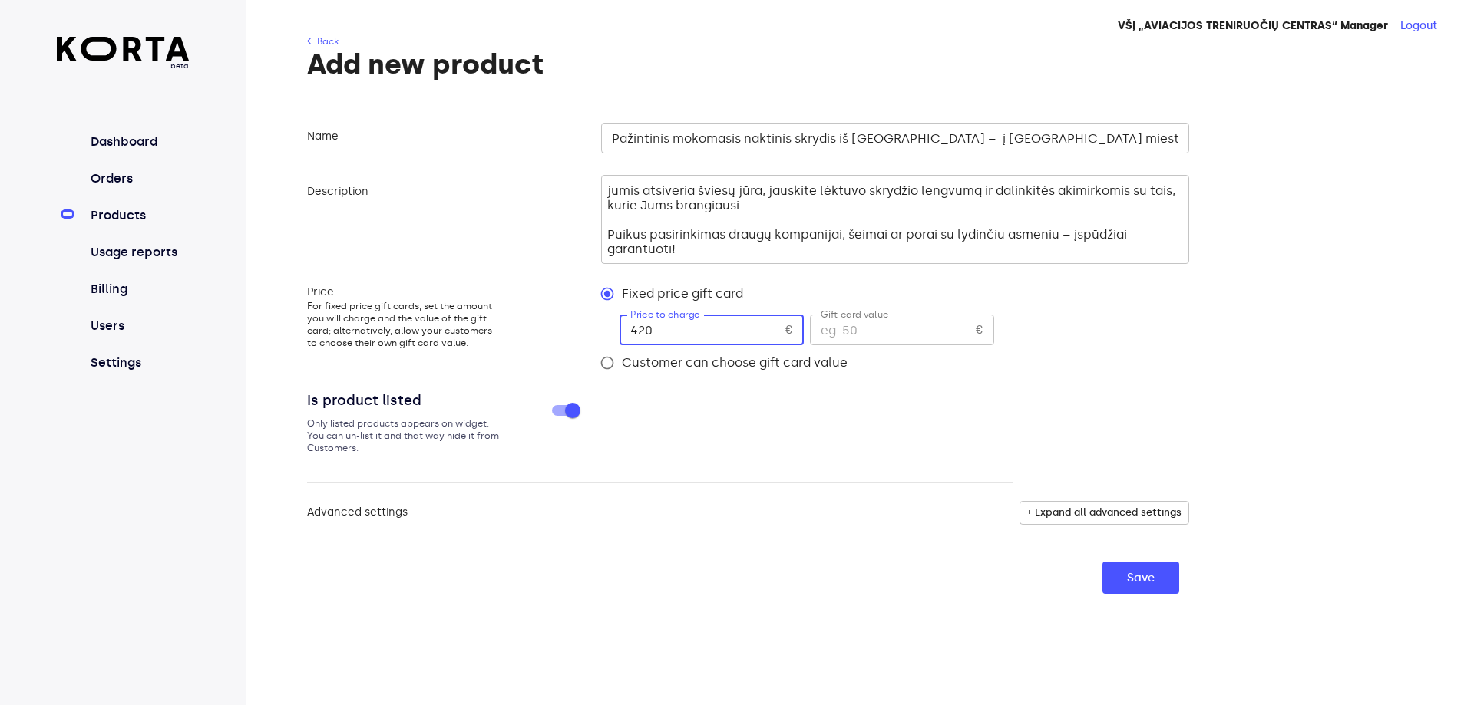
type input "420"
click at [870, 323] on input "number" at bounding box center [890, 330] width 160 height 31
type input "420"
click at [1051, 512] on span "+ Expand all advanced settings" at bounding box center [1104, 513] width 154 height 18
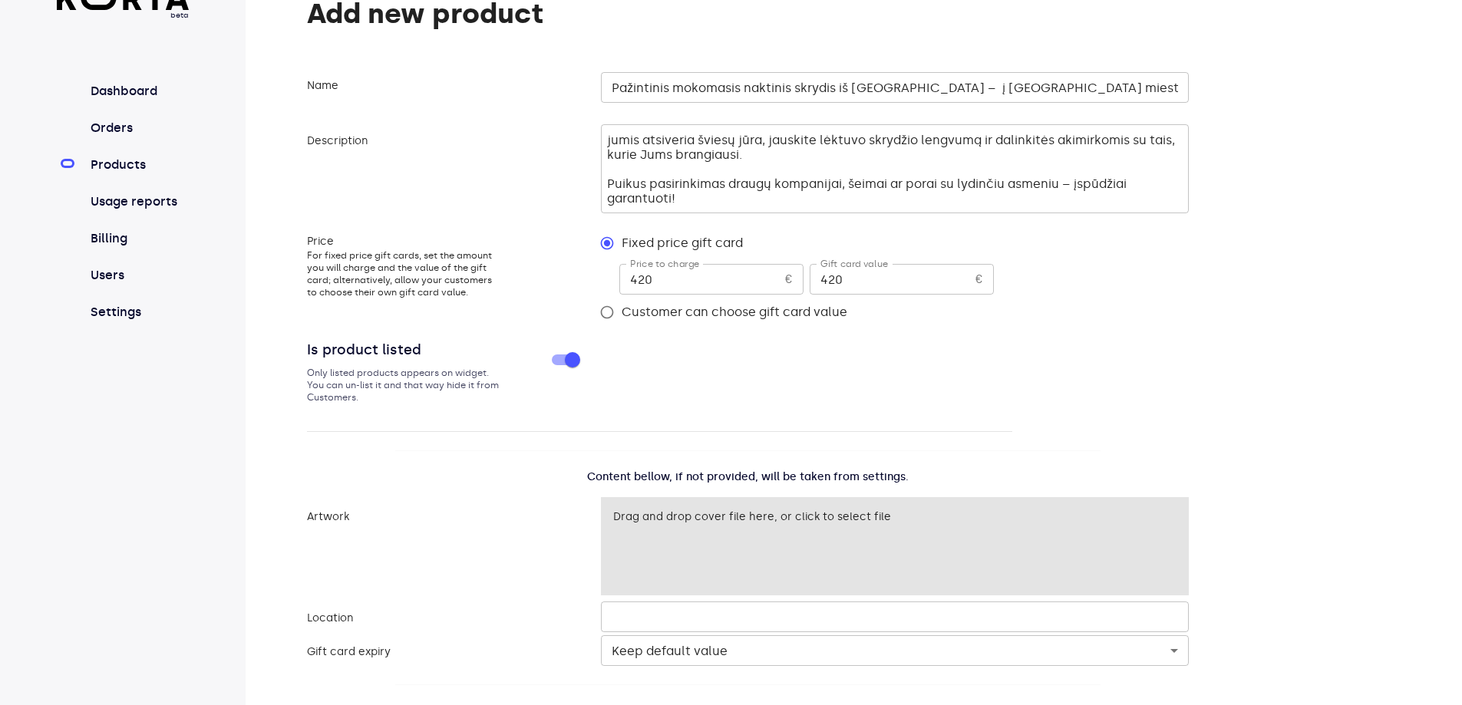
scroll to position [100, 0]
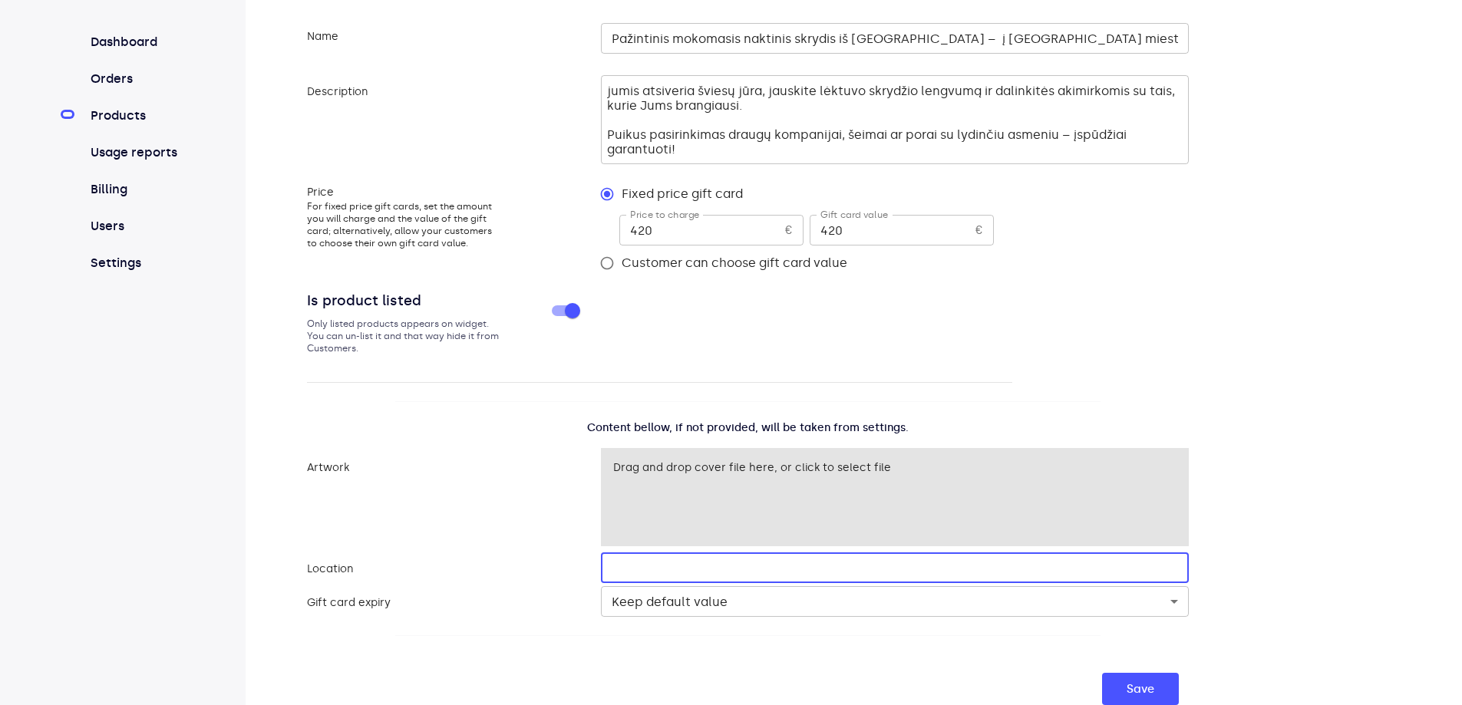
click at [661, 579] on input "text" at bounding box center [895, 568] width 588 height 31
click at [713, 571] on input "text" at bounding box center [895, 568] width 588 height 31
click at [738, 603] on body "beta Dashboard Orders Products Usage reports Billing Users Settings VŠĮ „AVIACI…" at bounding box center [737, 302] width 1474 height 805
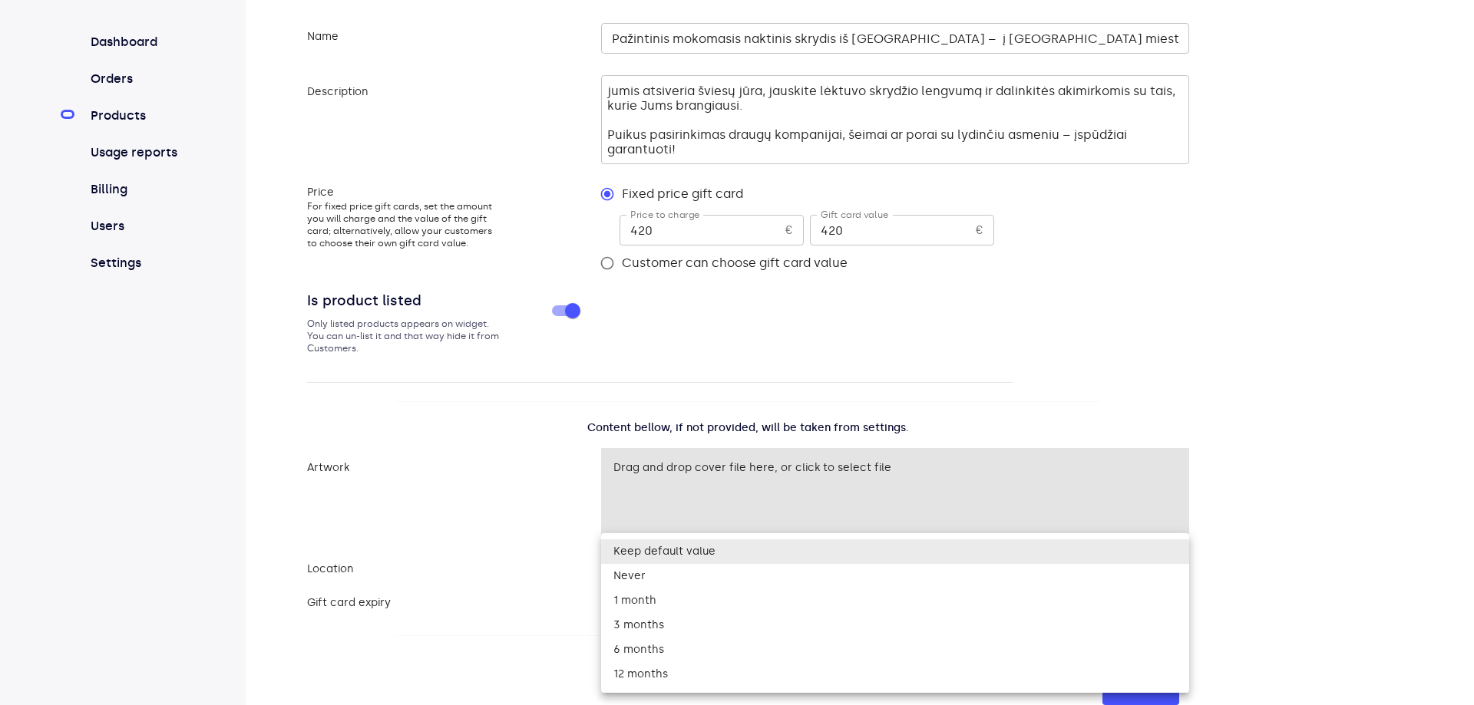
click at [680, 666] on li "12 months" at bounding box center [895, 674] width 588 height 25
type input "365"
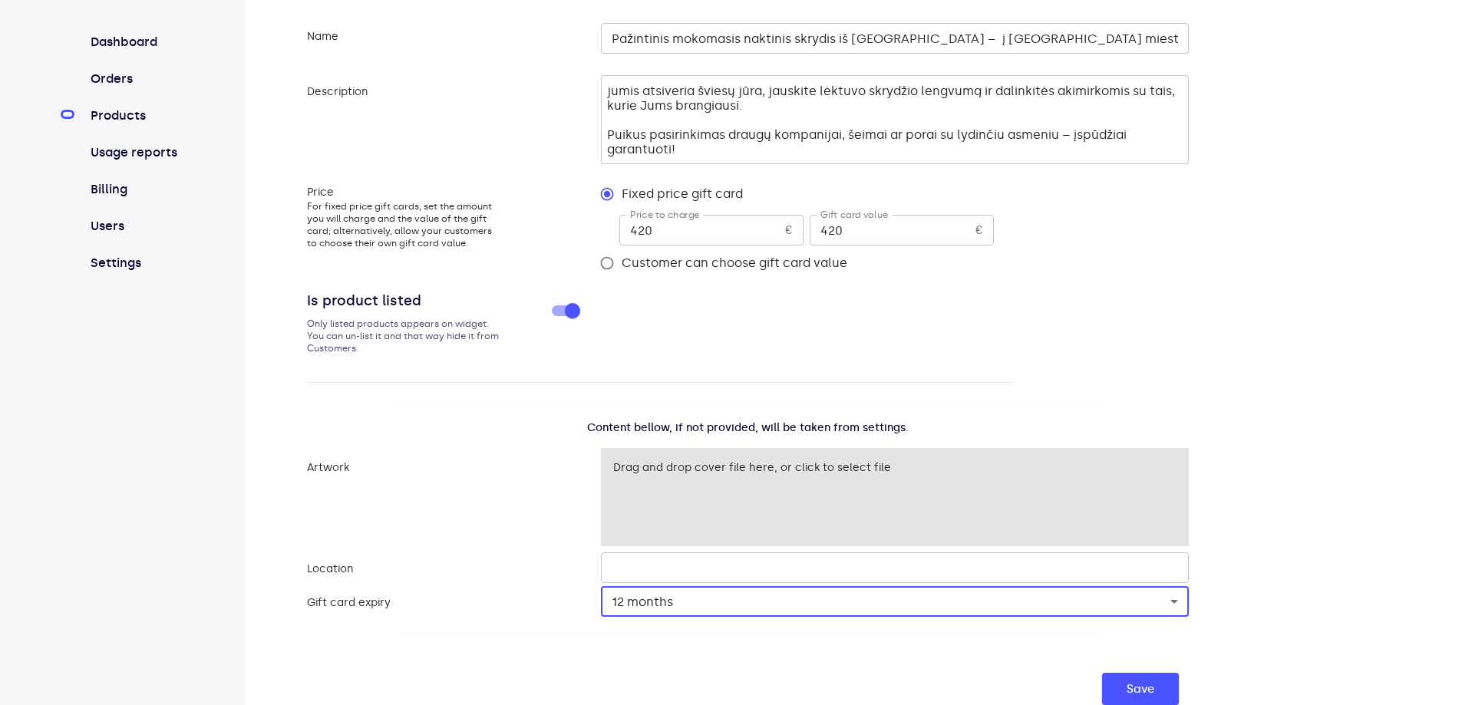
click at [1105, 681] on button "Save" at bounding box center [1140, 689] width 77 height 32
